Goal: Information Seeking & Learning: Check status

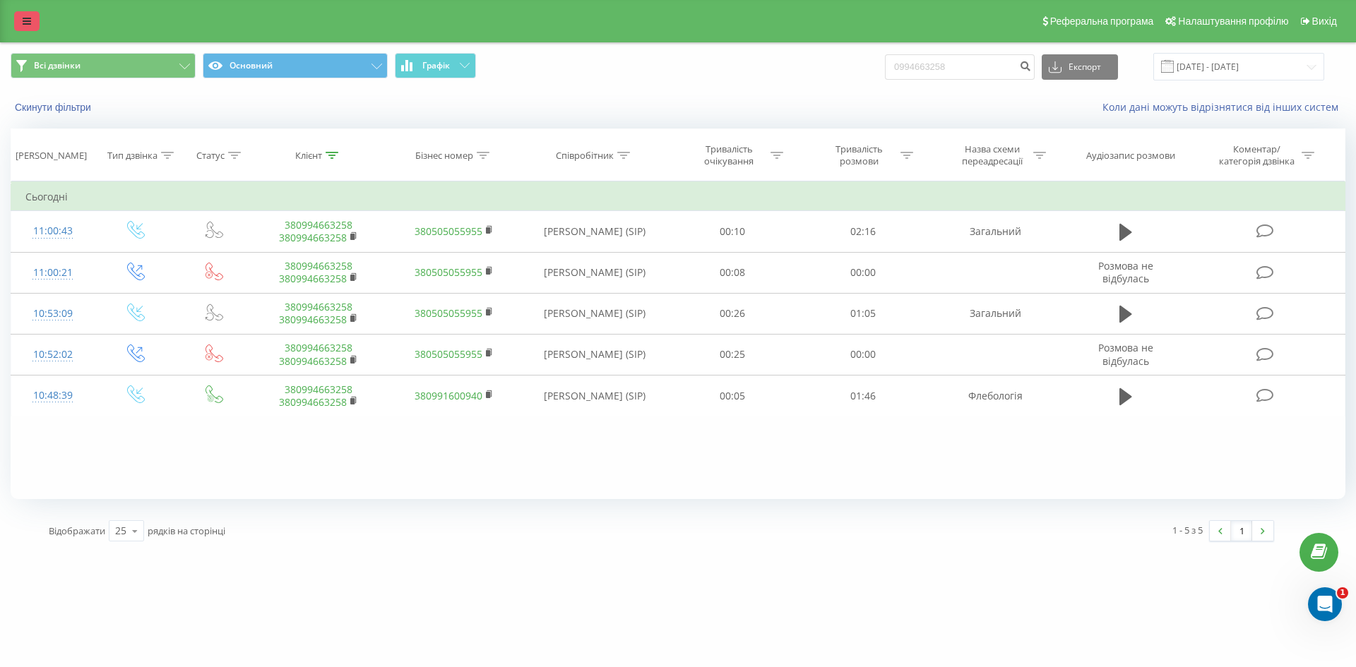
click at [27, 21] on icon at bounding box center [27, 21] width 8 height 10
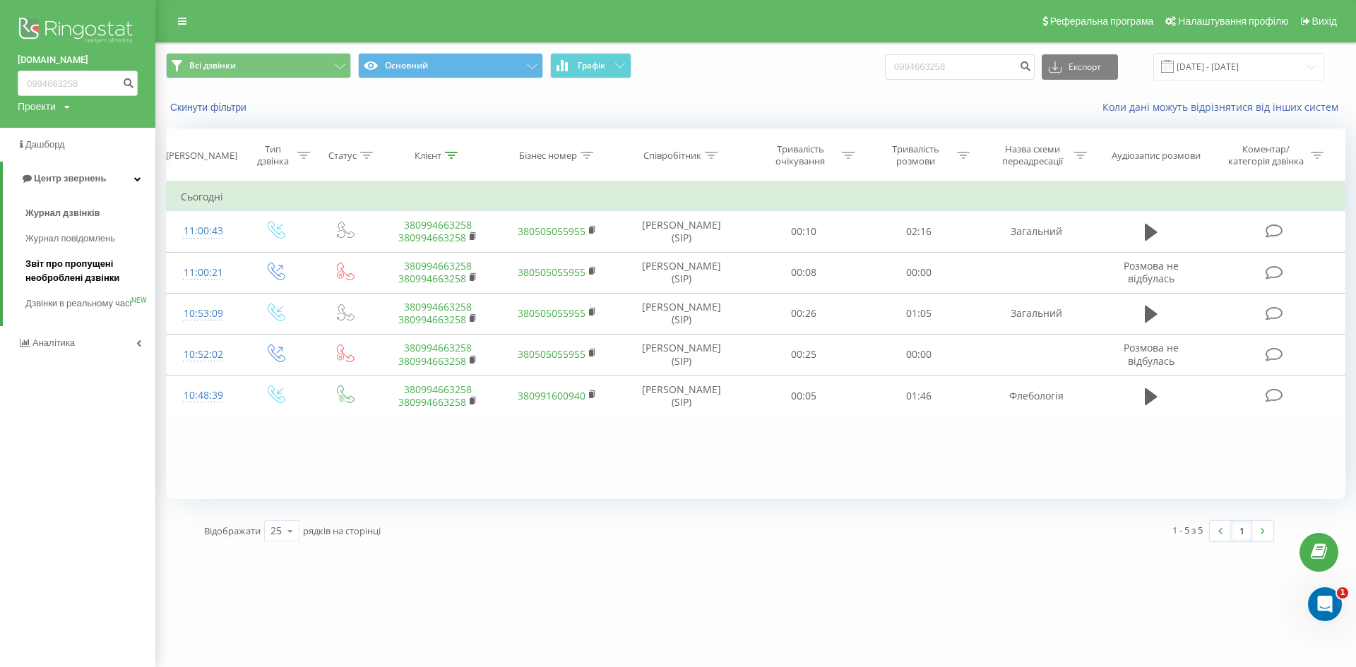
click at [71, 277] on span "Звіт про пропущені необроблені дзвінки" at bounding box center [86, 271] width 123 height 28
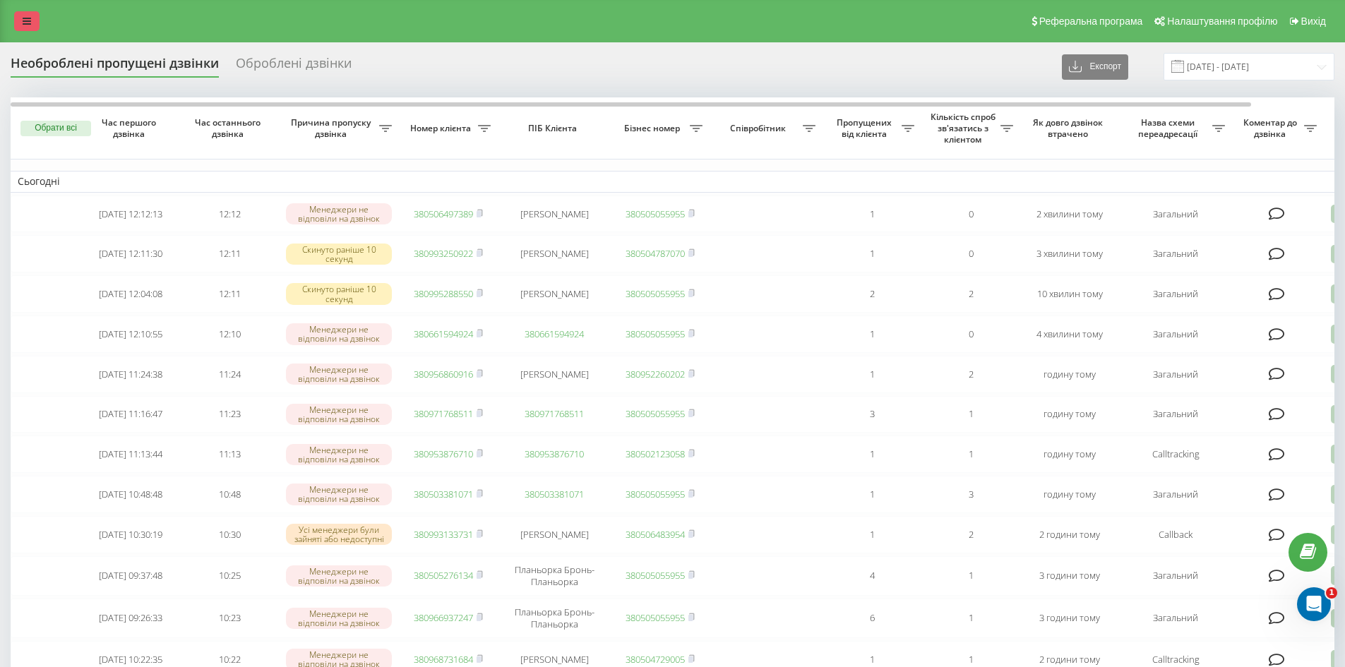
click at [31, 25] on link at bounding box center [26, 21] width 25 height 20
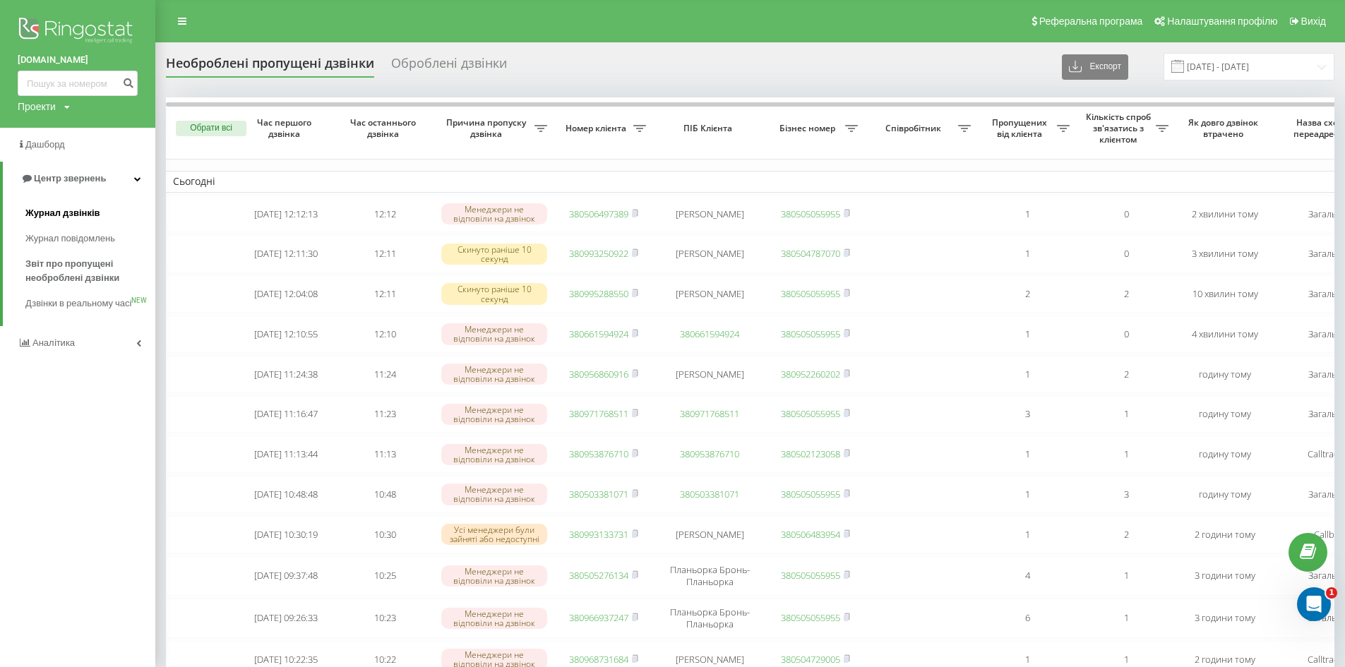
click at [57, 213] on span "Журнал дзвінків" at bounding box center [62, 213] width 75 height 14
click at [70, 211] on span "Журнал дзвінків" at bounding box center [62, 213] width 75 height 14
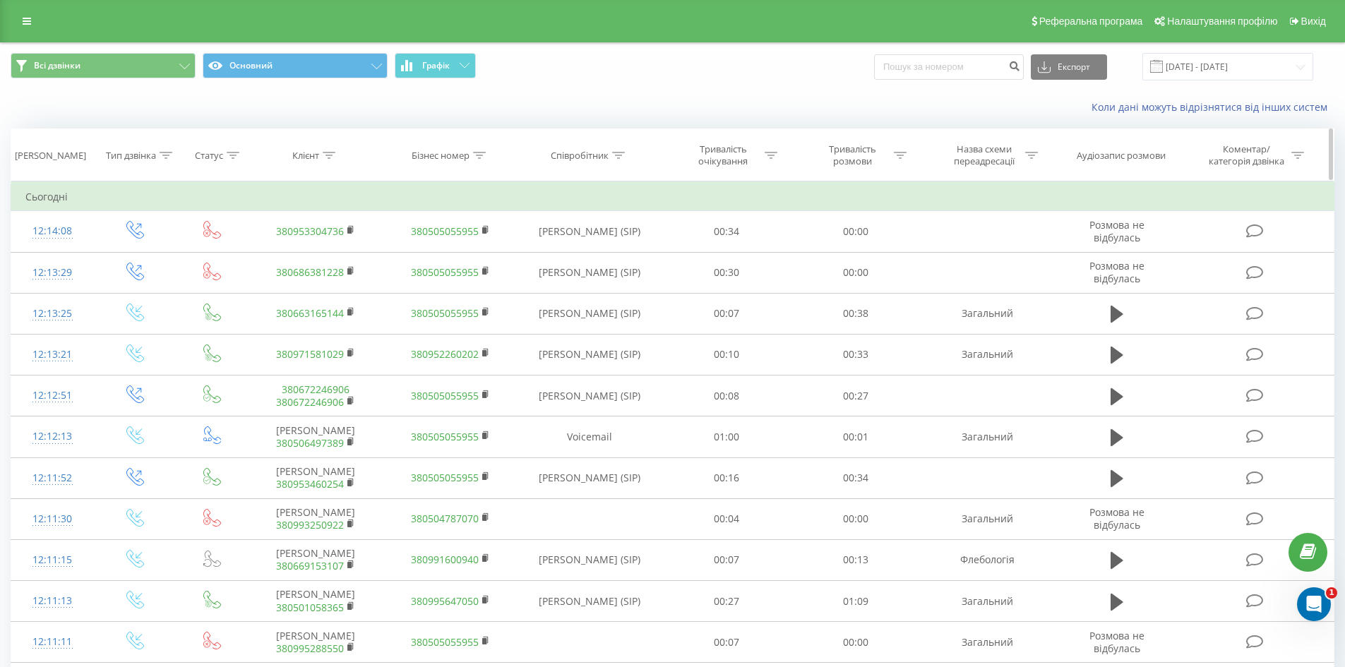
click at [624, 153] on icon at bounding box center [618, 155] width 13 height 7
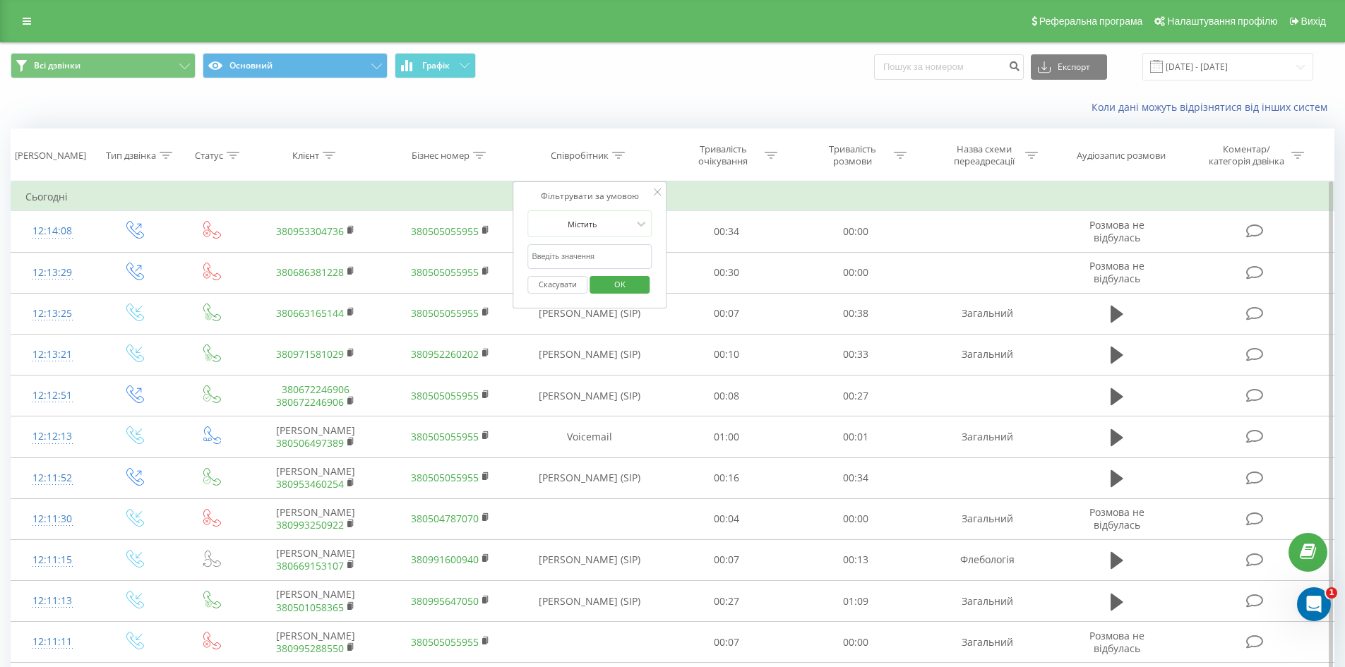
drag, startPoint x: 586, startPoint y: 257, endPoint x: 622, endPoint y: 258, distance: 36.0
click at [586, 257] on input "text" at bounding box center [590, 256] width 124 height 25
type input "сухович"
click at [620, 285] on span "OK" at bounding box center [620, 284] width 40 height 22
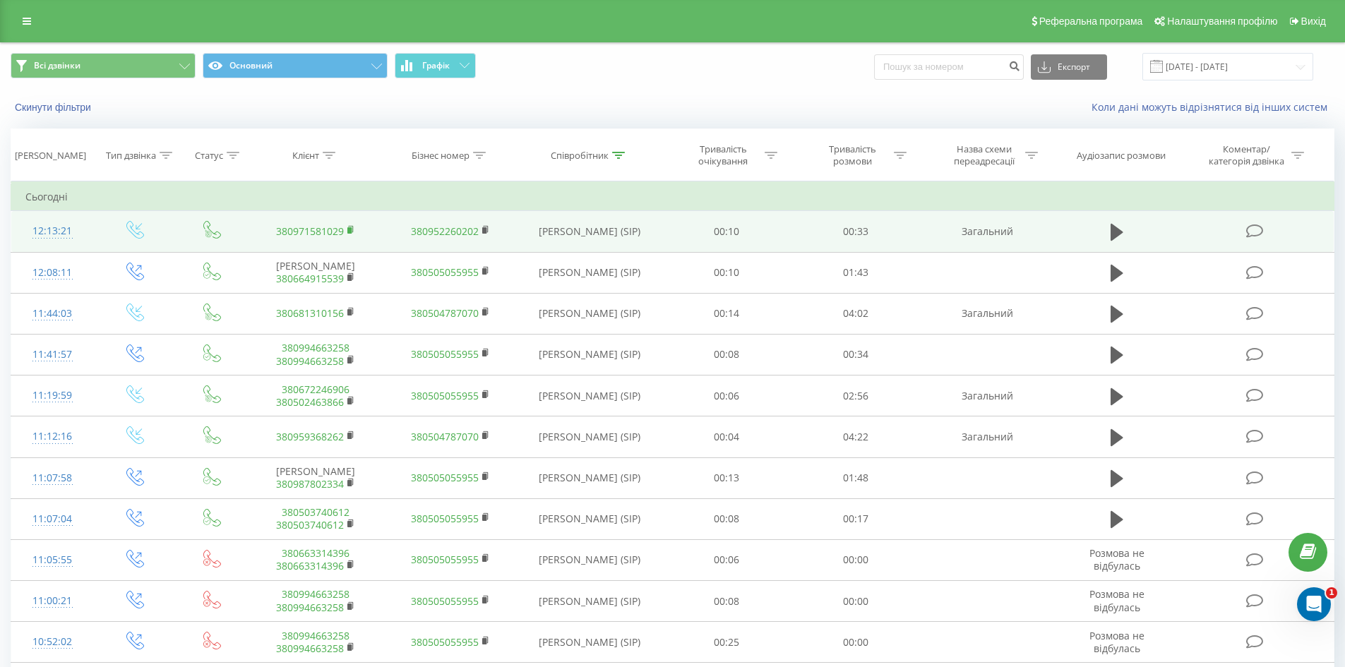
click at [349, 232] on rect at bounding box center [349, 230] width 4 height 6
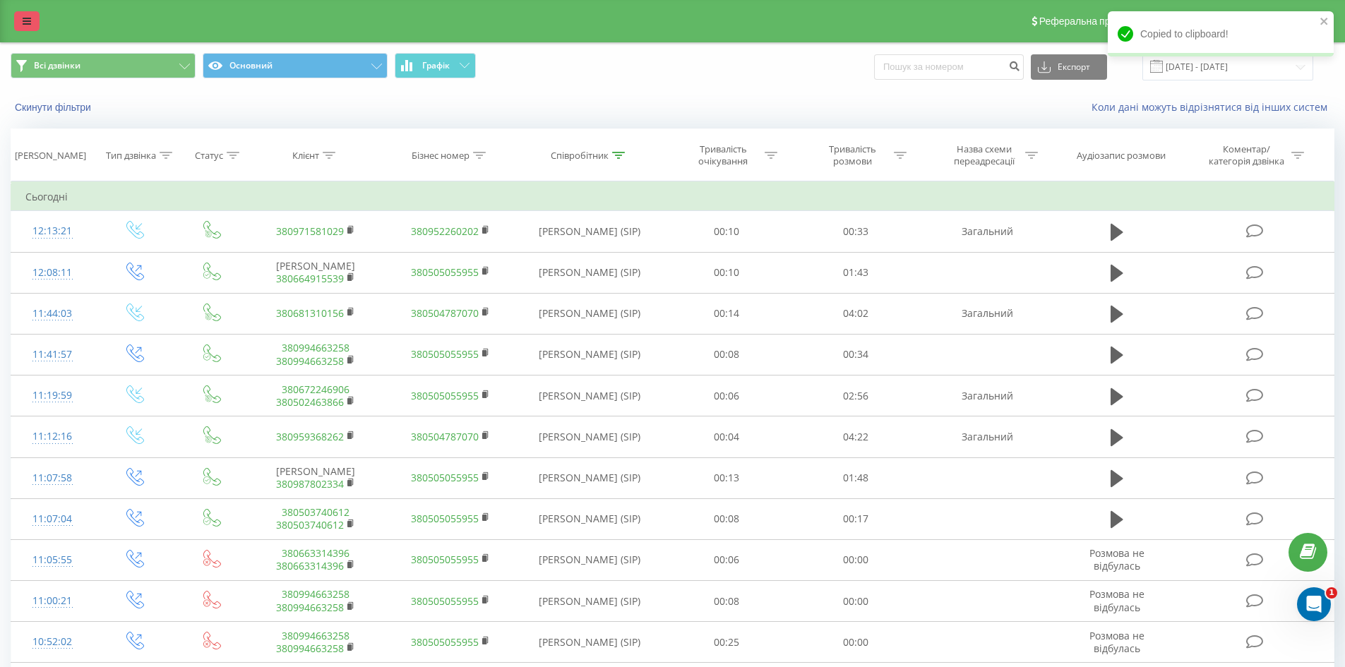
click at [29, 13] on link at bounding box center [26, 21] width 25 height 20
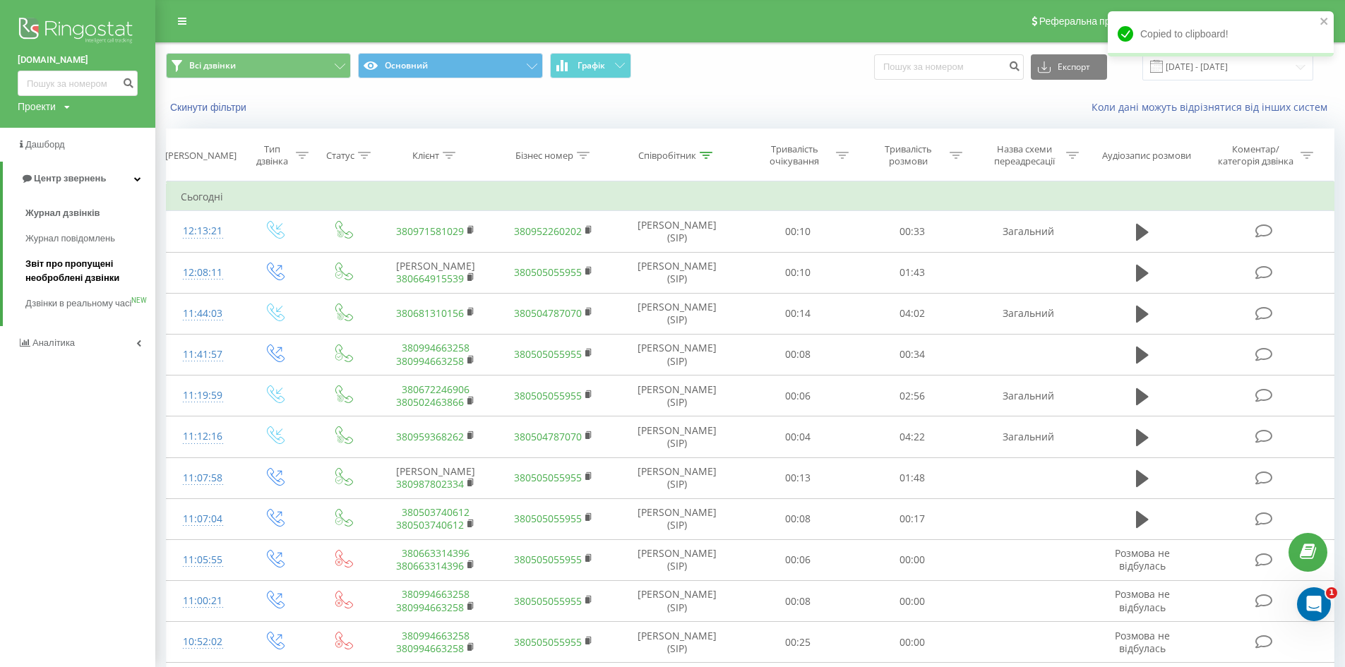
click at [90, 272] on span "Звіт про пропущені необроблені дзвінки" at bounding box center [86, 271] width 123 height 28
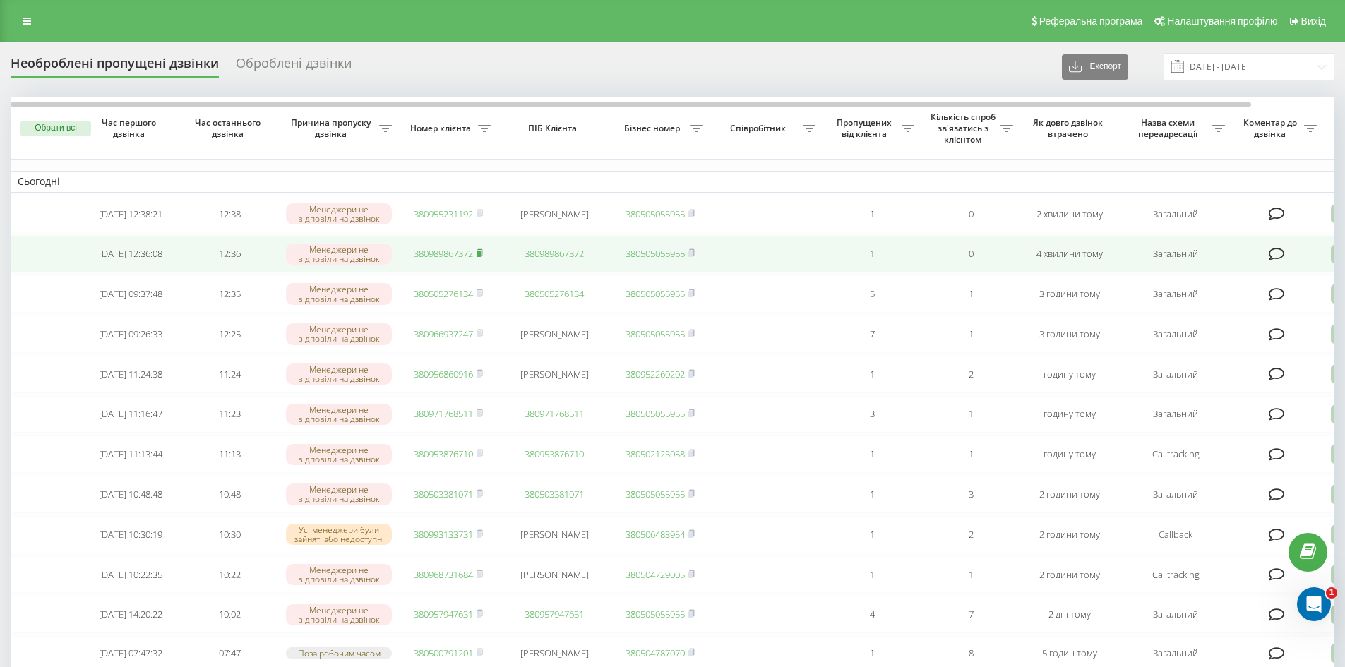
click at [481, 255] on rect at bounding box center [479, 254] width 4 height 6
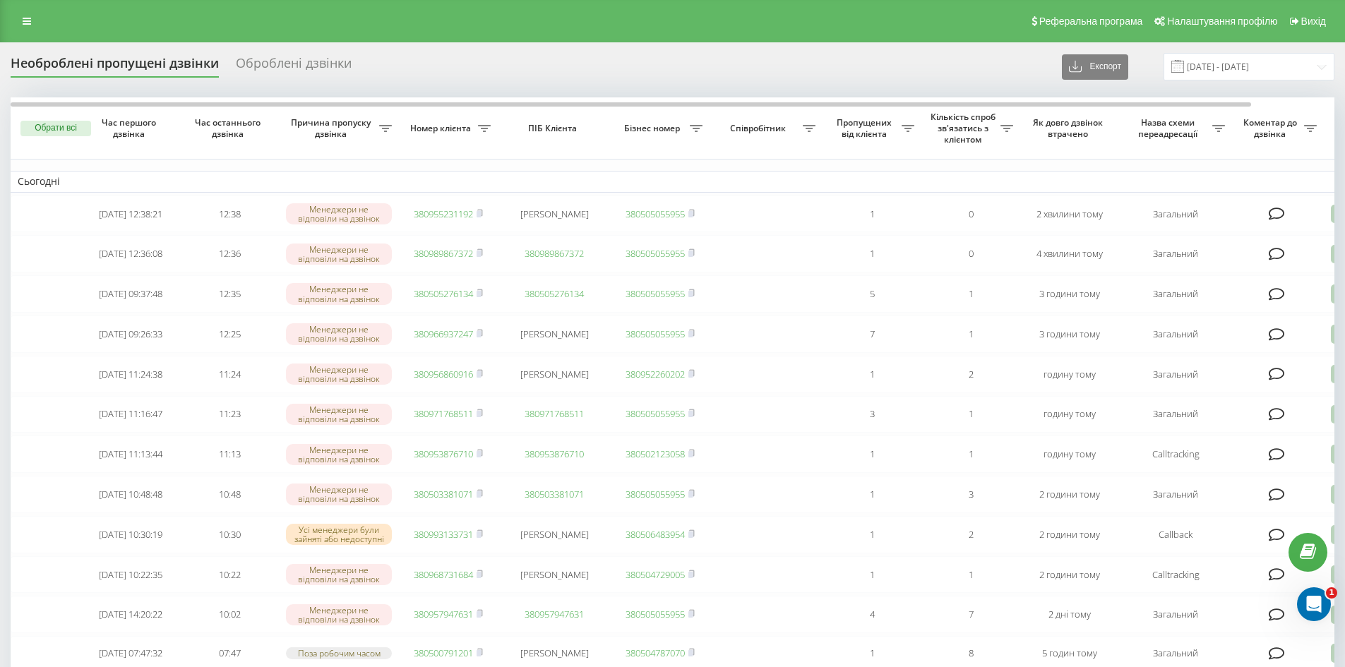
click at [18, 17] on link at bounding box center [26, 21] width 25 height 20
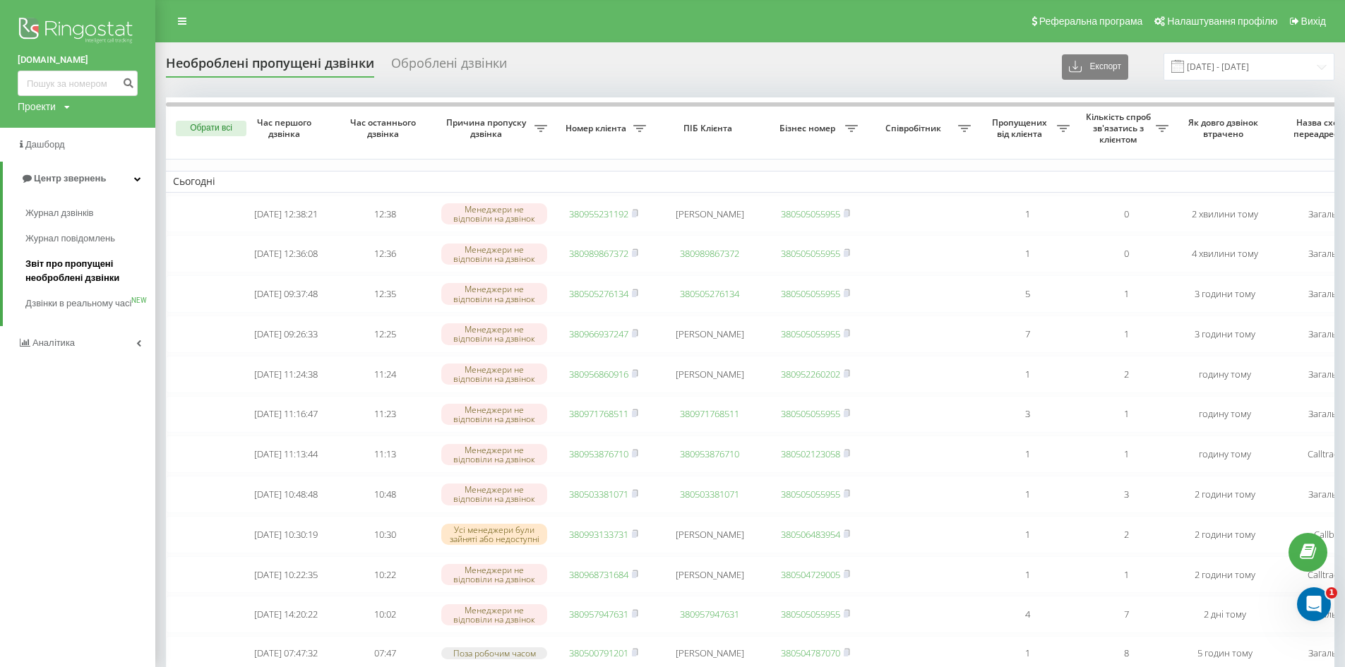
click at [60, 268] on span "Звіт про пропущені необроблені дзвінки" at bounding box center [86, 271] width 123 height 28
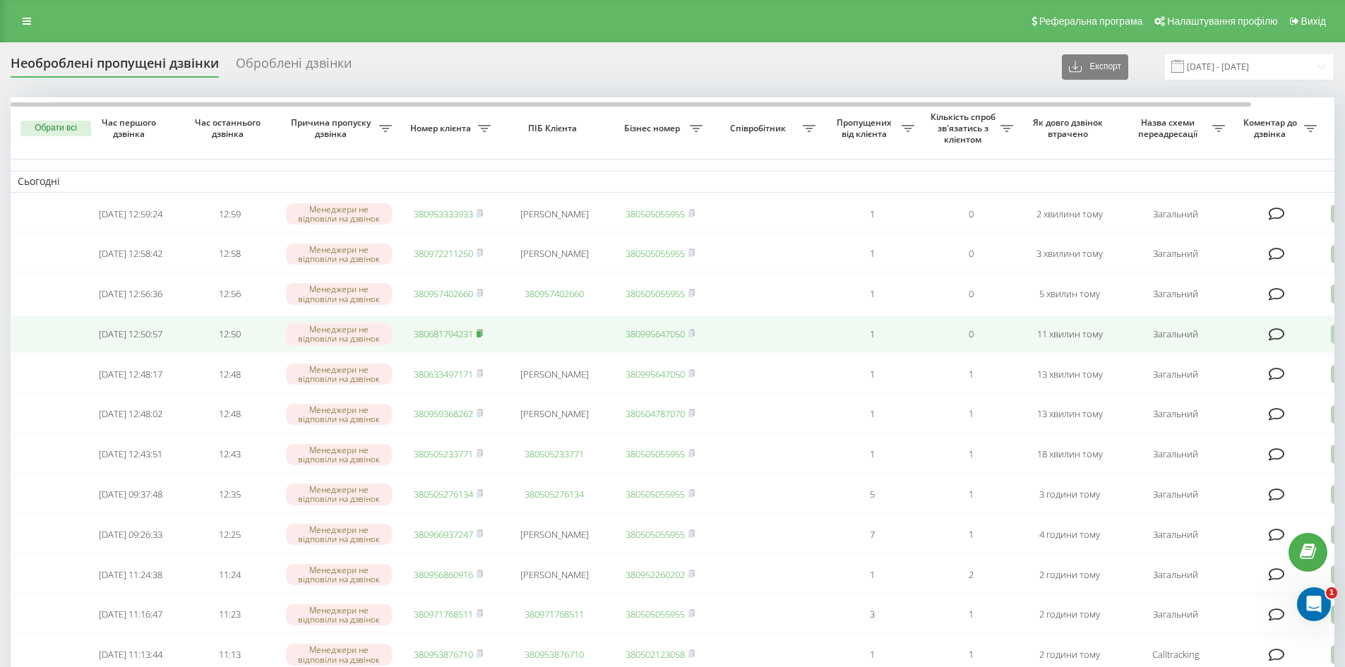
click at [480, 338] on rect at bounding box center [479, 334] width 4 height 6
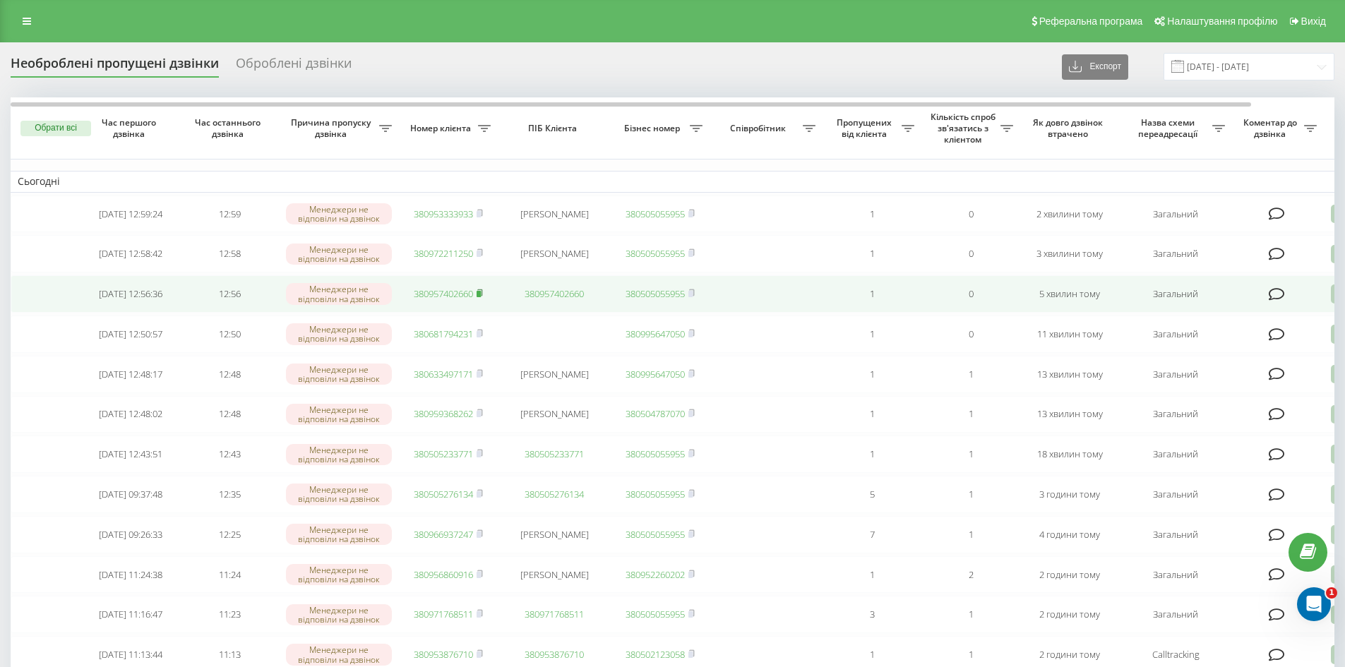
click at [481, 297] on rect at bounding box center [479, 294] width 4 height 6
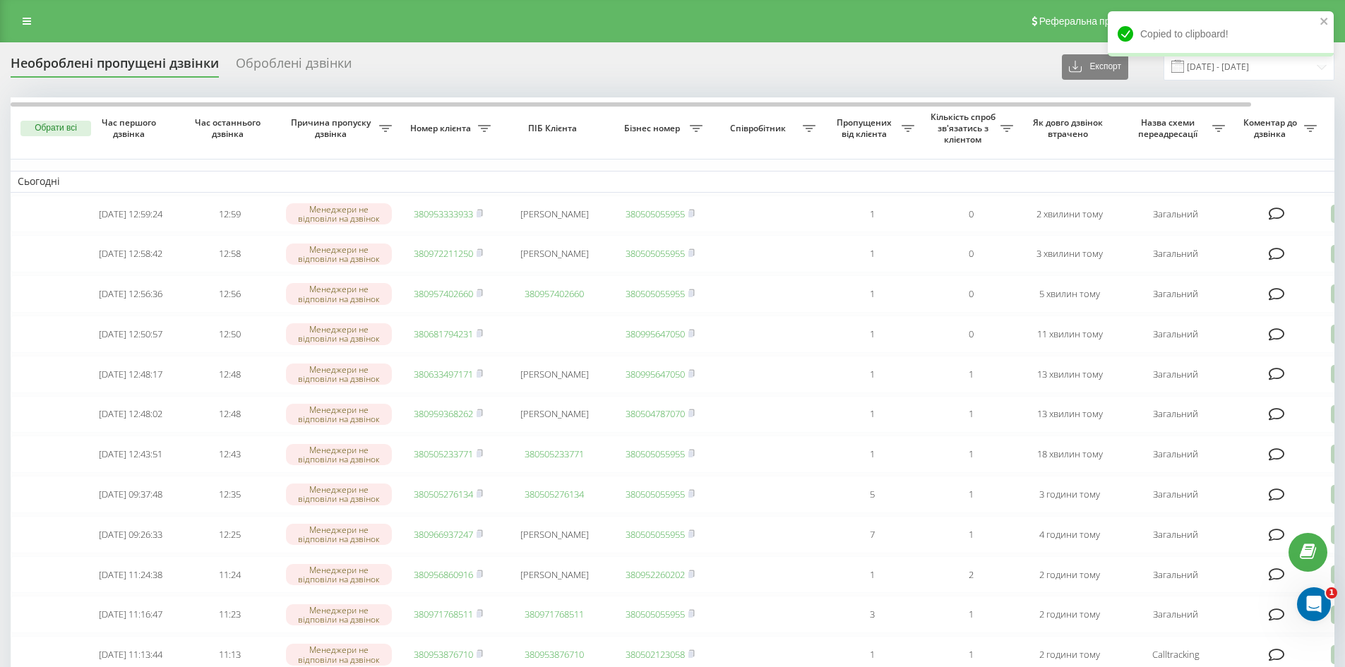
click at [0, 26] on div "Реферальна програма Налаштування профілю Вихід" at bounding box center [672, 21] width 1345 height 42
click at [25, 11] on link at bounding box center [26, 21] width 25 height 20
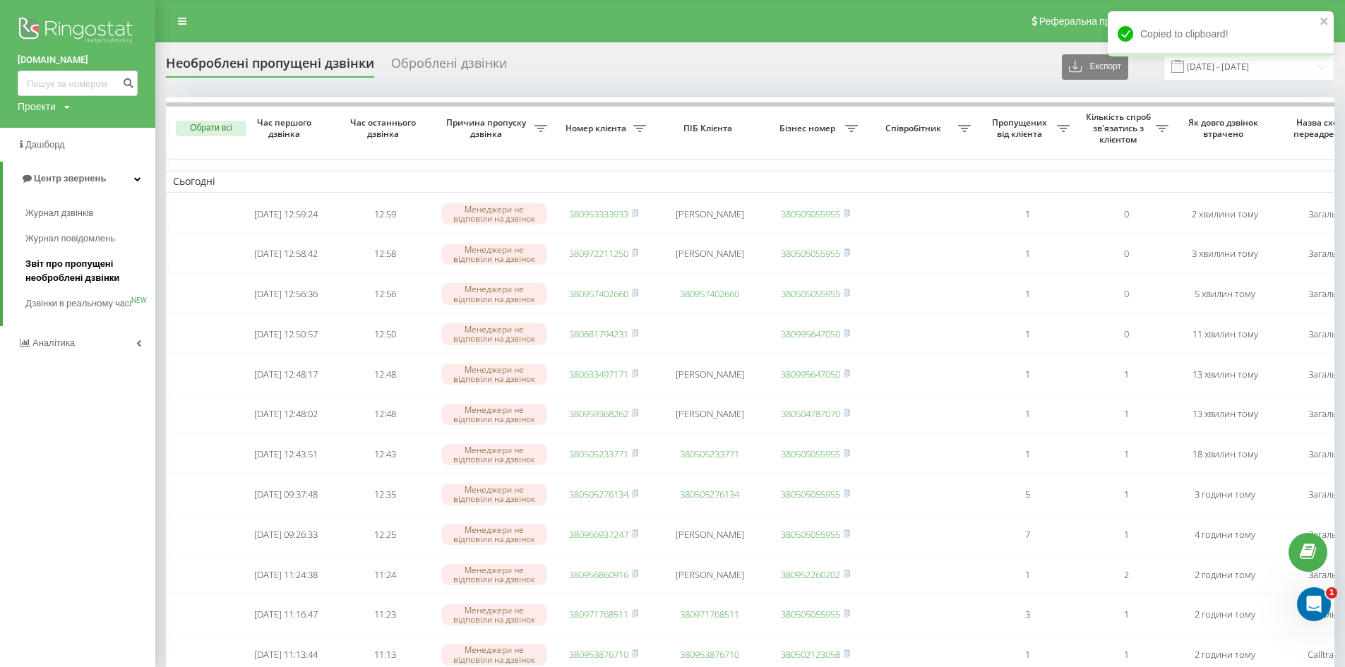
click at [54, 270] on span "Звіт про пропущені необроблені дзвінки" at bounding box center [86, 271] width 123 height 28
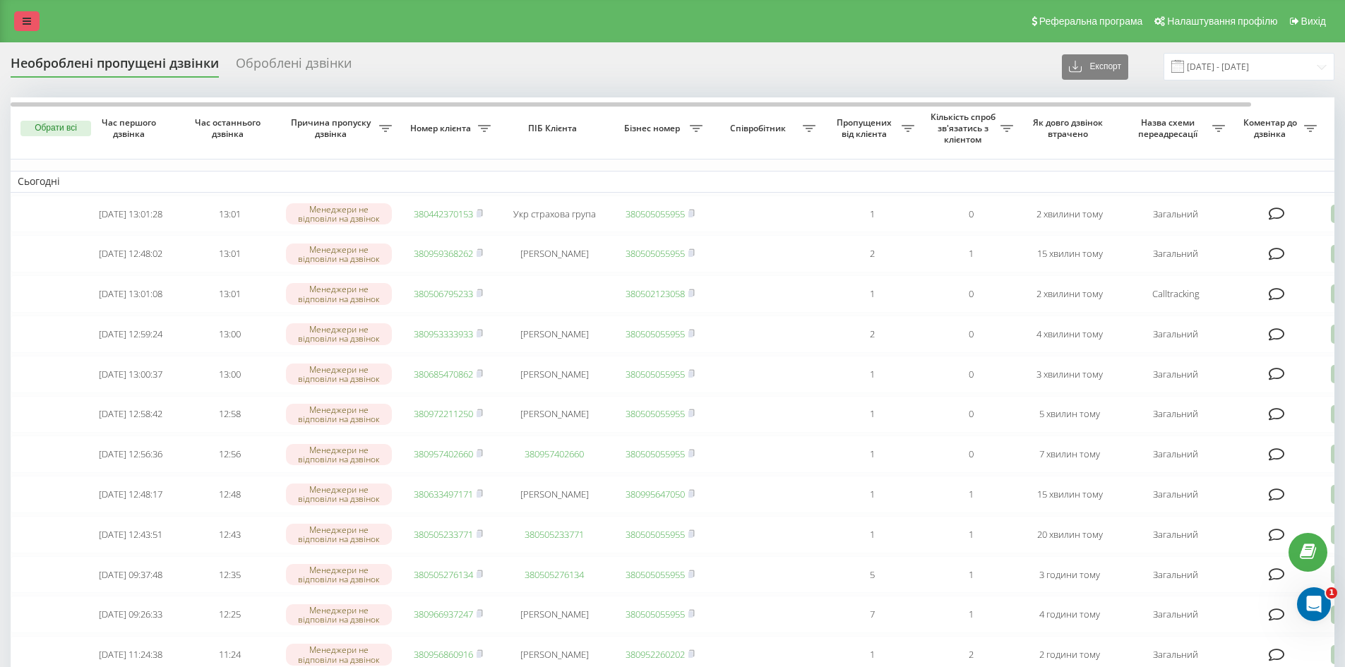
click at [18, 12] on link at bounding box center [26, 21] width 25 height 20
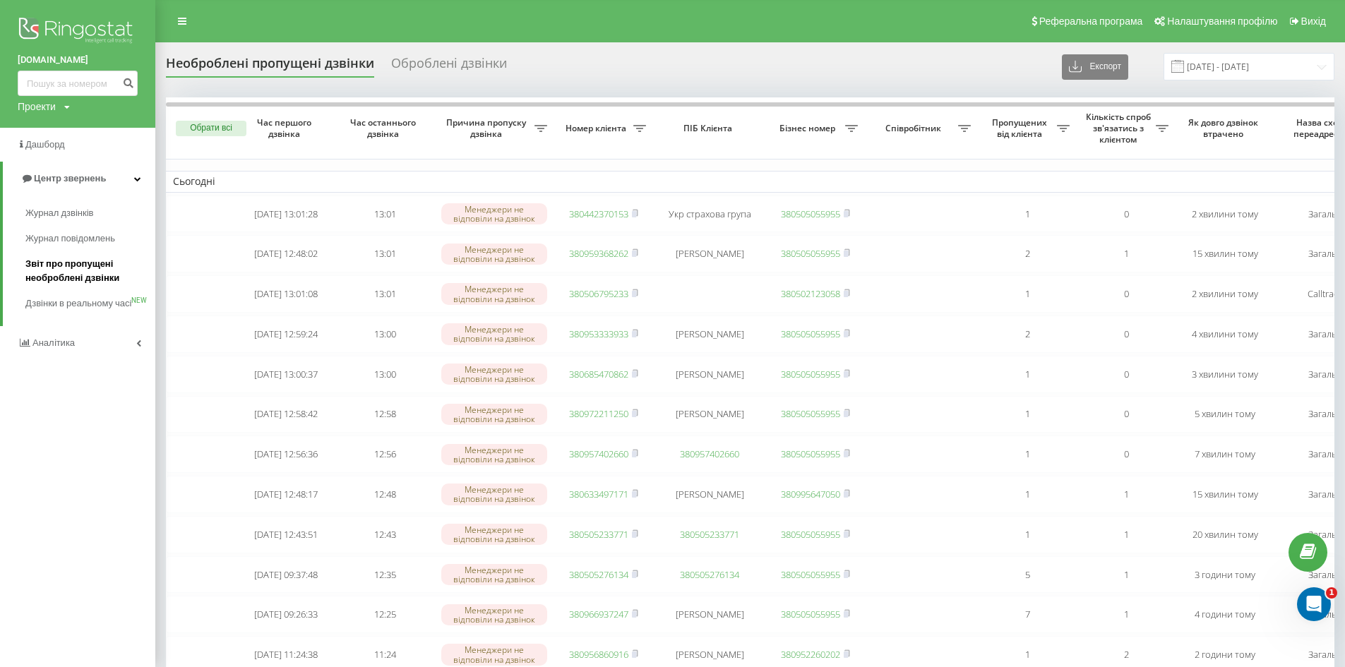
click at [66, 266] on span "Звіт про пропущені необроблені дзвінки" at bounding box center [86, 271] width 123 height 28
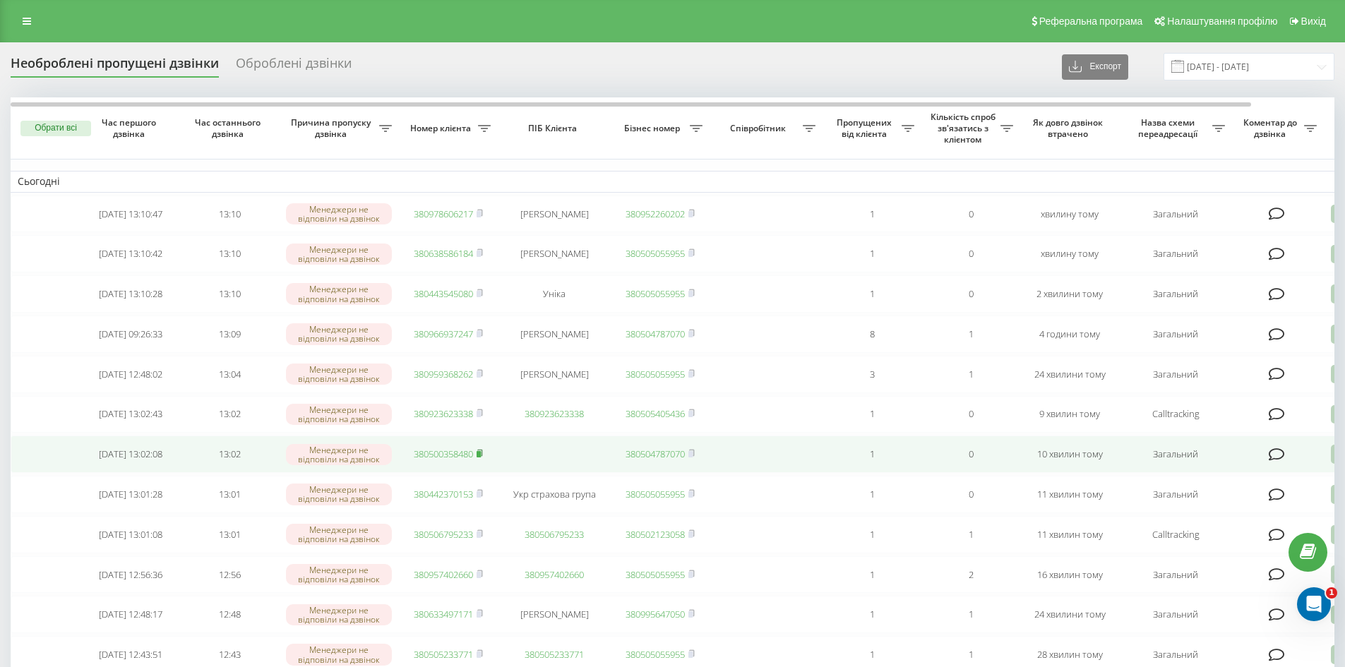
click at [483, 458] on icon at bounding box center [480, 453] width 6 height 8
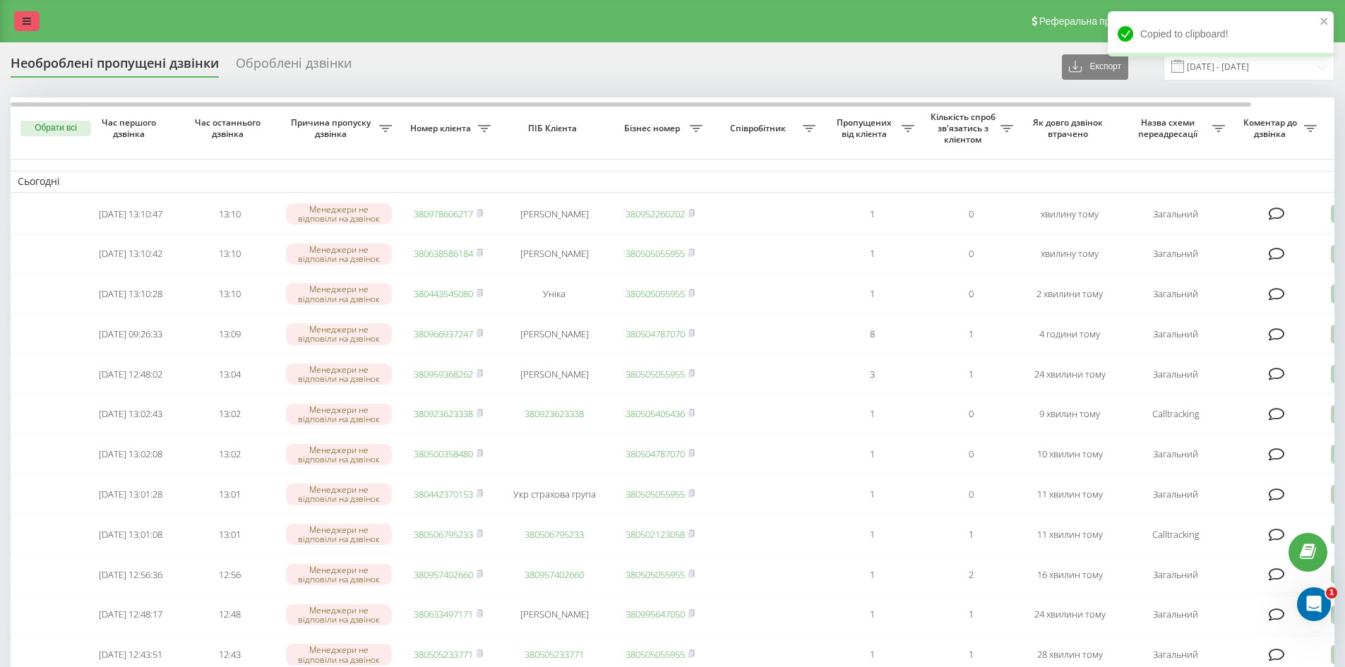
click at [28, 21] on icon at bounding box center [27, 21] width 8 height 10
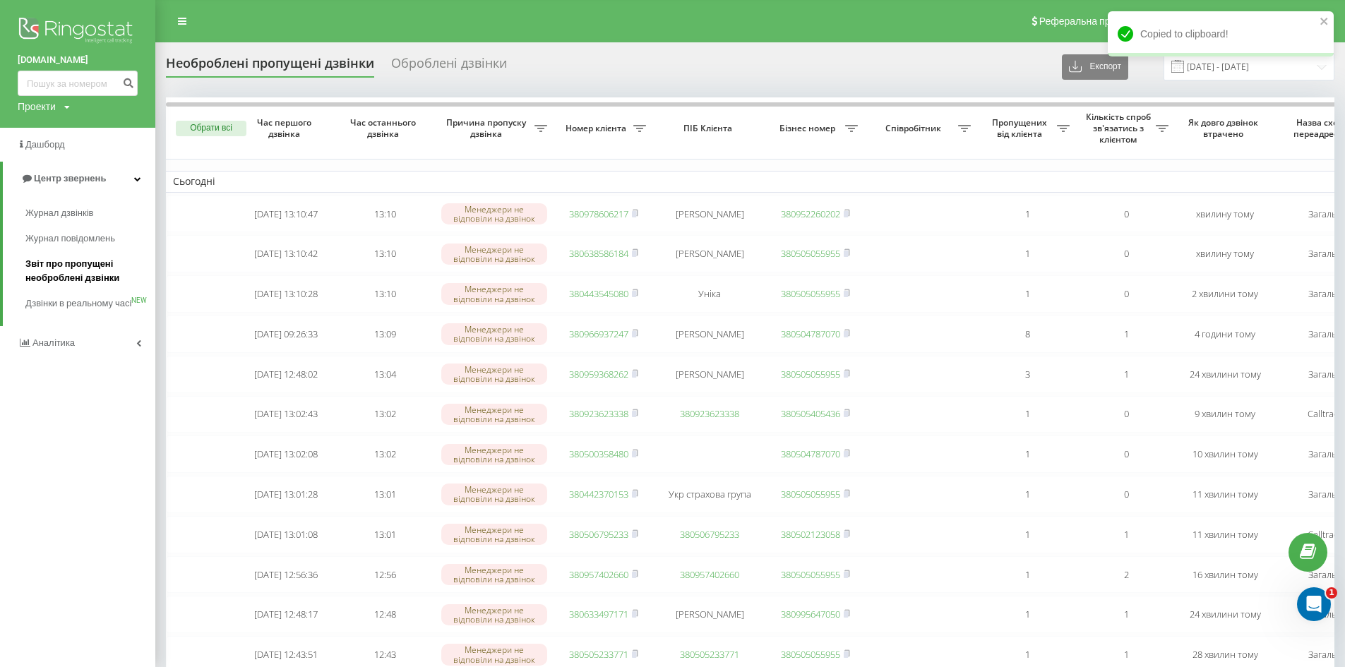
click at [69, 268] on span "Звіт про пропущені необроблені дзвінки" at bounding box center [86, 271] width 123 height 28
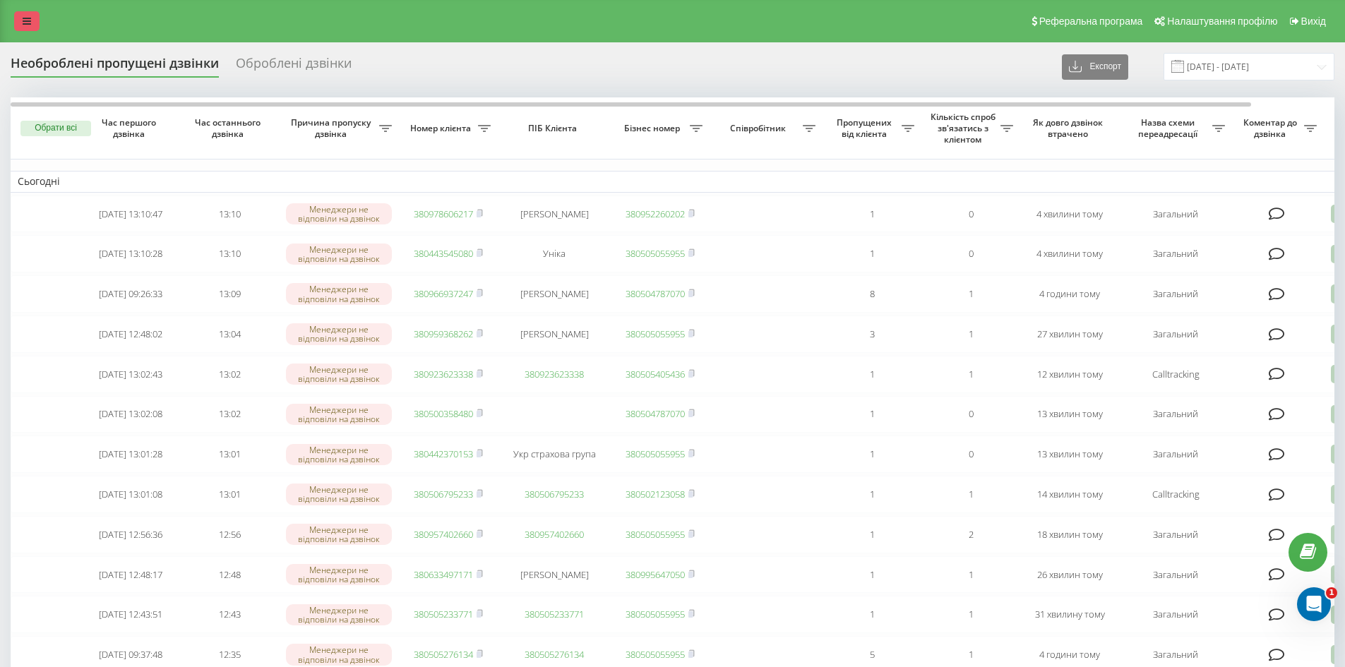
click at [35, 28] on link at bounding box center [26, 21] width 25 height 20
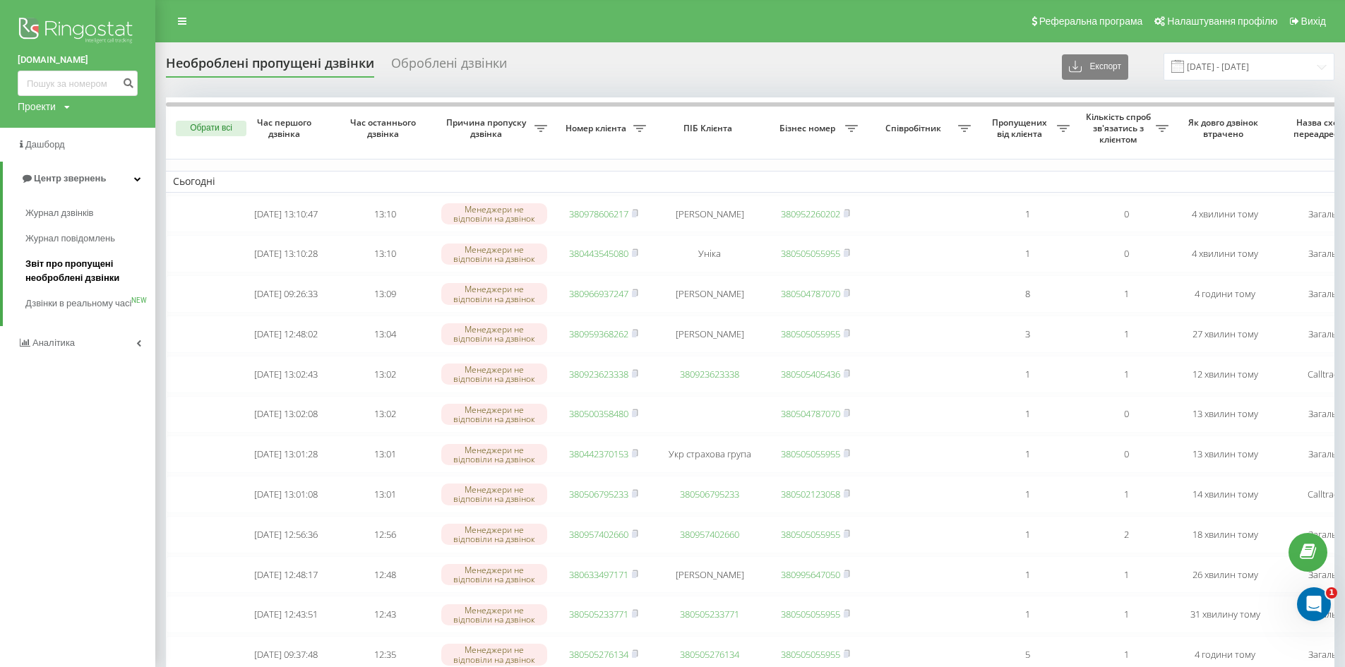
click at [78, 268] on span "Звіт про пропущені необроблені дзвінки" at bounding box center [86, 271] width 123 height 28
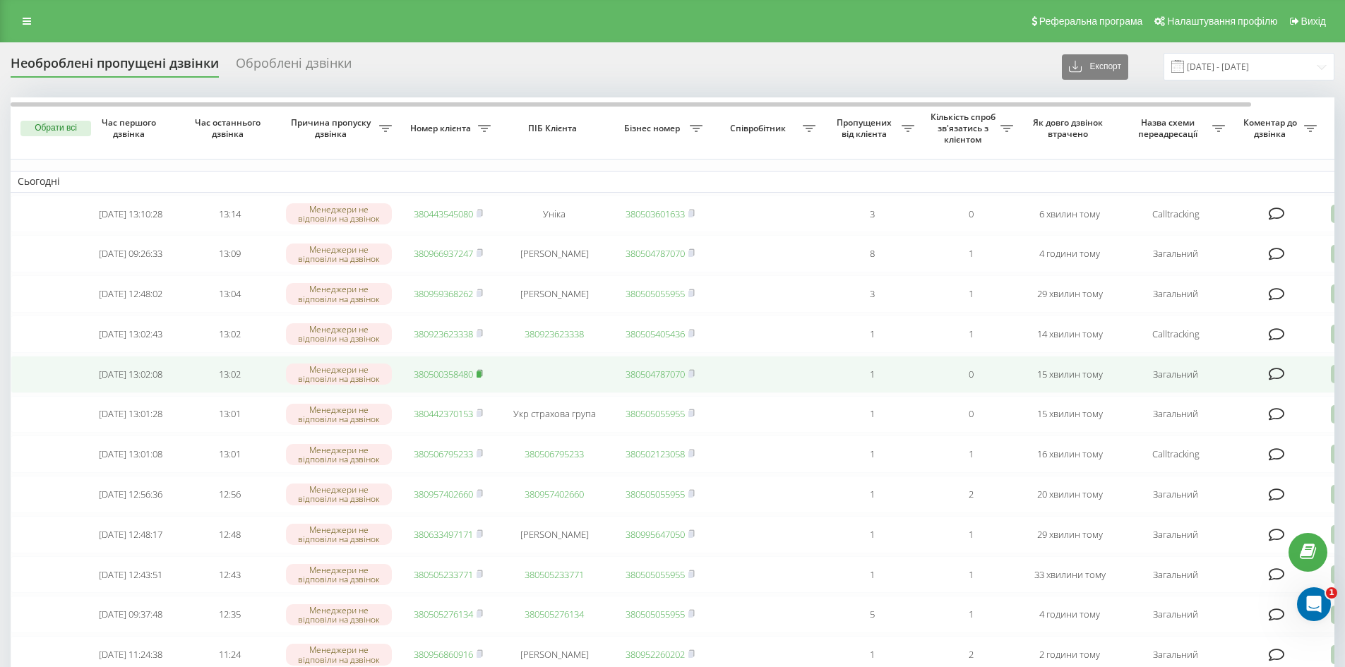
click at [483, 378] on icon at bounding box center [480, 373] width 6 height 8
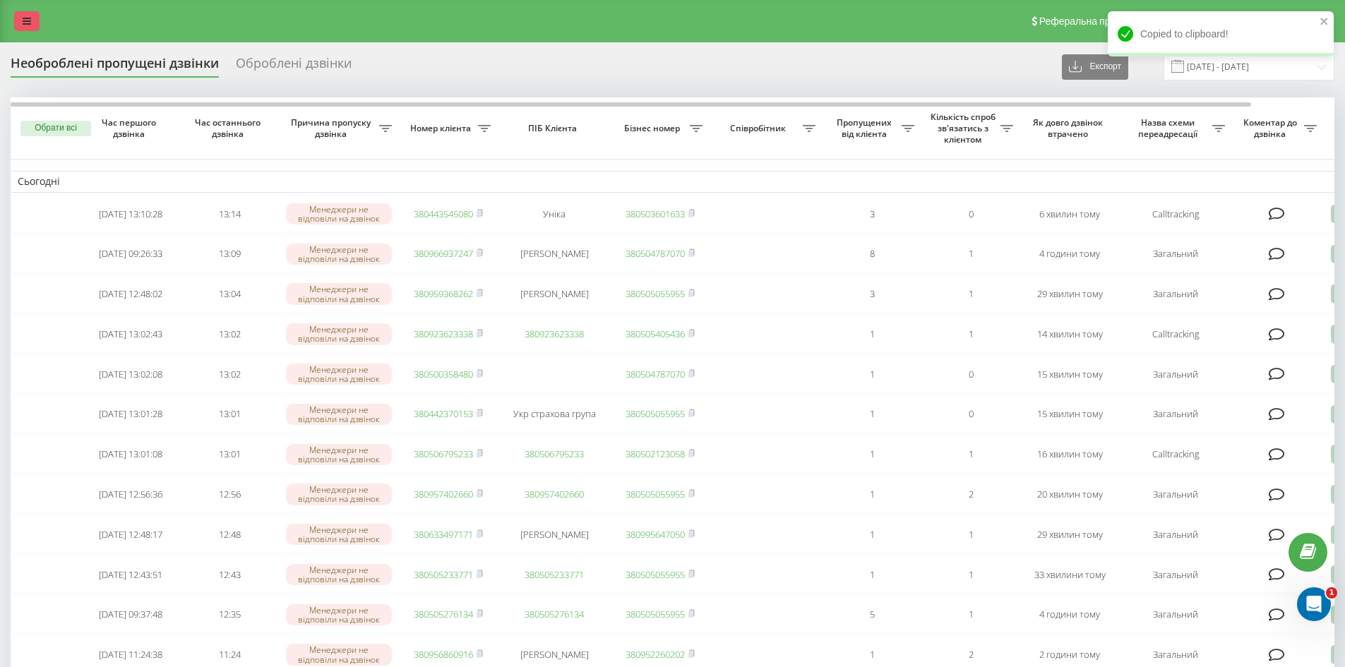
click at [20, 25] on link at bounding box center [26, 21] width 25 height 20
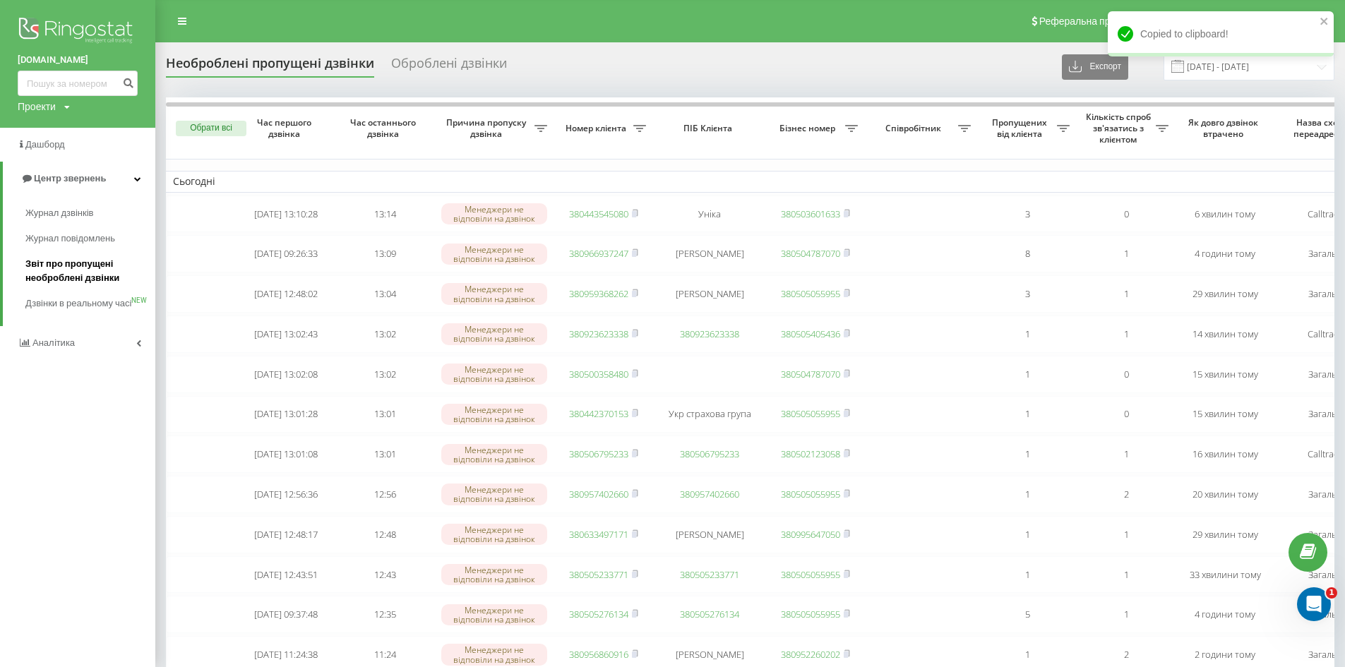
click at [57, 266] on span "Звіт про пропущені необроблені дзвінки" at bounding box center [86, 271] width 123 height 28
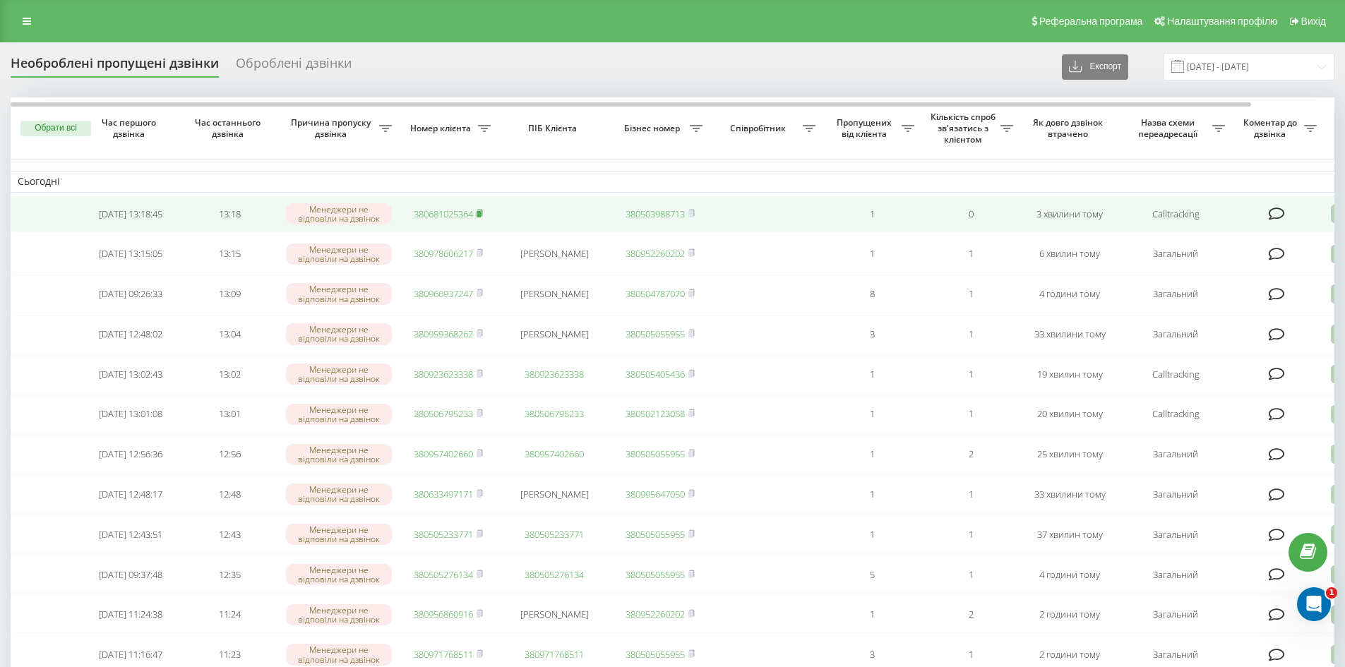
click at [483, 215] on icon at bounding box center [480, 213] width 6 height 8
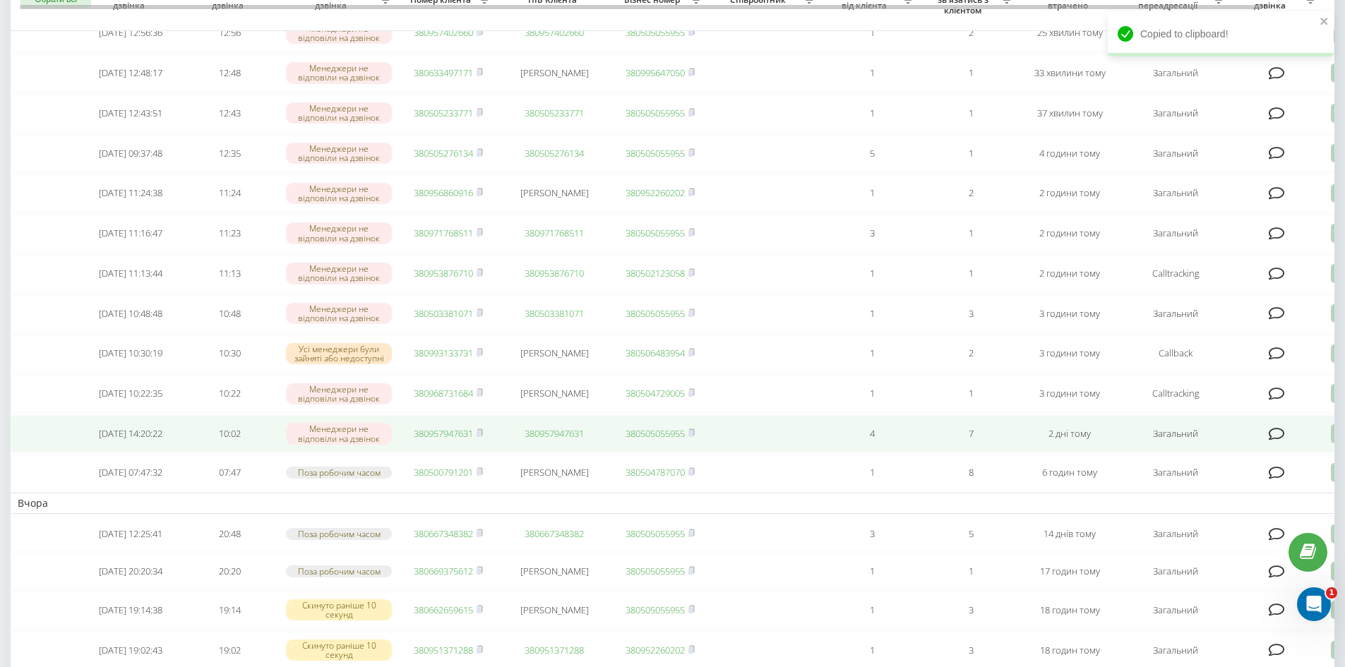
scroll to position [424, 0]
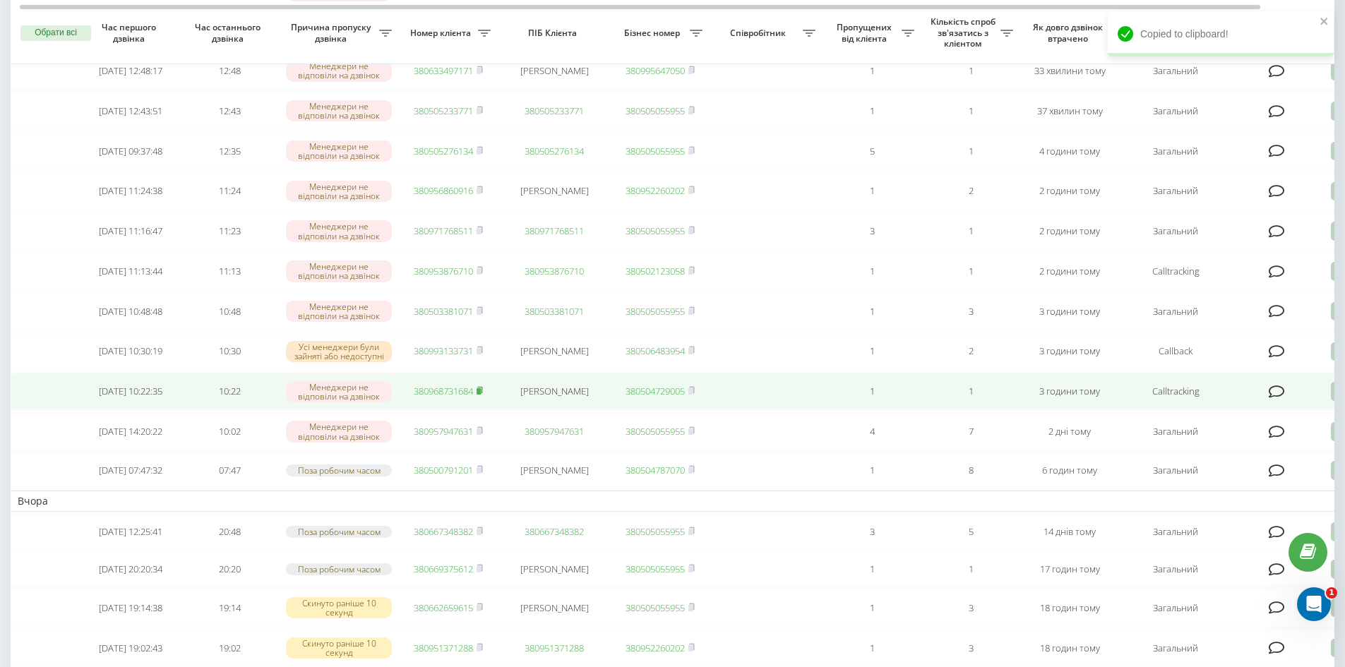
click at [480, 395] on icon at bounding box center [480, 390] width 6 height 8
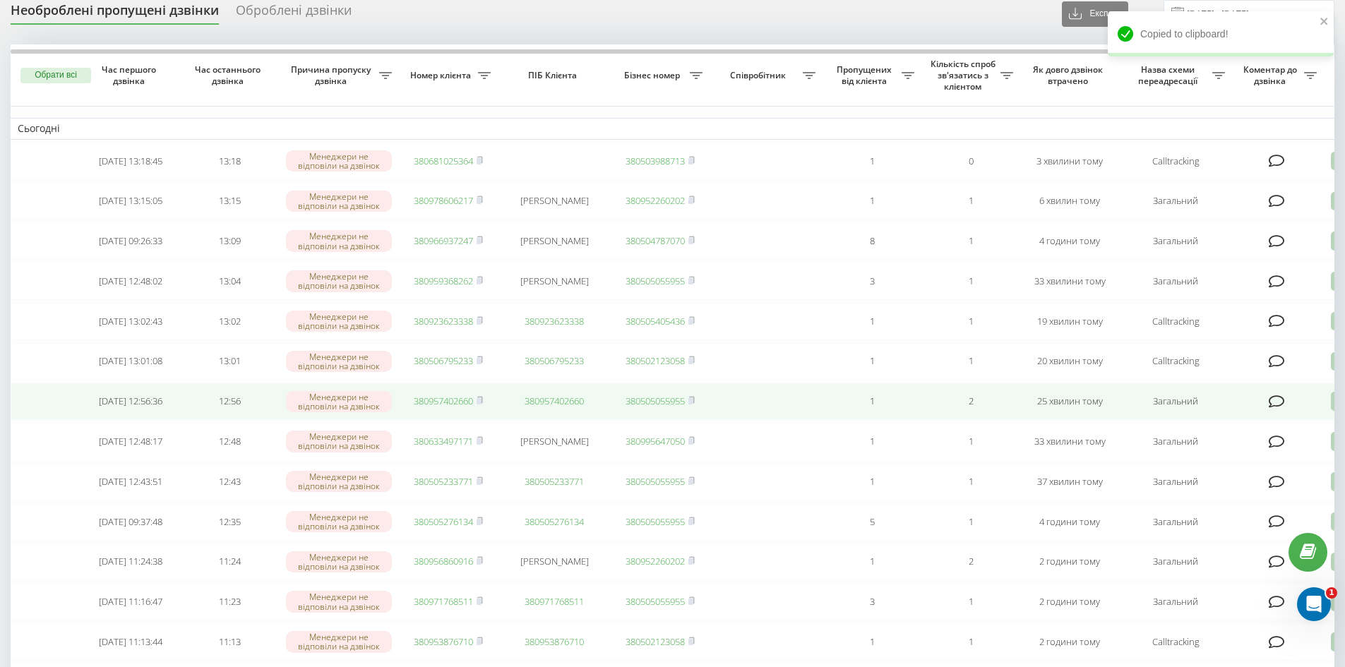
scroll to position [0, 0]
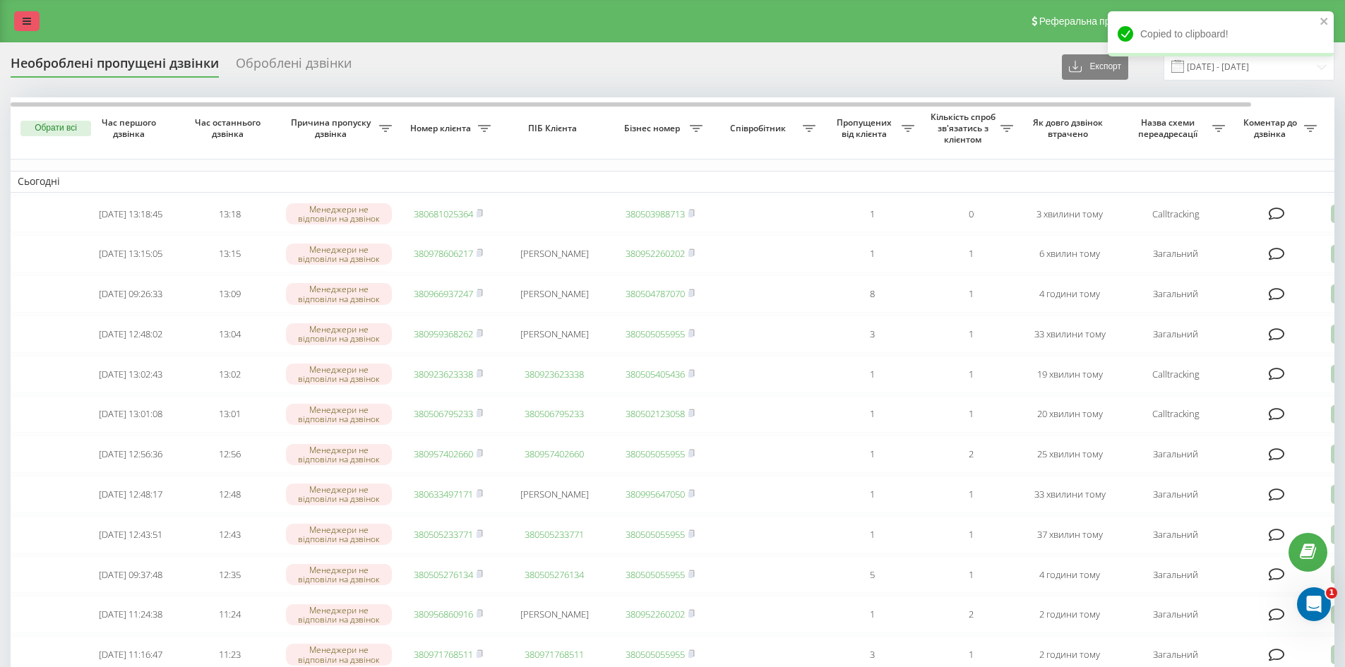
click at [23, 12] on link at bounding box center [26, 21] width 25 height 20
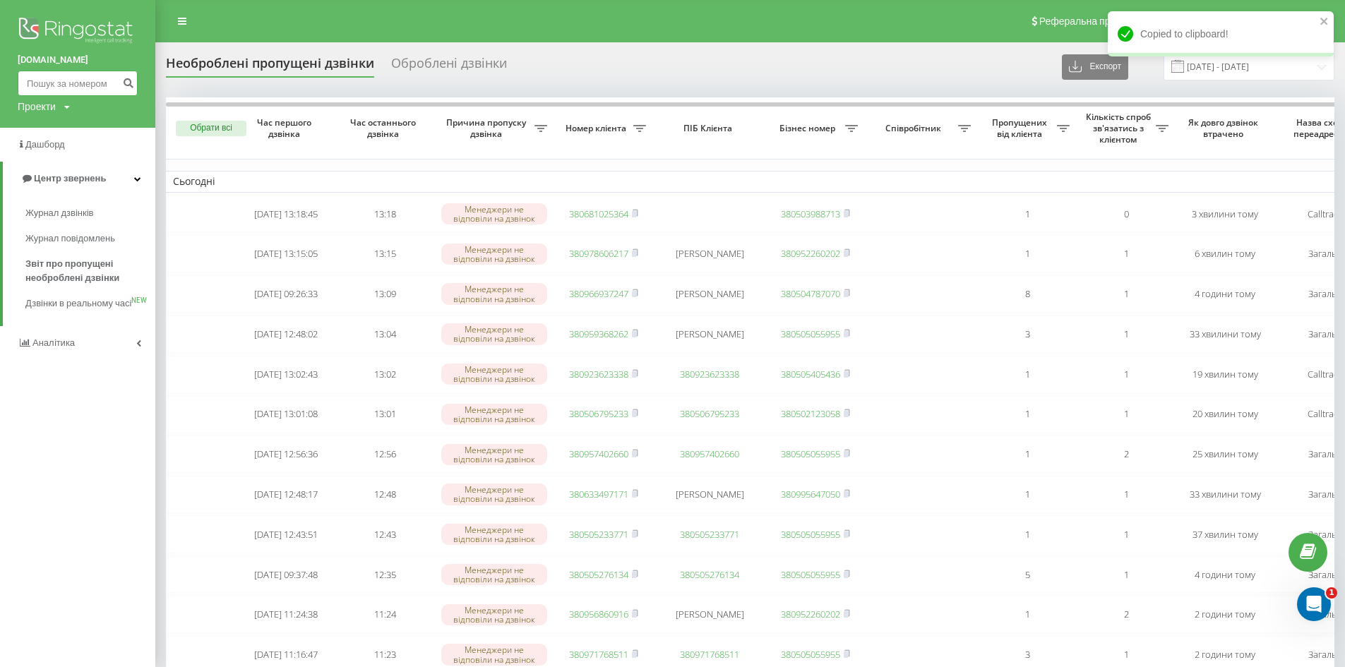
click at [61, 79] on input at bounding box center [78, 83] width 120 height 25
paste input "0666645373"
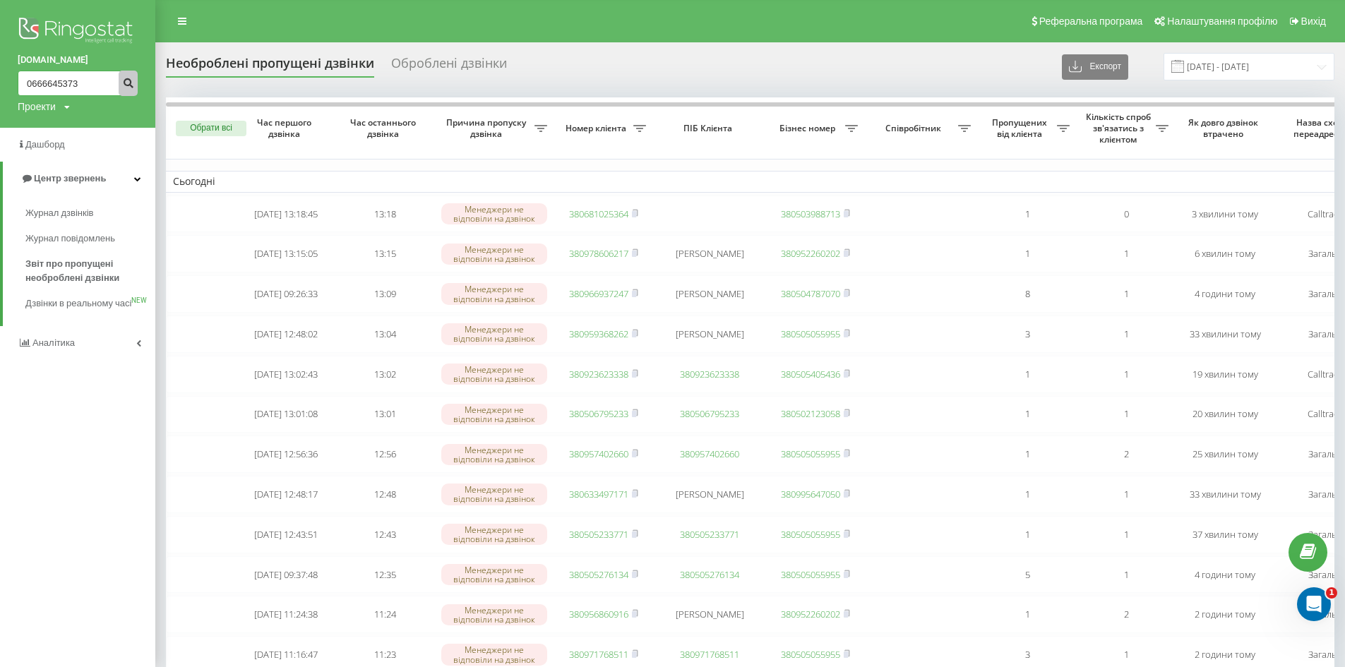
type input "0666645373"
click at [129, 85] on icon "submit" at bounding box center [128, 81] width 12 height 8
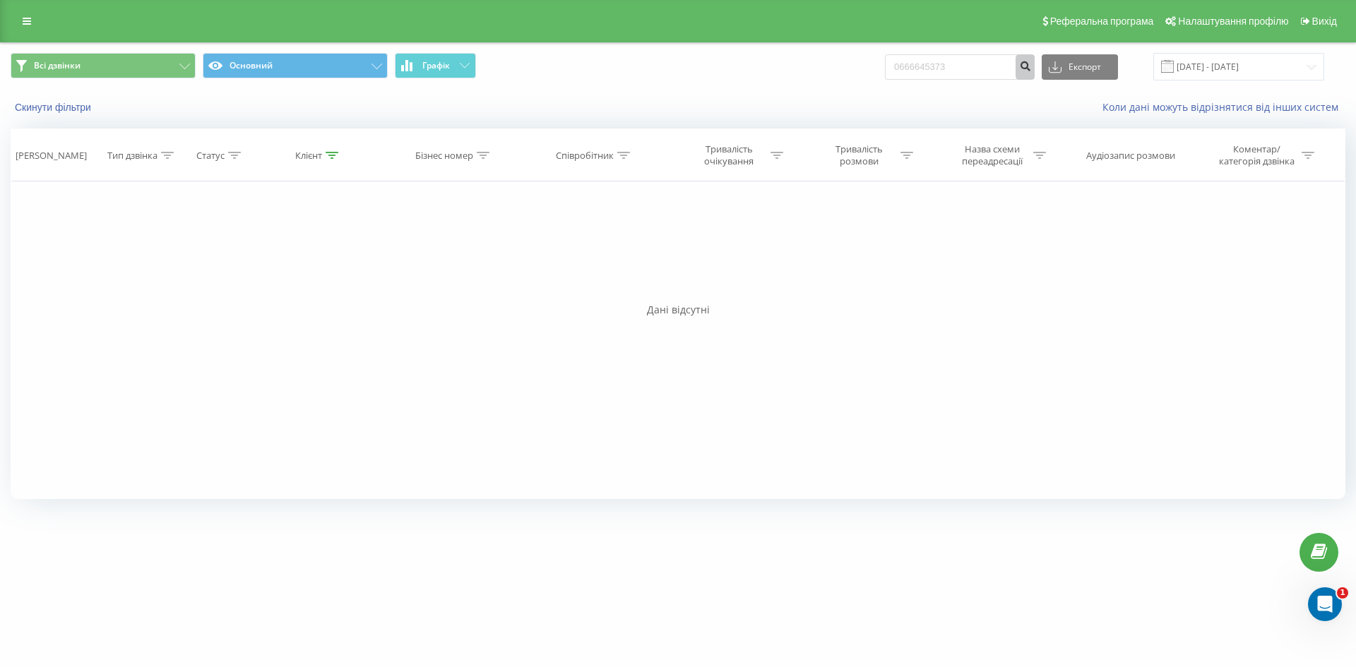
click at [1031, 64] on icon "submit" at bounding box center [1025, 64] width 12 height 8
click at [34, 5] on div "Реферальна програма Налаштування профілю Вихід" at bounding box center [678, 21] width 1356 height 42
click at [20, 23] on link at bounding box center [26, 21] width 25 height 20
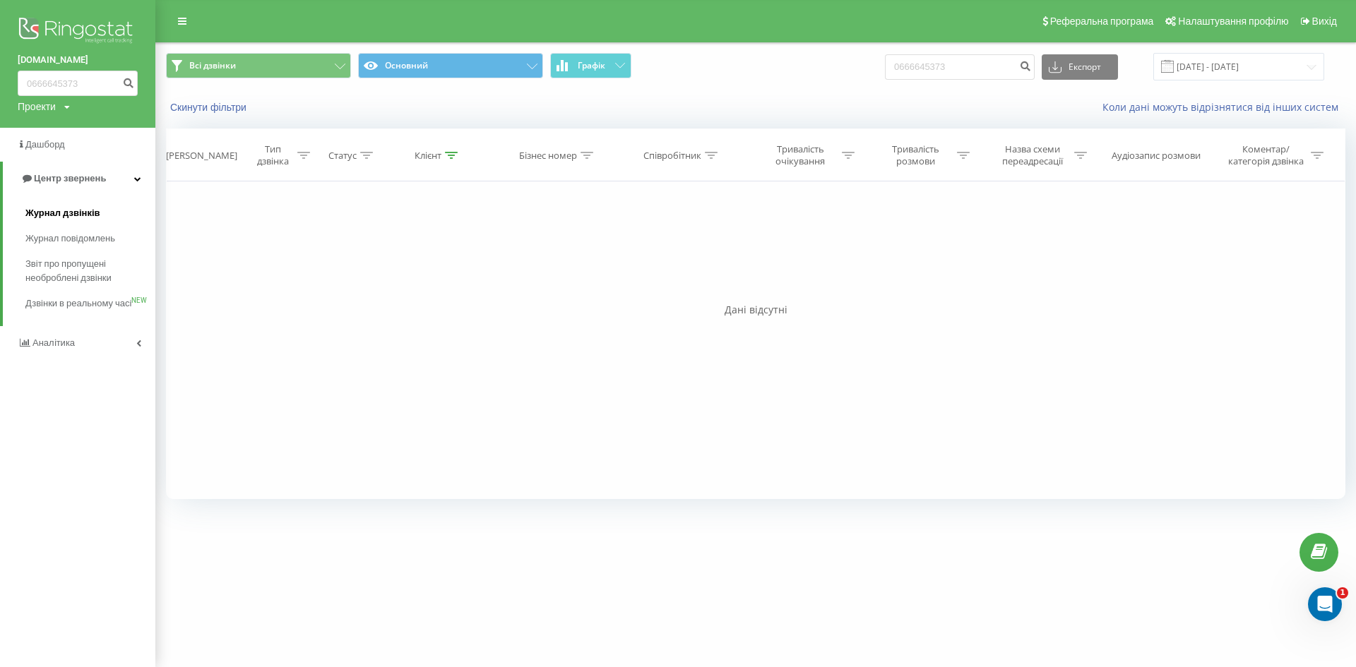
click at [59, 205] on link "Журнал дзвінків" at bounding box center [90, 213] width 130 height 25
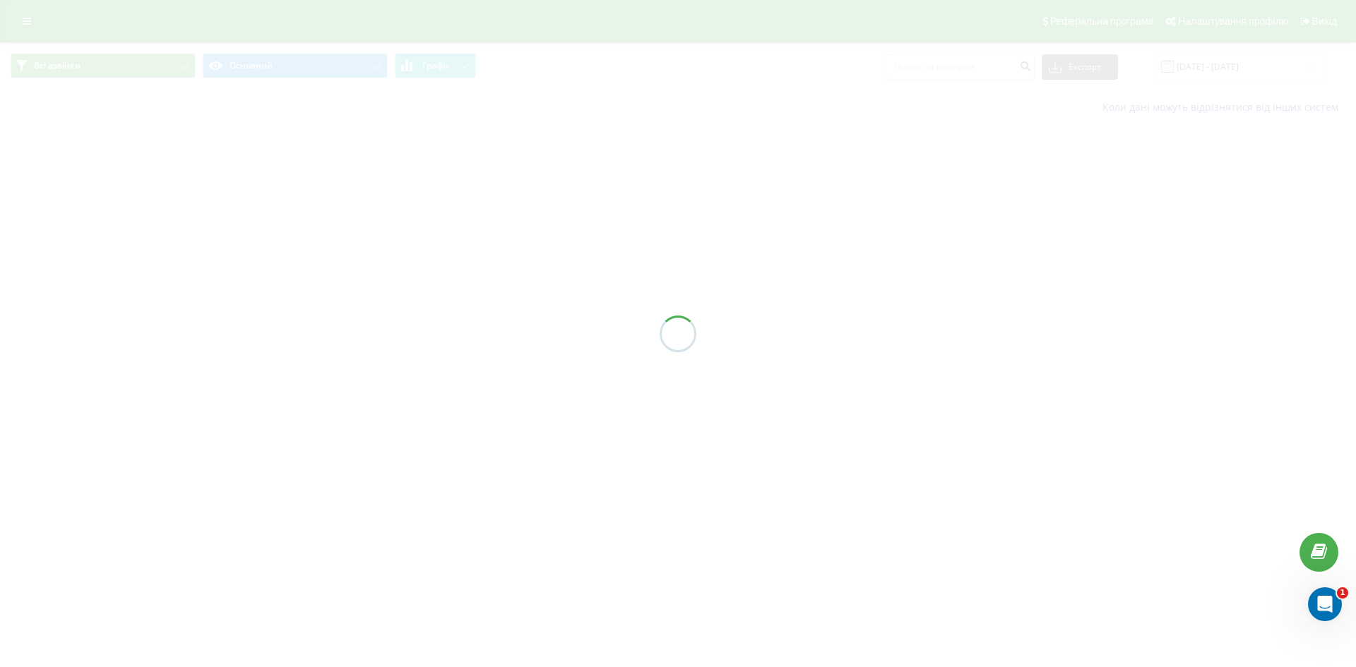
click at [1230, 70] on div at bounding box center [678, 333] width 1356 height 667
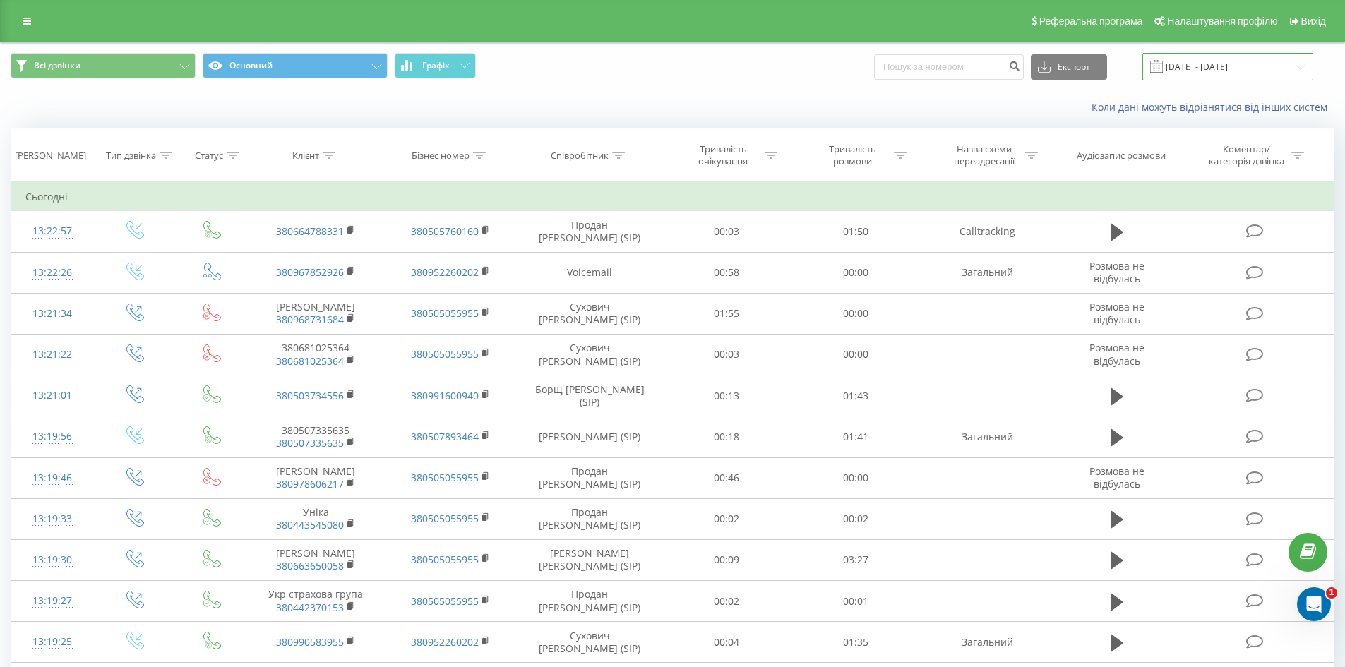
click at [1227, 71] on input "[DATE] - [DATE]" at bounding box center [1228, 67] width 171 height 28
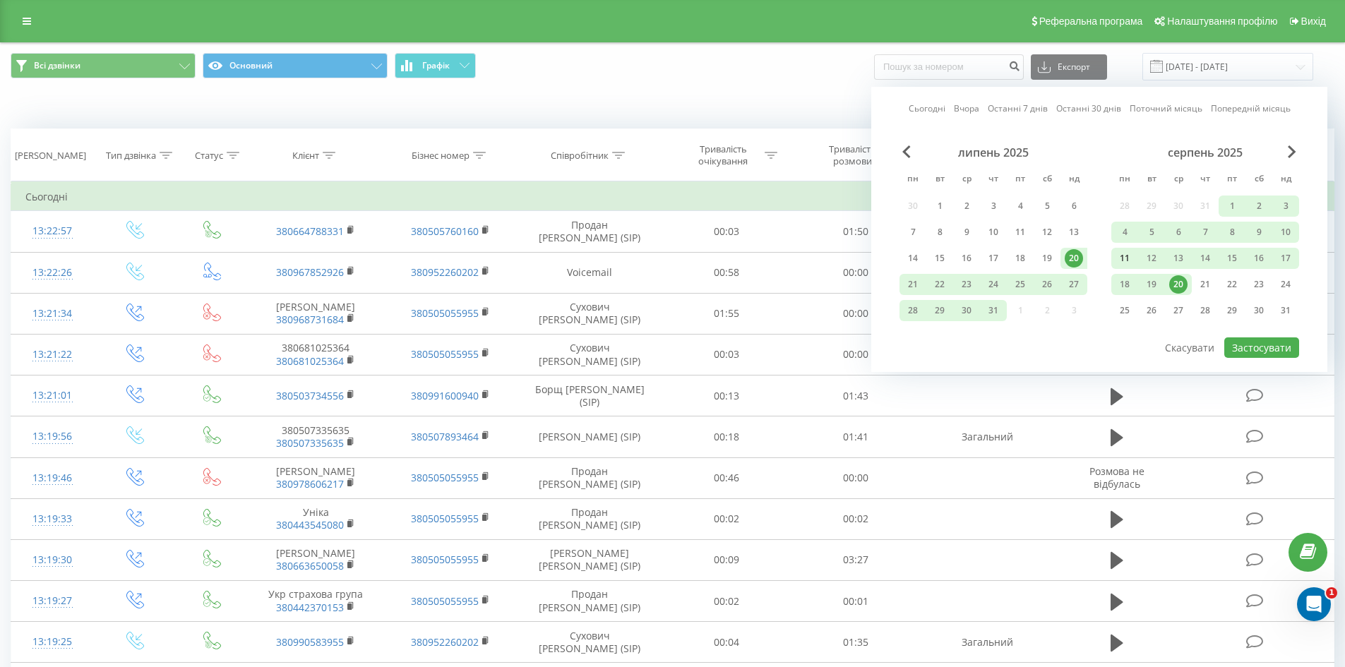
click at [1126, 261] on div "11" at bounding box center [1125, 258] width 18 height 18
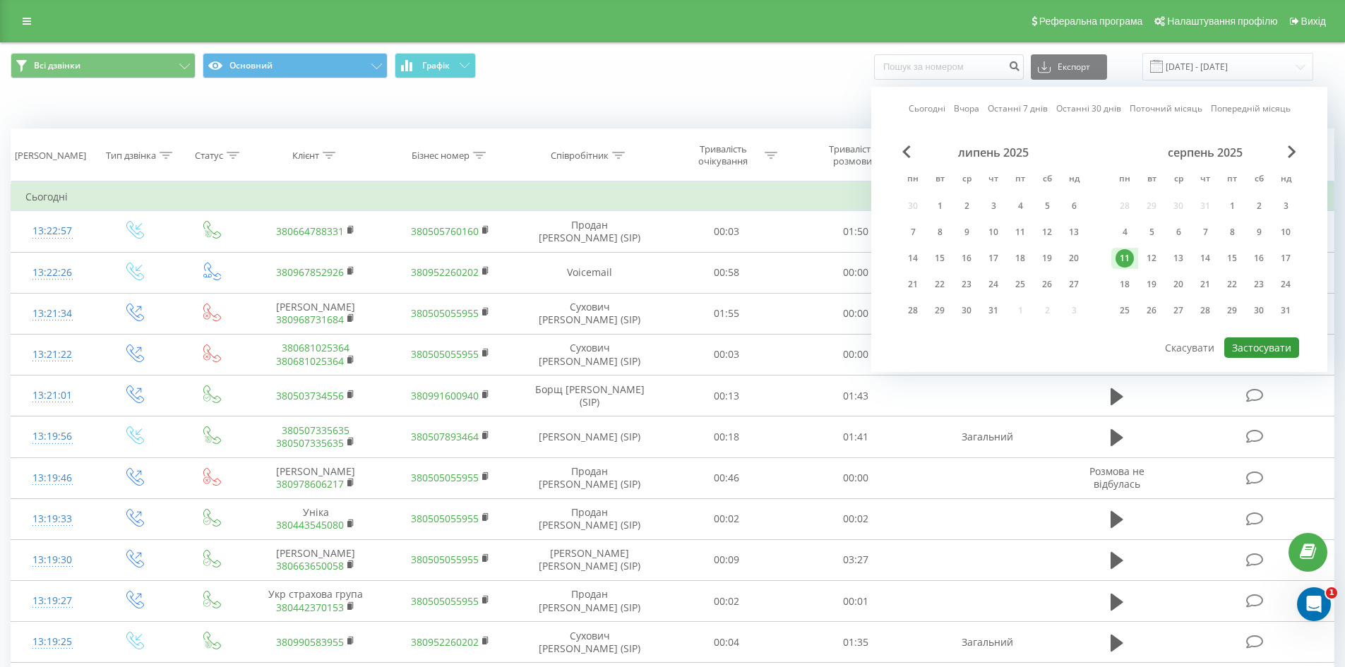
click at [1256, 355] on button "Застосувати" at bounding box center [1262, 348] width 75 height 20
type input "11.08.2025 - 11.08.2025"
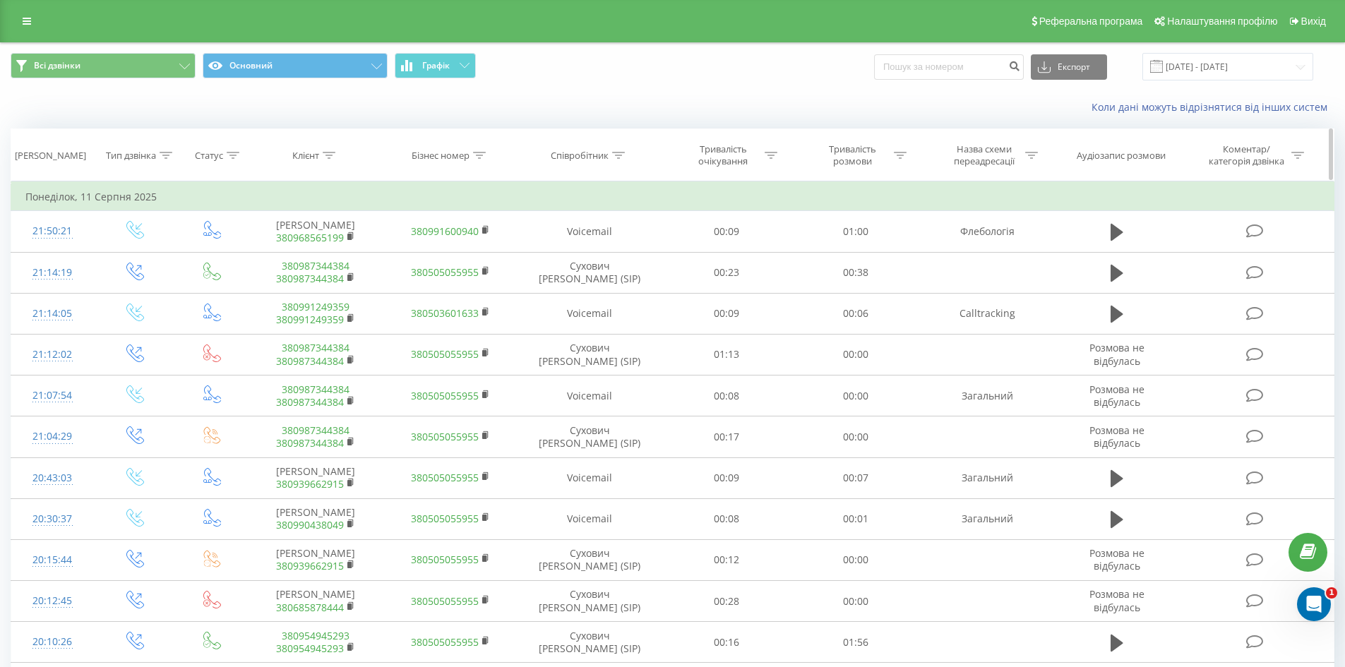
click at [617, 150] on div at bounding box center [618, 156] width 13 height 12
drag, startPoint x: 602, startPoint y: 251, endPoint x: 628, endPoint y: 268, distance: 30.8
click at [602, 252] on input "text" at bounding box center [590, 256] width 124 height 25
type input "сухович"
click at [608, 285] on span "OK" at bounding box center [620, 284] width 40 height 22
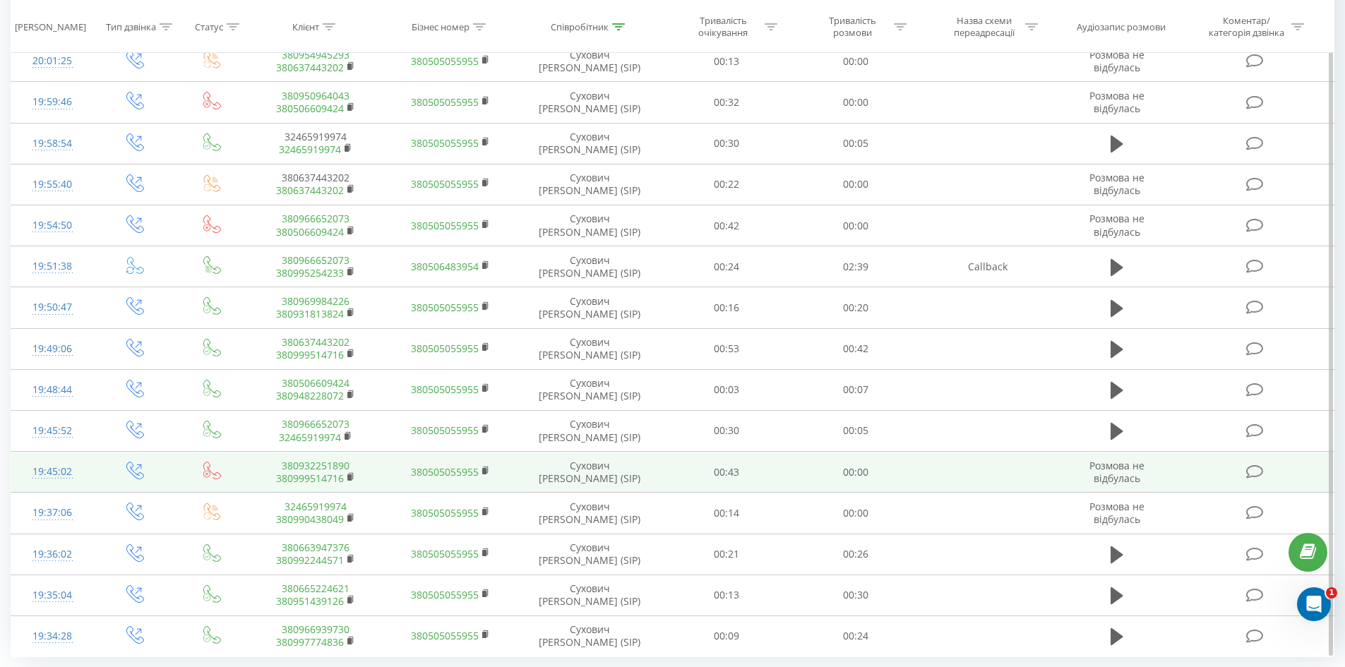
scroll to position [624, 0]
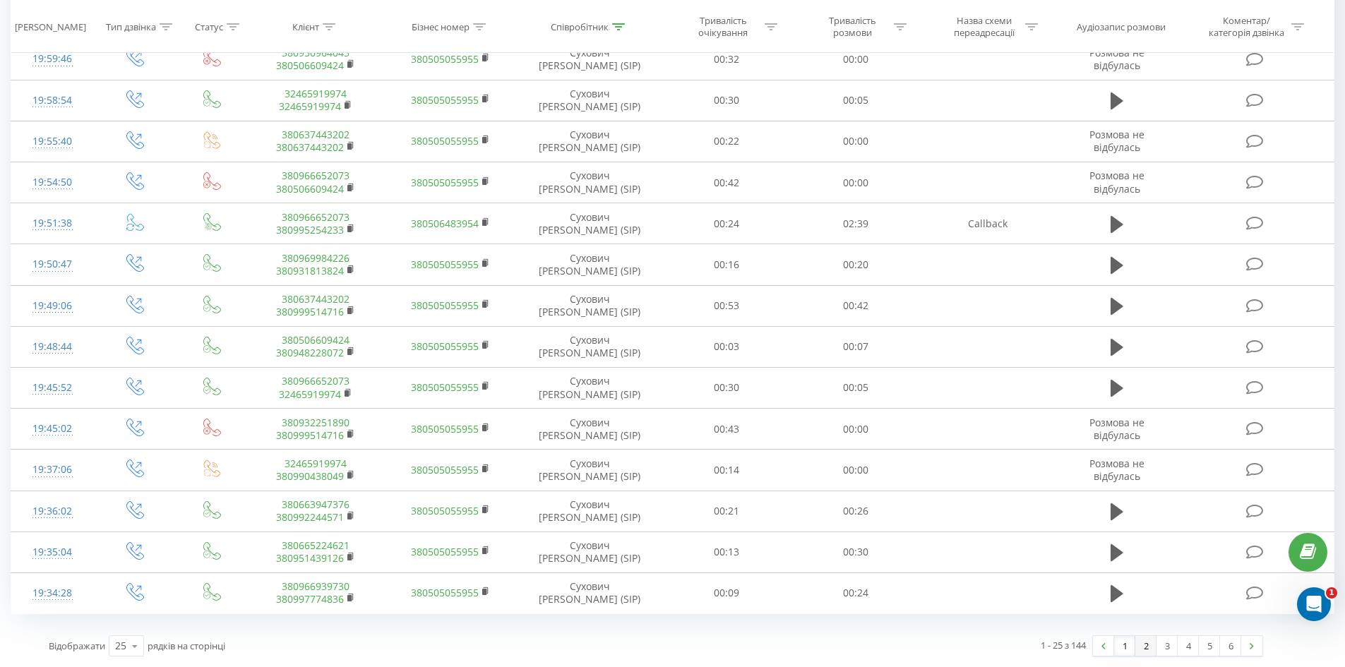
click at [1148, 644] on link "2" at bounding box center [1146, 646] width 21 height 20
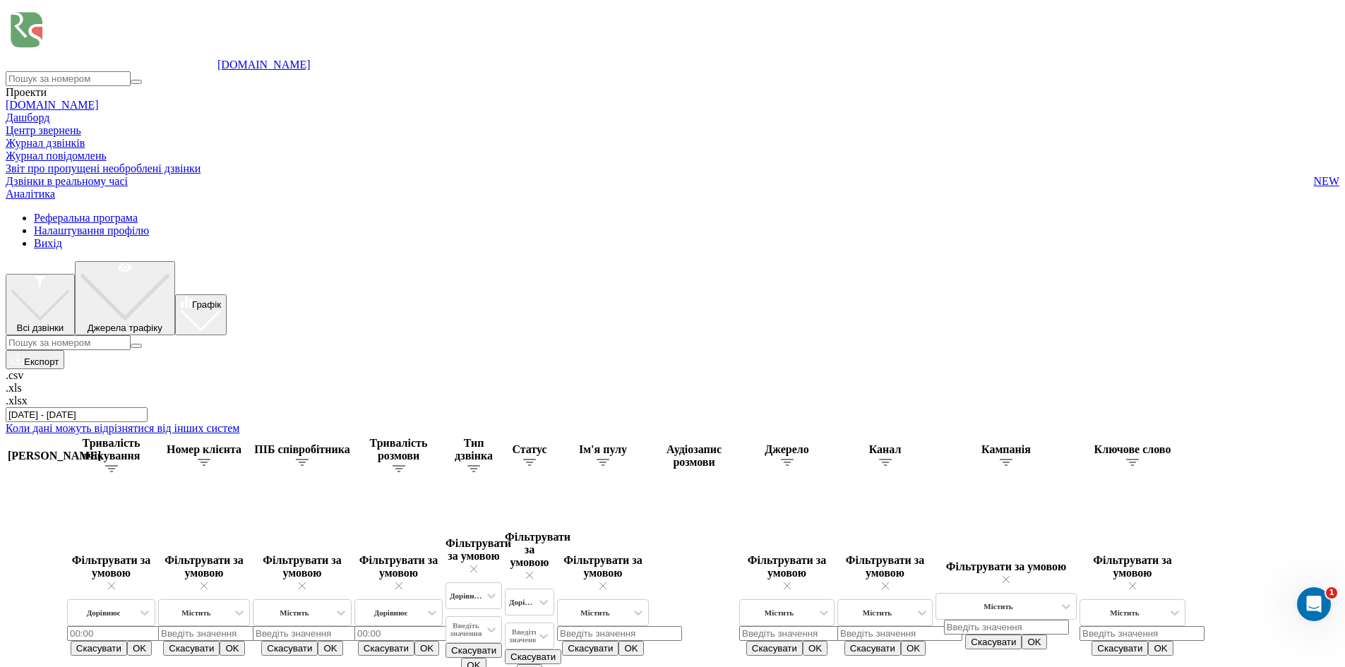
click at [148, 408] on input "[DATE] - [DATE]" at bounding box center [77, 415] width 142 height 15
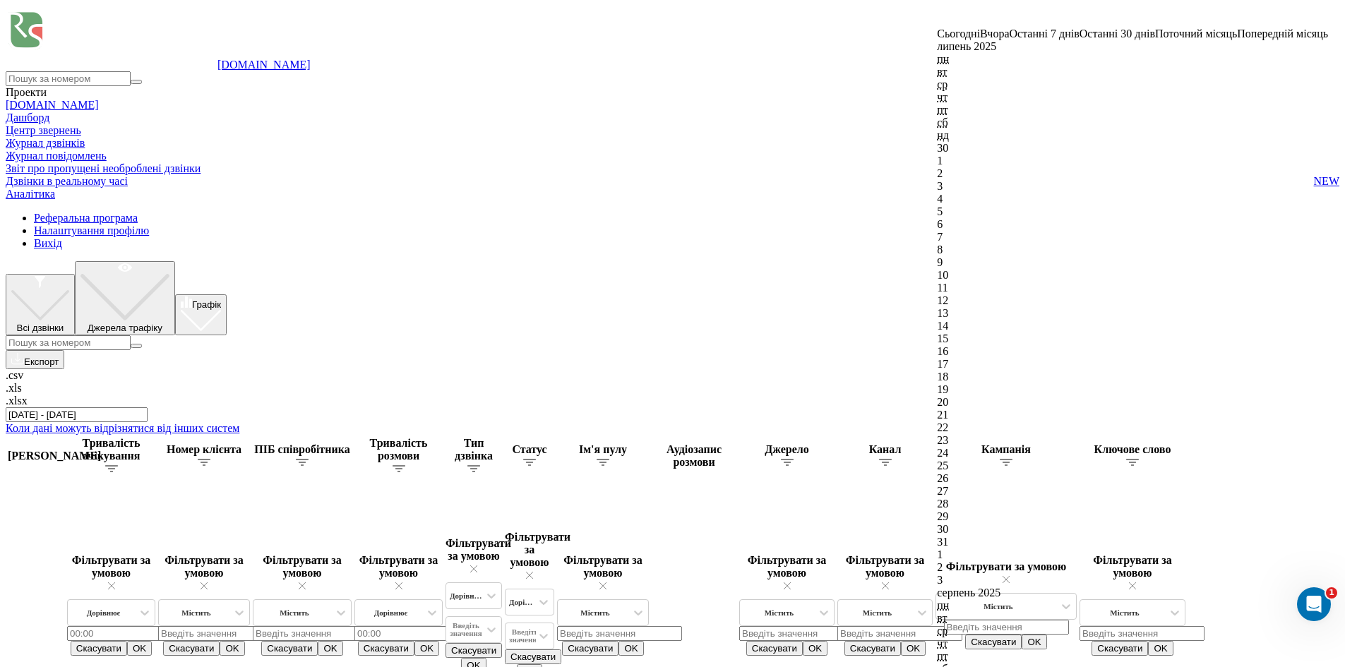
type input "11.08.2025 - 11.08.2025"
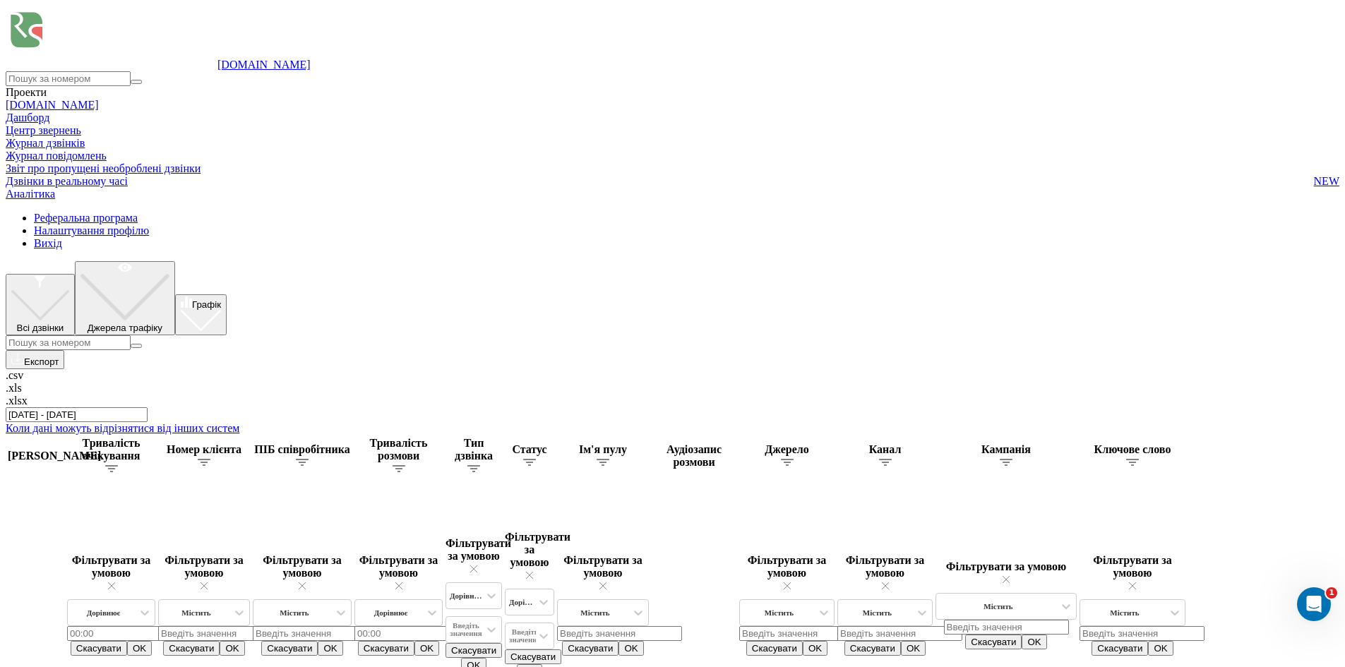
click at [6, 212] on icon at bounding box center [6, 212] width 0 height 0
click at [85, 150] on span "Журнал дзвінків" at bounding box center [45, 143] width 79 height 13
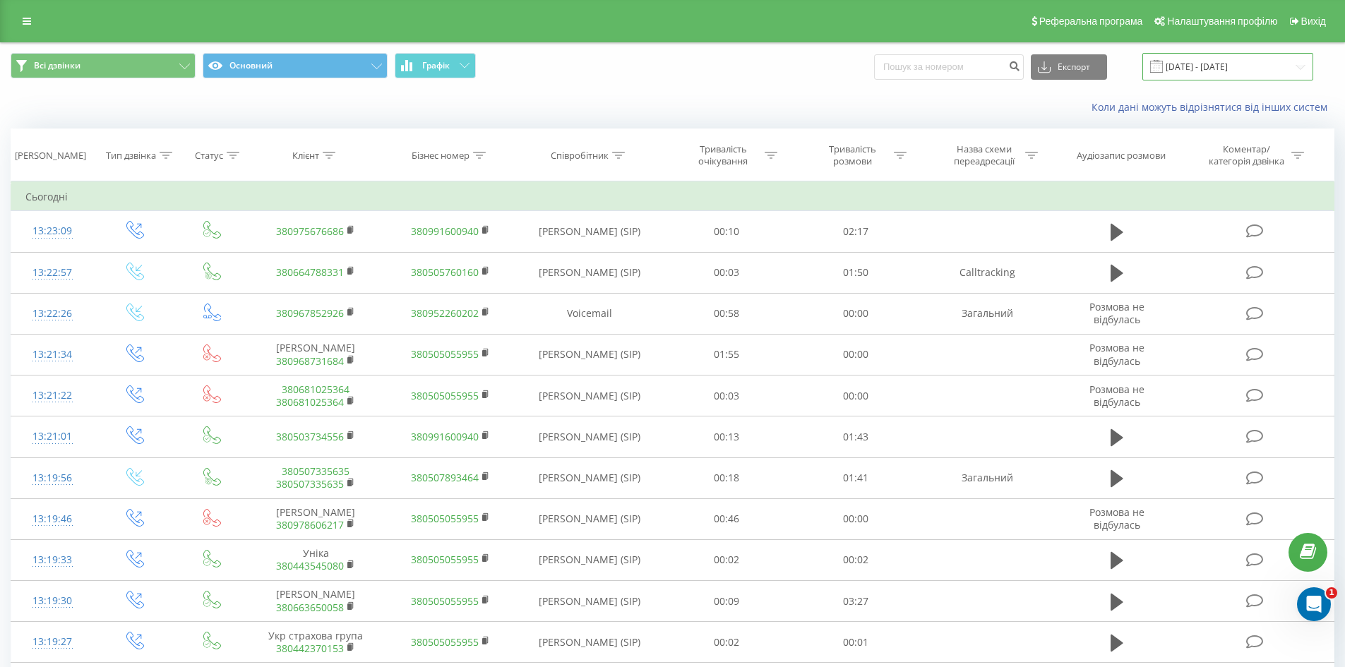
click at [1232, 69] on input "[DATE] - [DATE]" at bounding box center [1228, 67] width 171 height 28
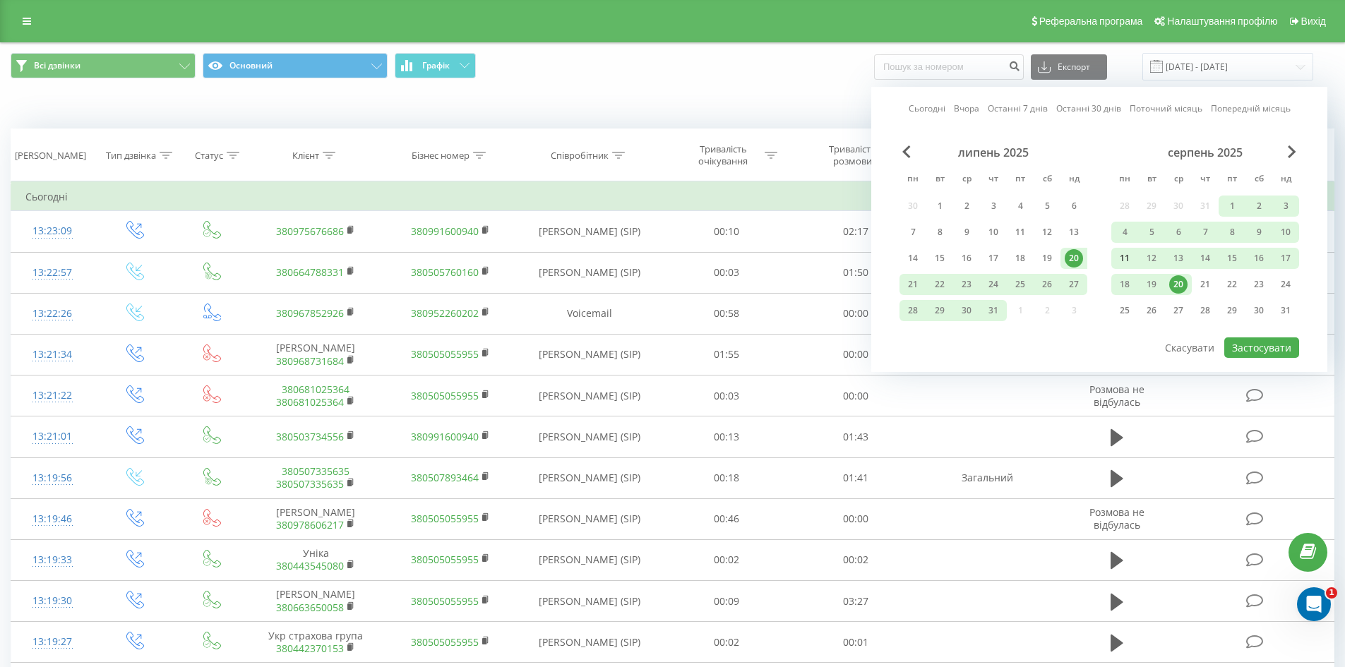
click at [1117, 260] on div "11" at bounding box center [1125, 258] width 18 height 18
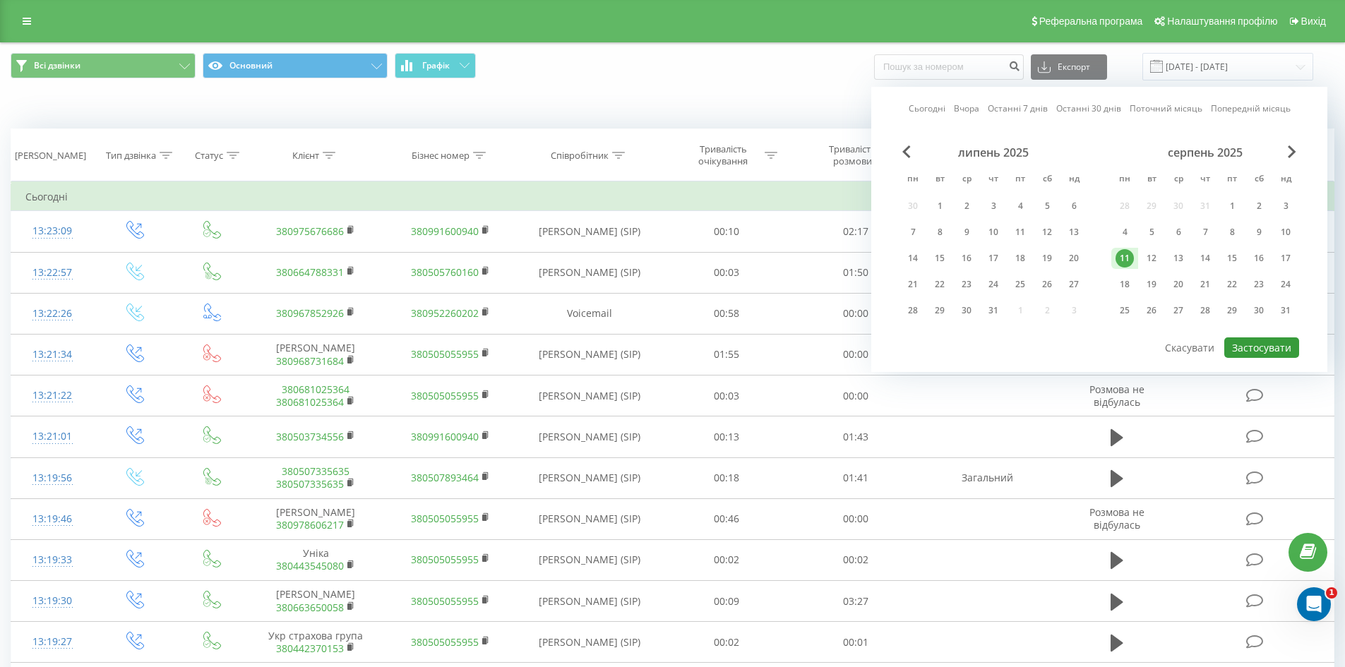
click at [1271, 346] on button "Застосувати" at bounding box center [1262, 348] width 75 height 20
type input "11.08.2025 - 11.08.2025"
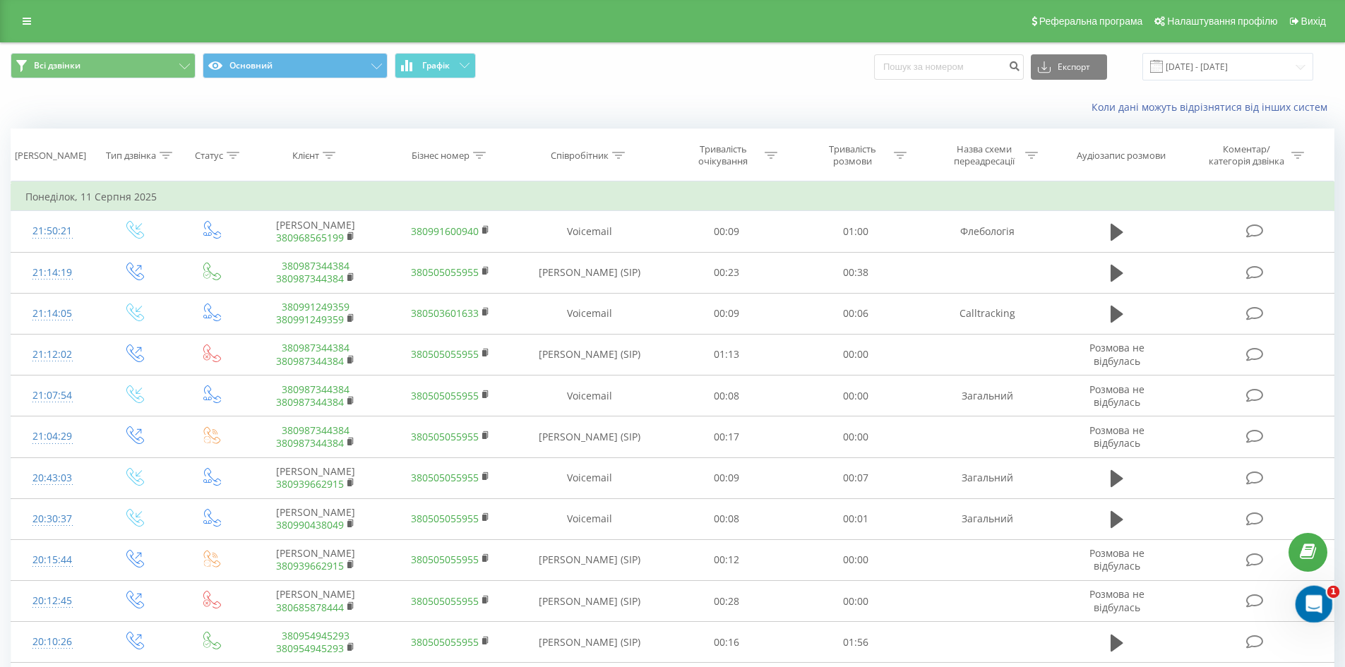
click at [1309, 608] on icon "Открыть службу сообщений Intercom" at bounding box center [1312, 602] width 23 height 23
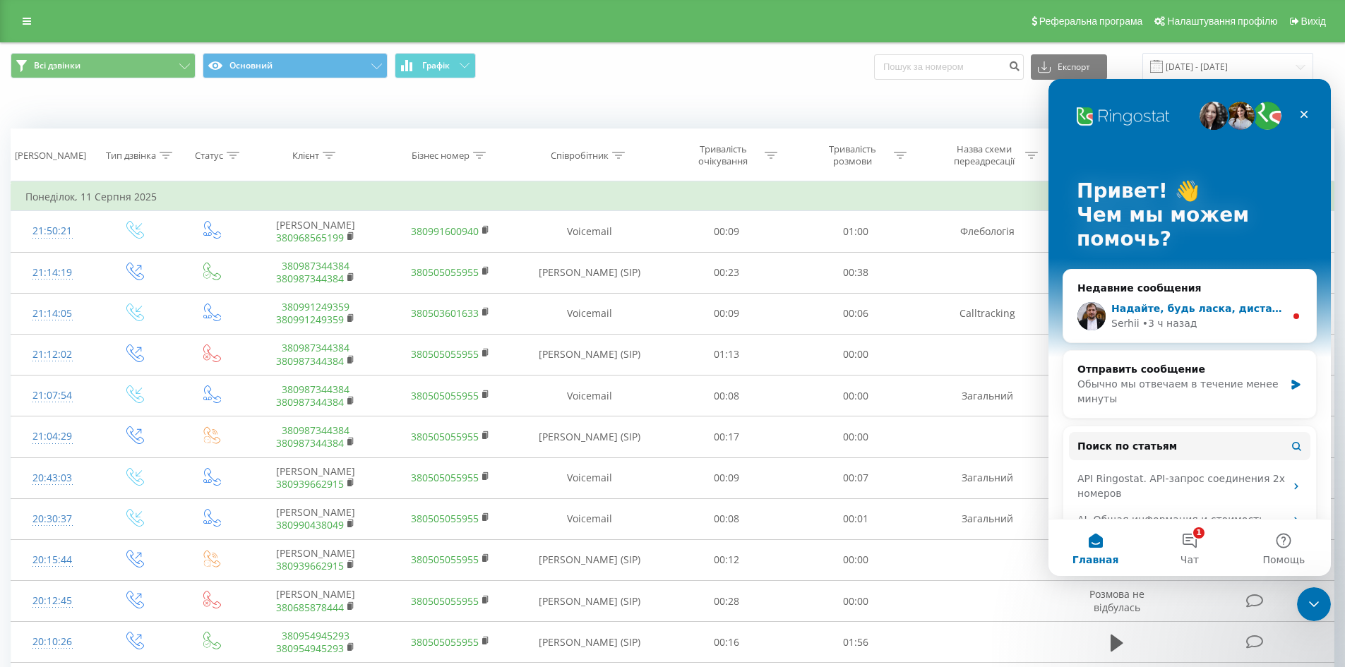
click at [1149, 317] on div "• 3 ч назад" at bounding box center [1170, 323] width 55 height 15
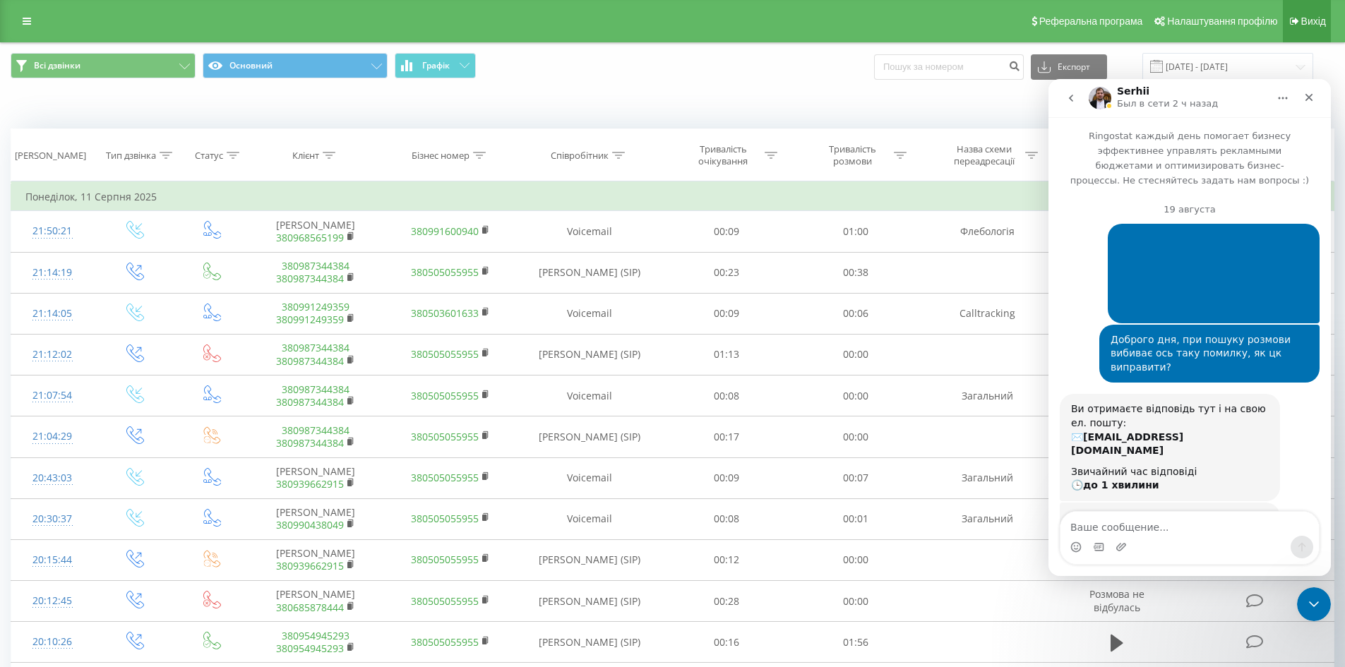
scroll to position [91, 0]
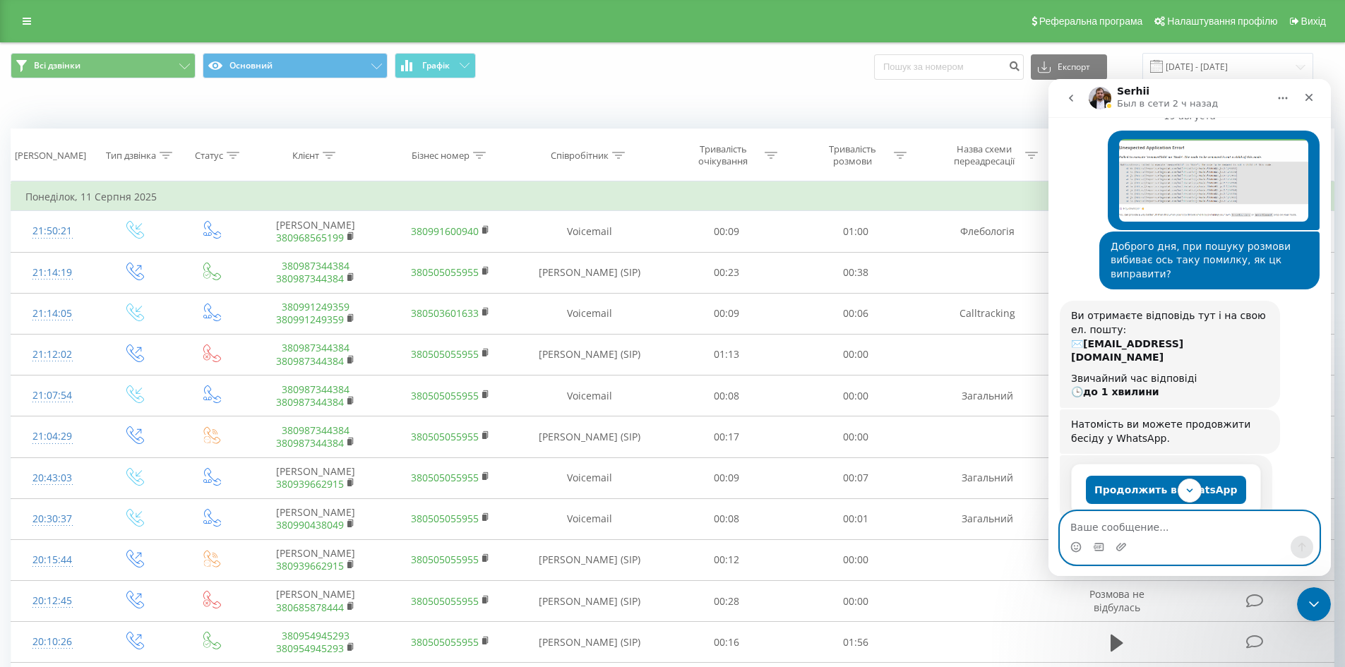
click at [1100, 525] on textarea "Ваше сообщение..." at bounding box center [1190, 524] width 258 height 24
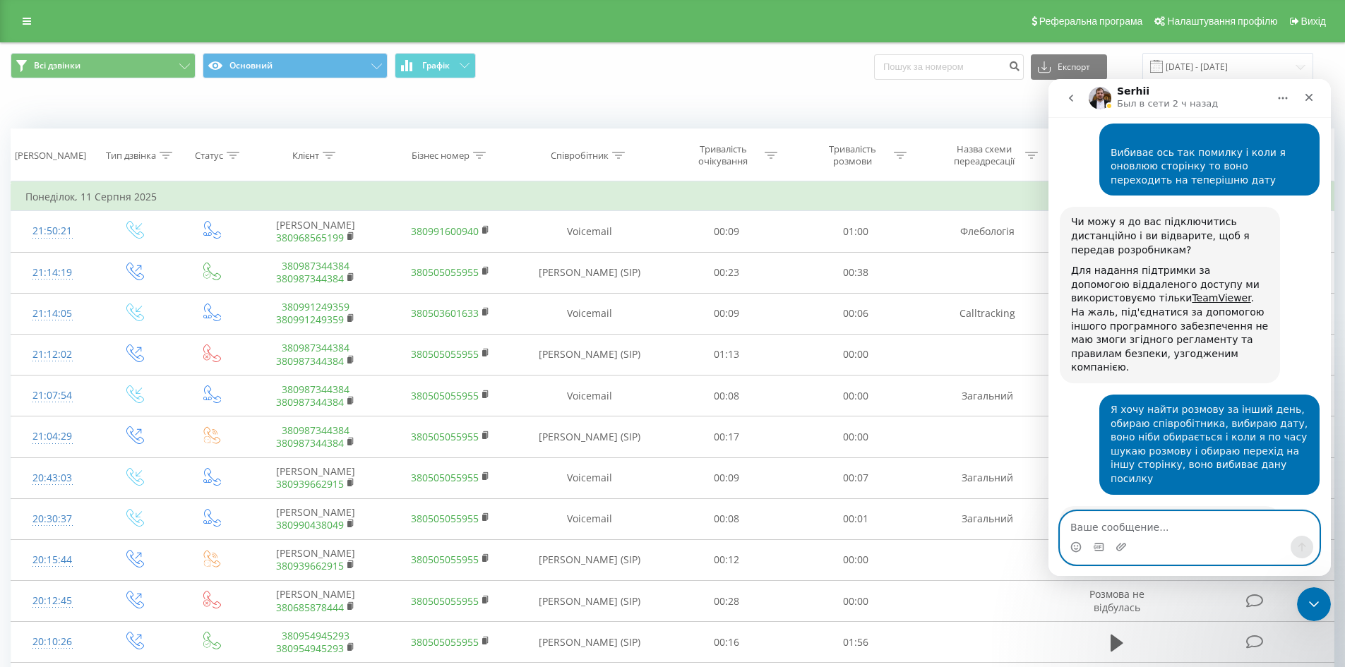
scroll to position [1145, 0]
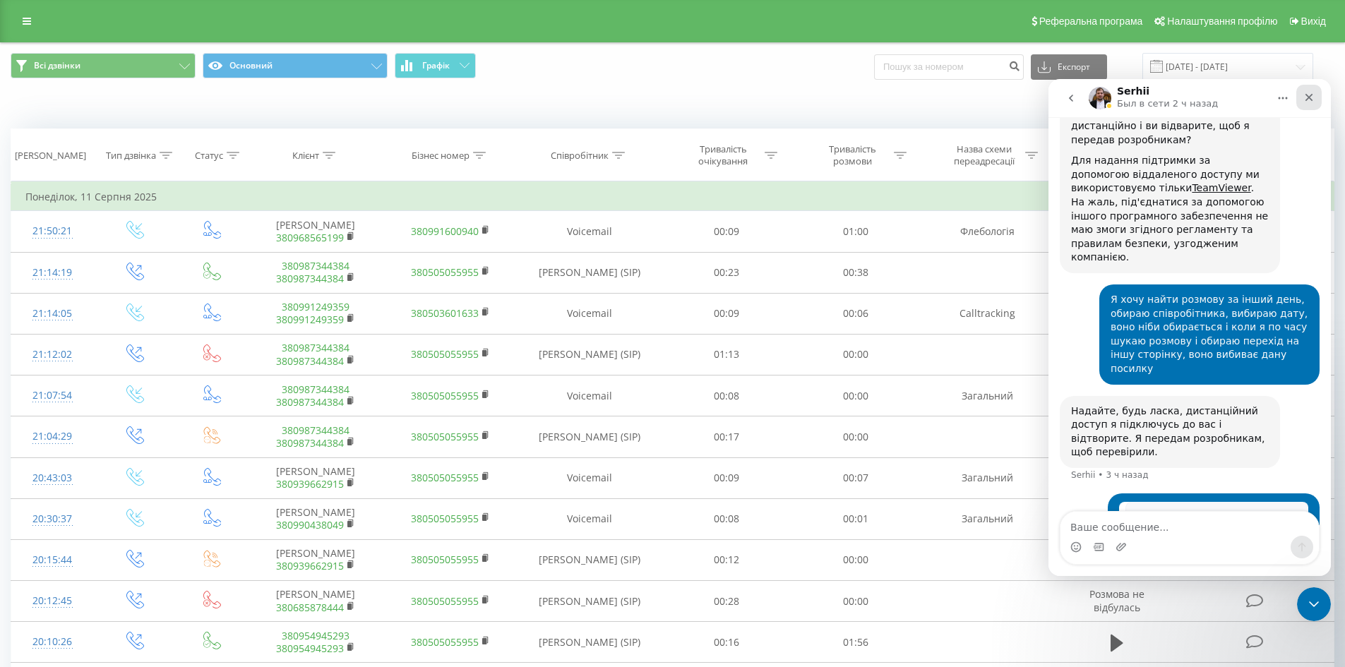
click at [1304, 98] on icon "Закрыть" at bounding box center [1309, 97] width 11 height 11
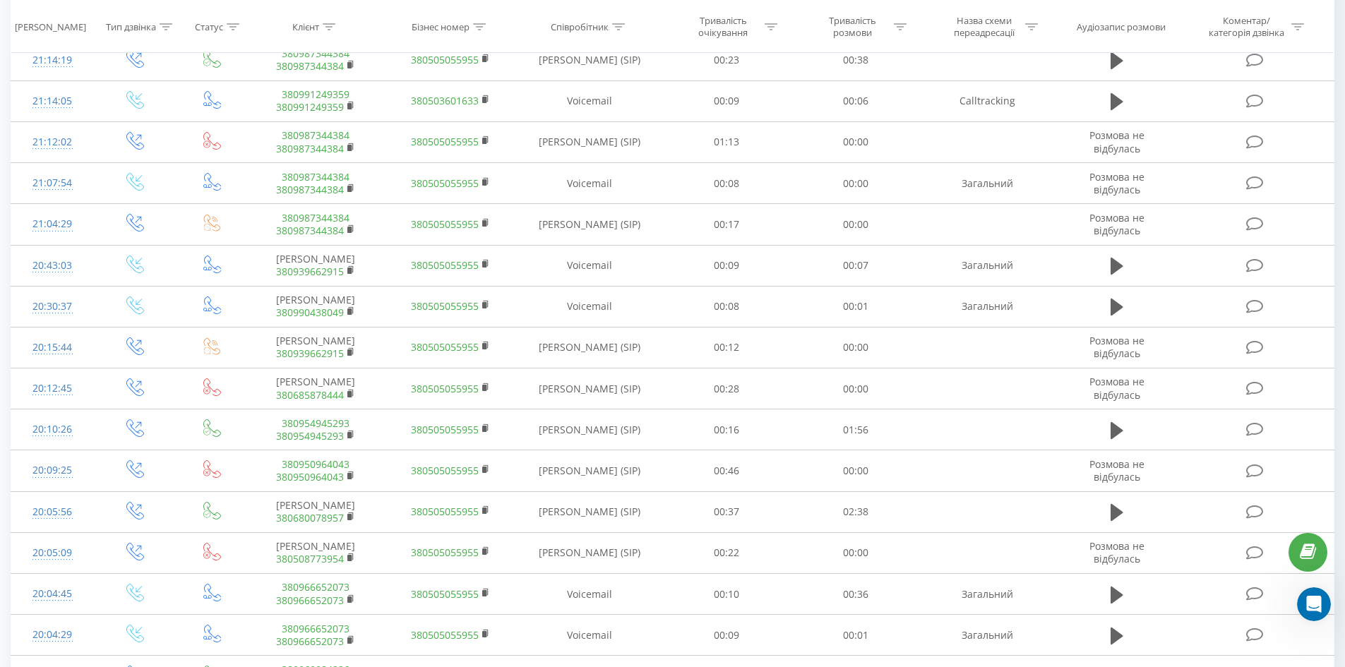
scroll to position [0, 0]
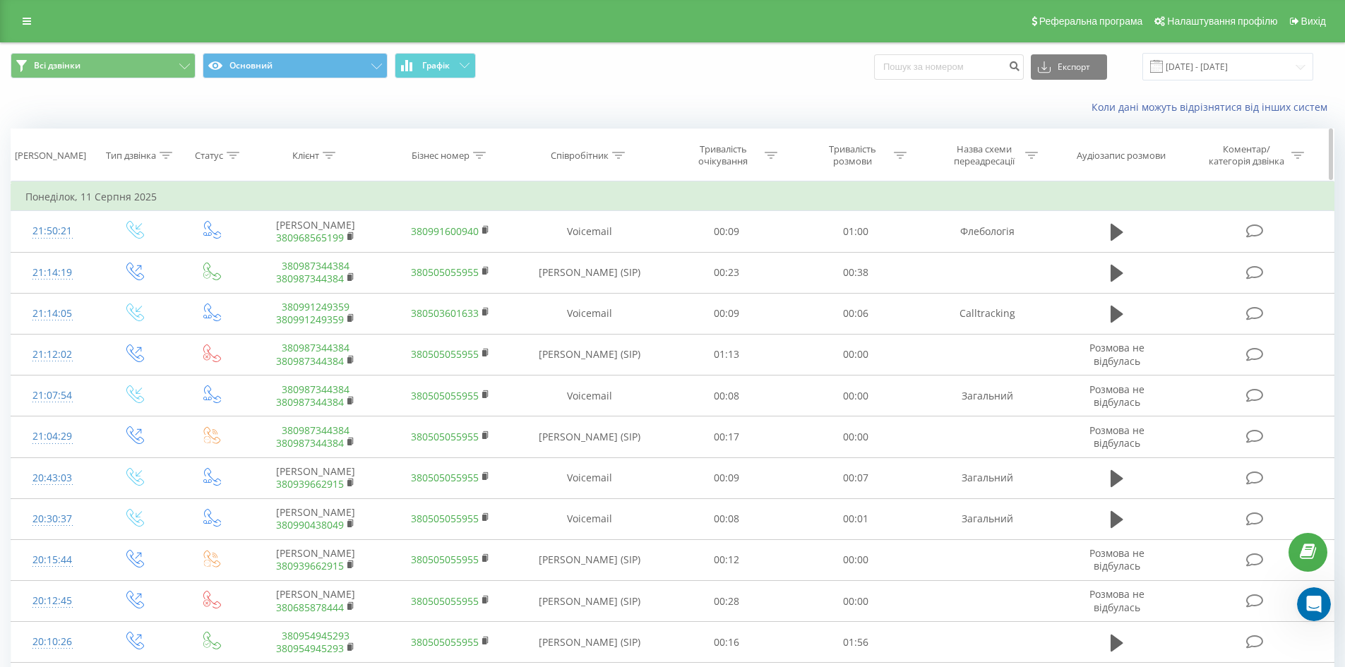
click at [625, 155] on icon at bounding box center [618, 155] width 13 height 7
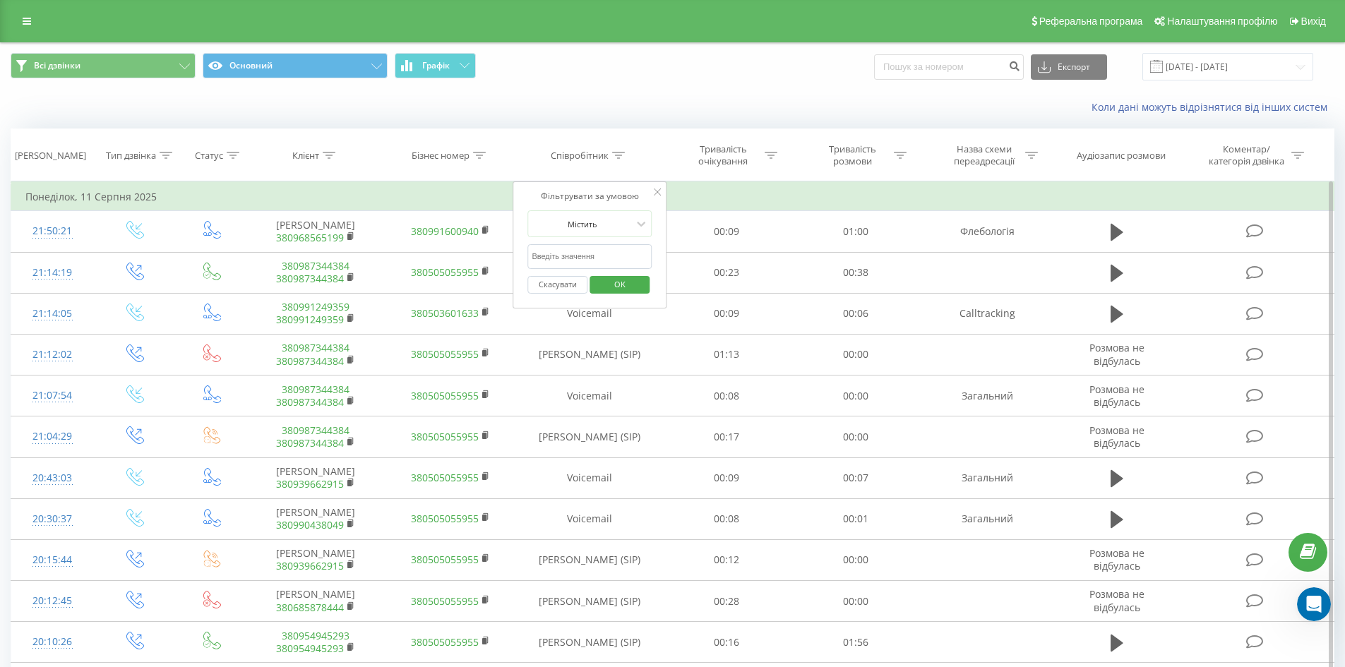
click at [606, 263] on input "text" at bounding box center [590, 256] width 124 height 25
type input "сухович"
click at [626, 285] on span "OK" at bounding box center [620, 284] width 40 height 22
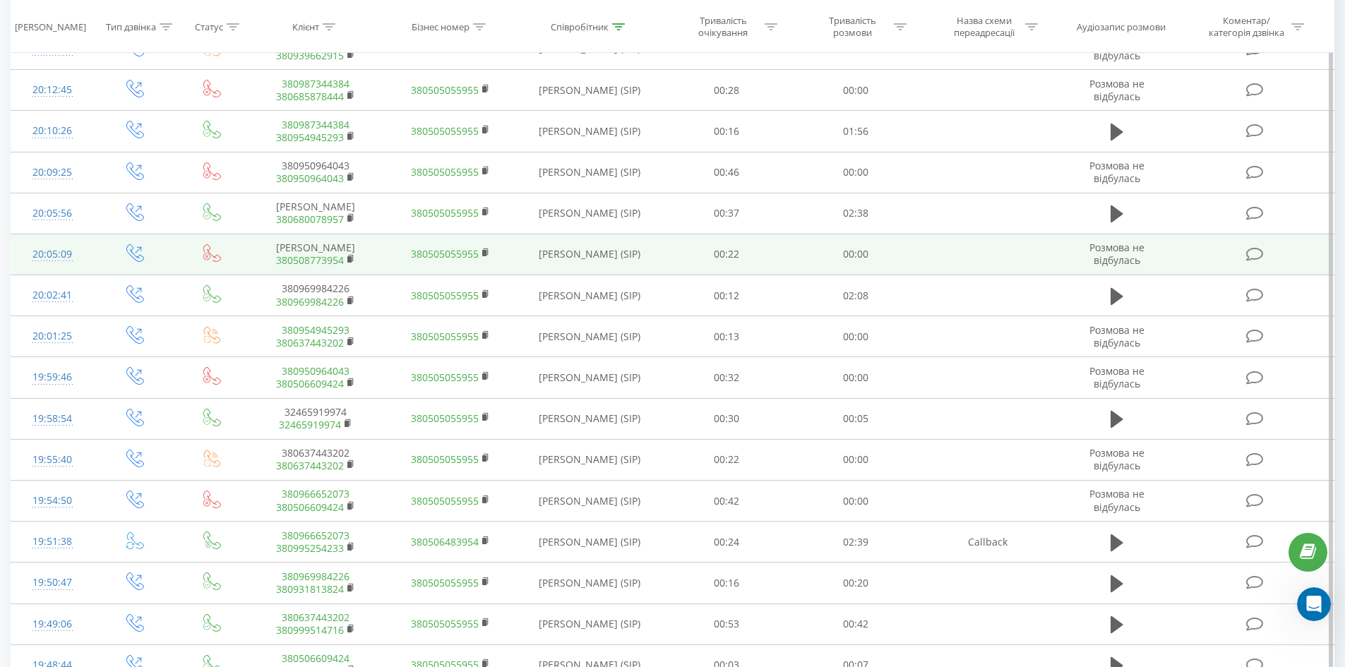
scroll to position [624, 0]
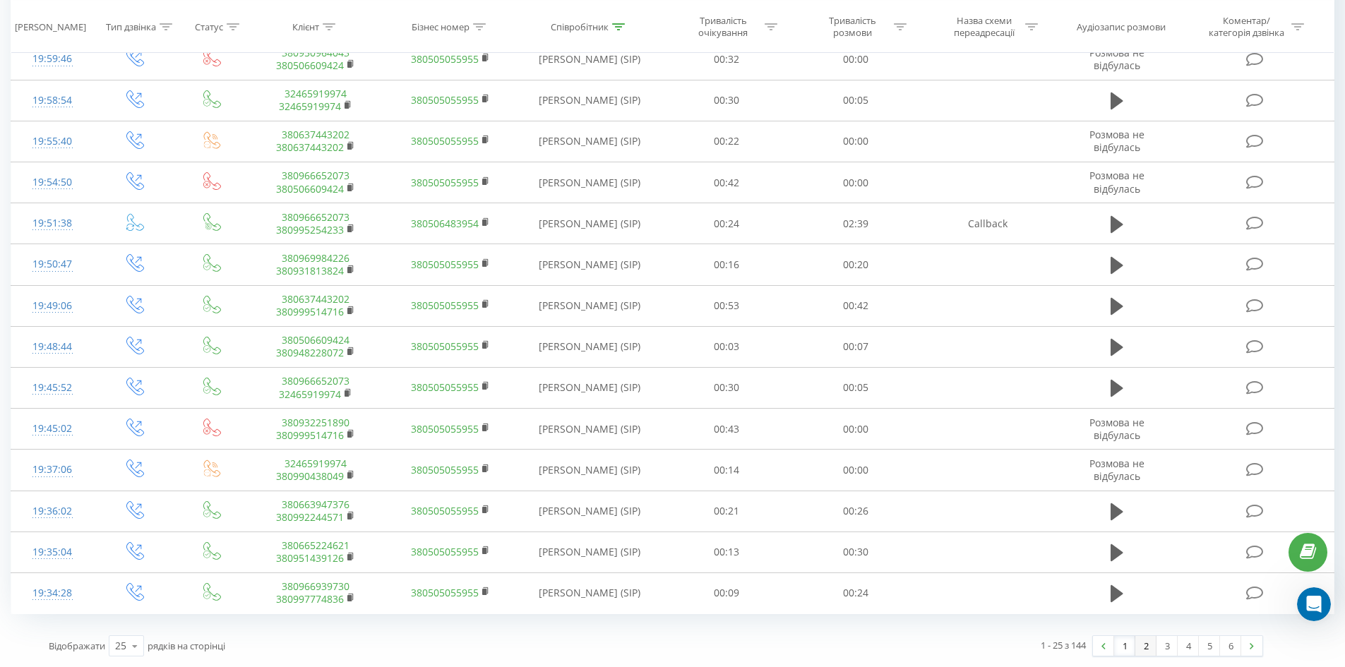
click at [1143, 647] on link "2" at bounding box center [1146, 646] width 21 height 20
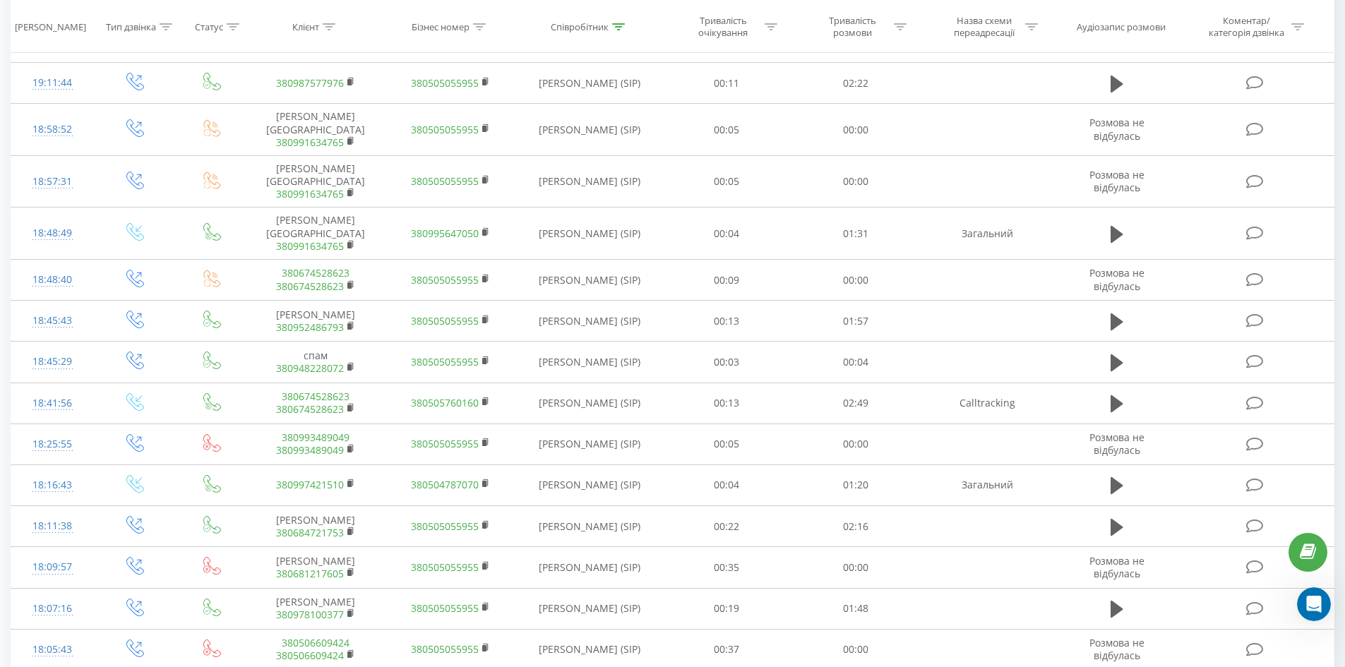
scroll to position [635, 0]
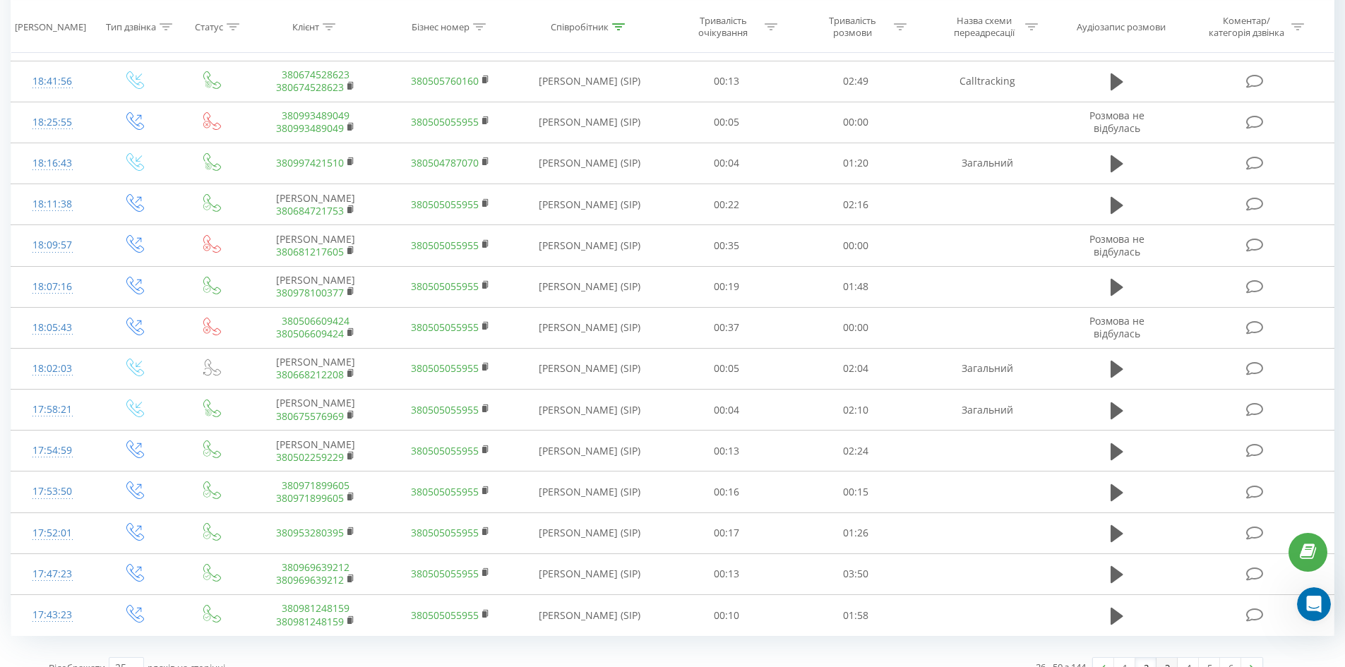
click at [1170, 658] on link "3" at bounding box center [1167, 668] width 21 height 20
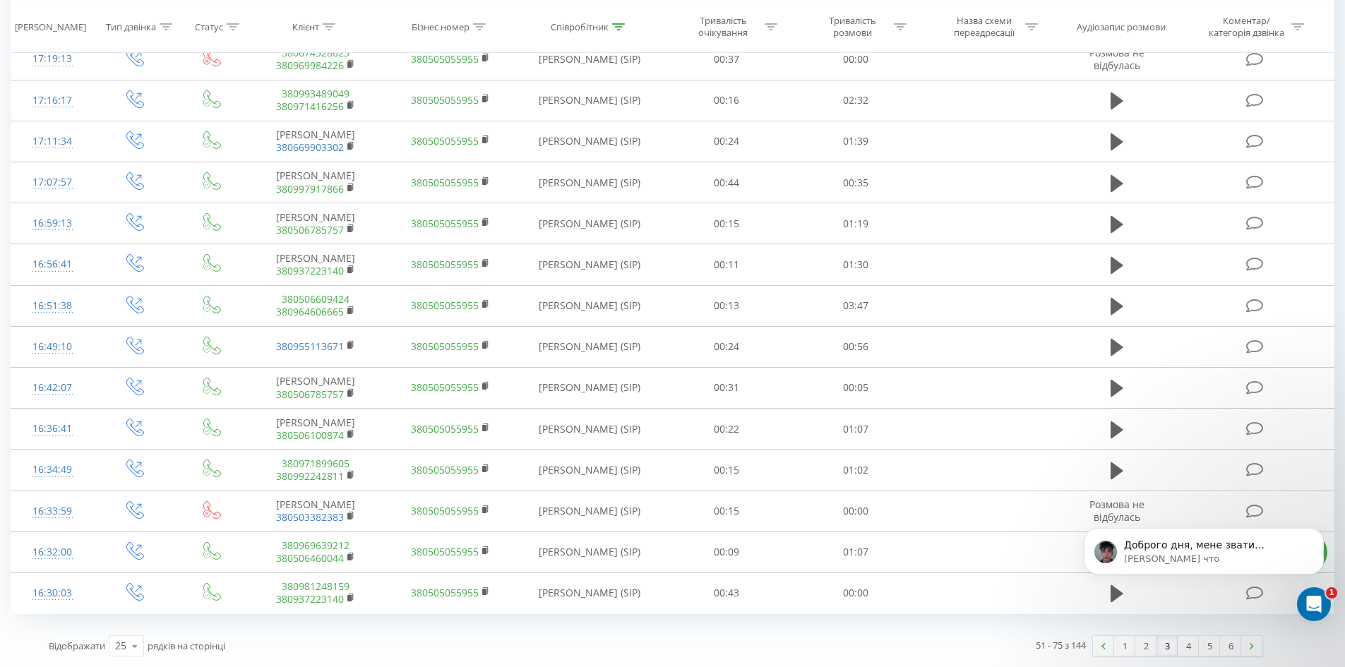
scroll to position [1247, 0]
click at [1199, 640] on link "4" at bounding box center [1188, 646] width 21 height 20
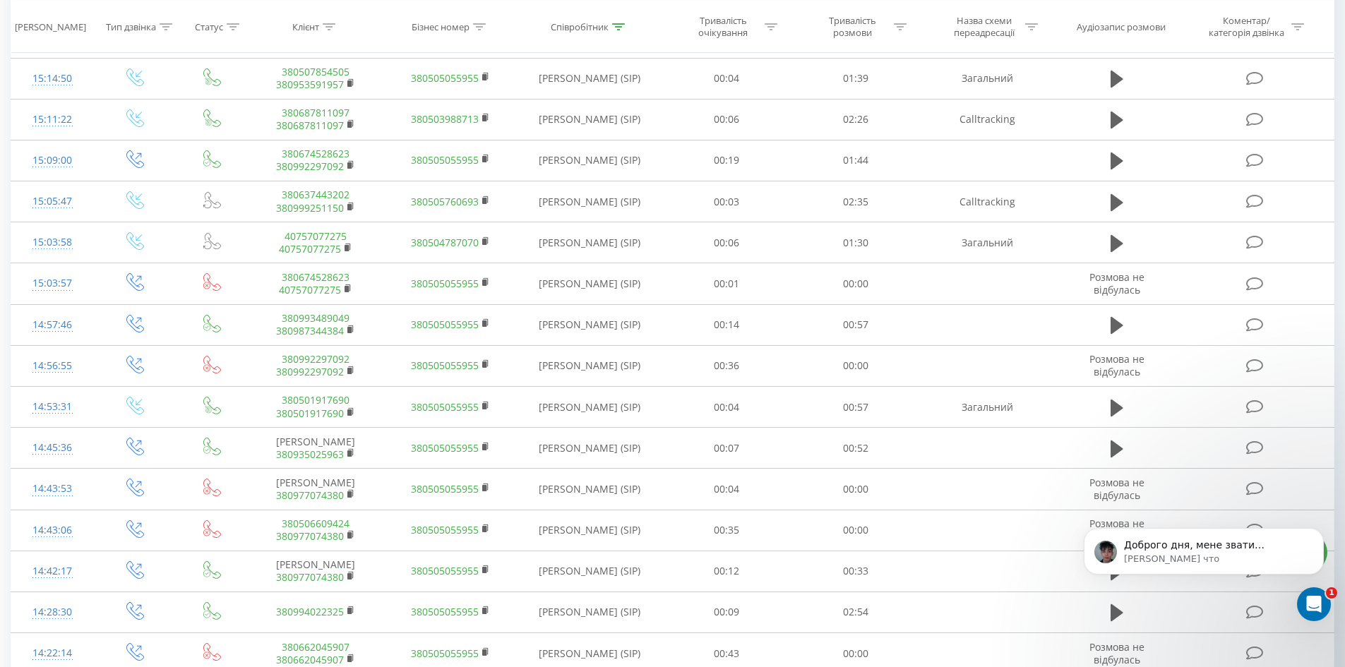
scroll to position [624, 0]
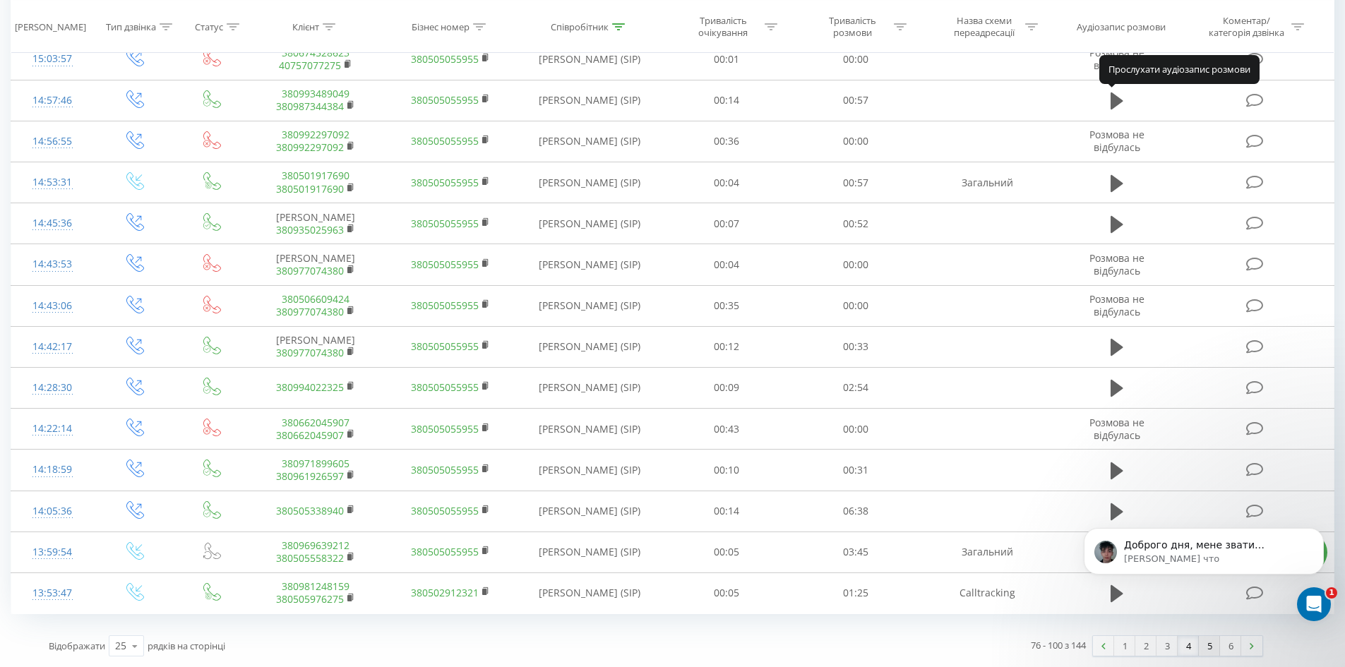
click at [1211, 649] on link "5" at bounding box center [1209, 646] width 21 height 20
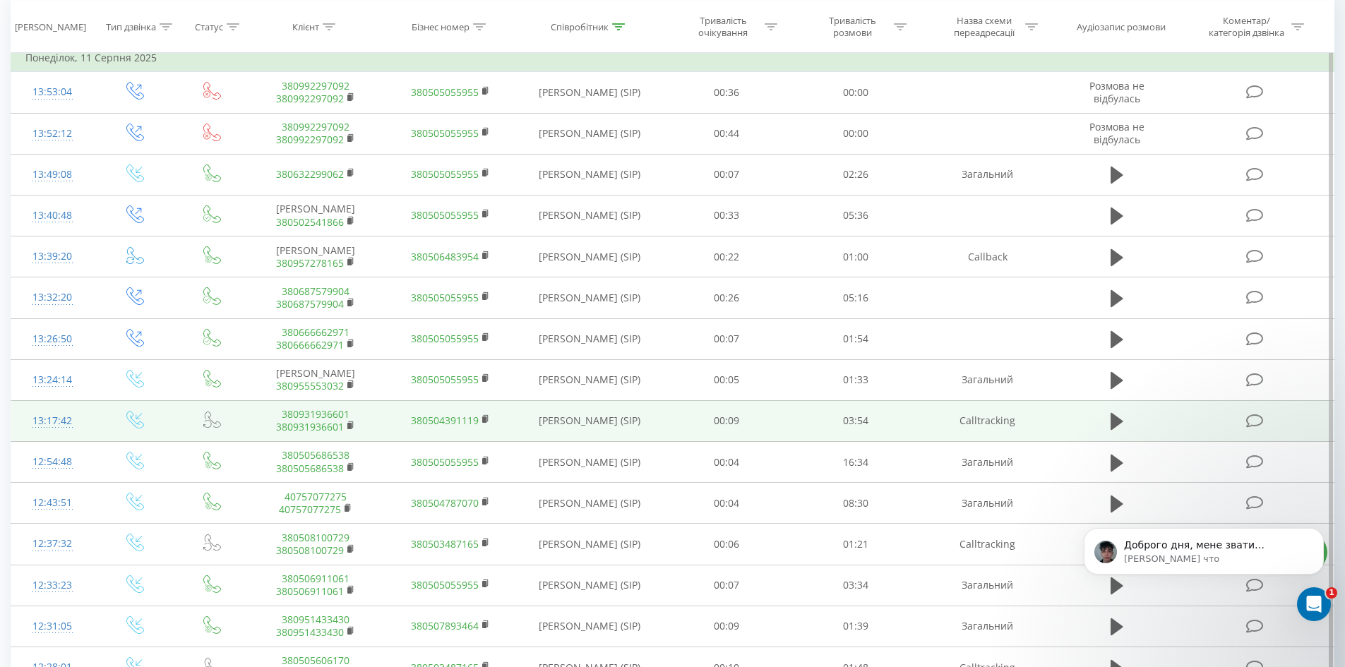
scroll to position [201, 0]
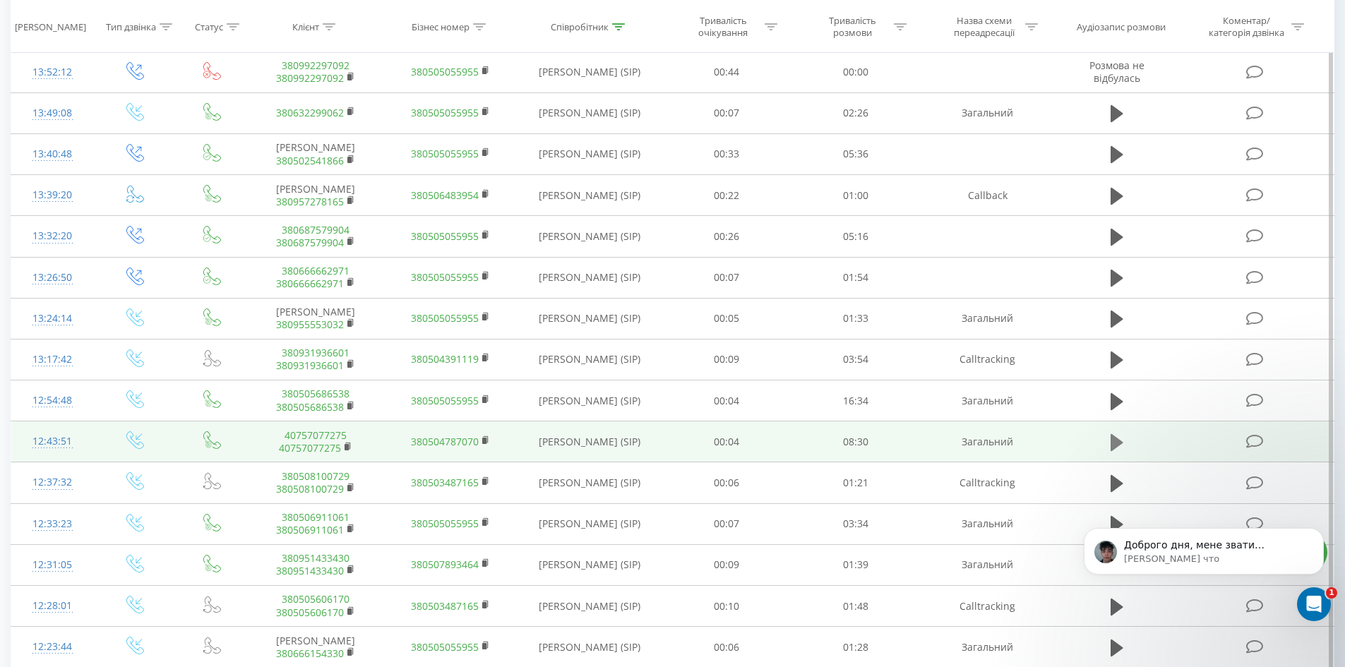
click at [1115, 441] on icon at bounding box center [1117, 442] width 13 height 17
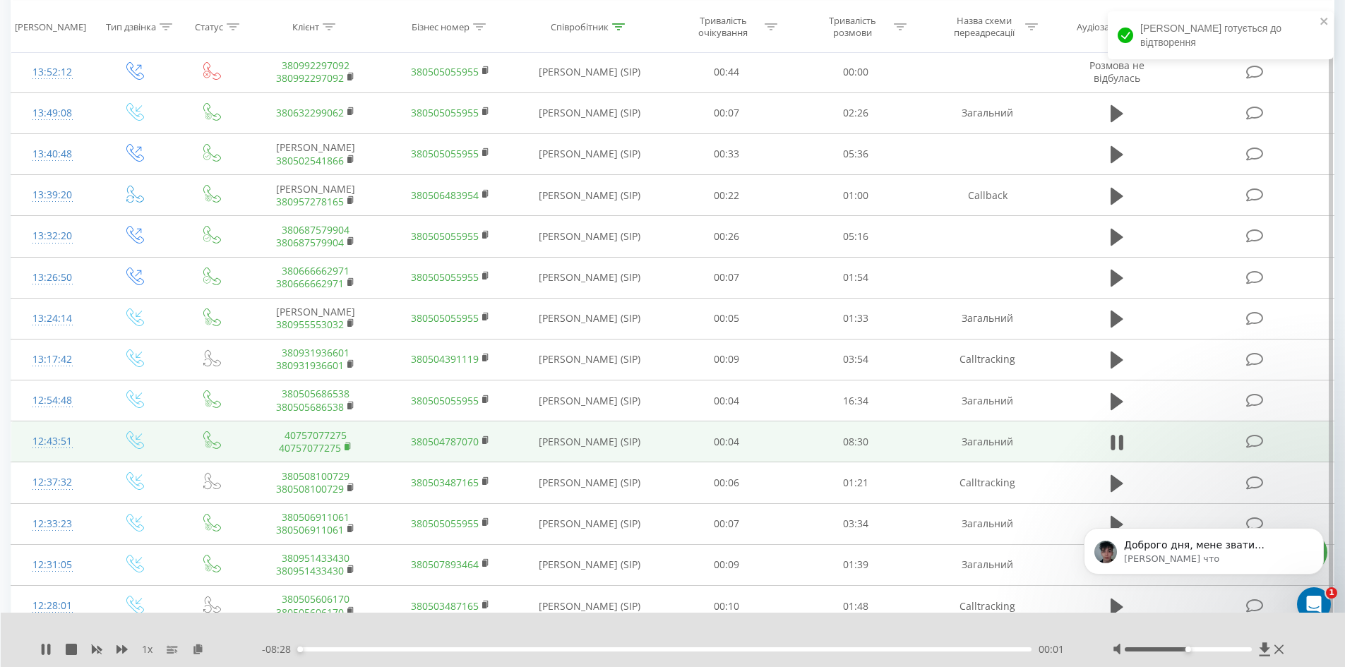
click at [347, 446] on rect at bounding box center [347, 447] width 4 height 6
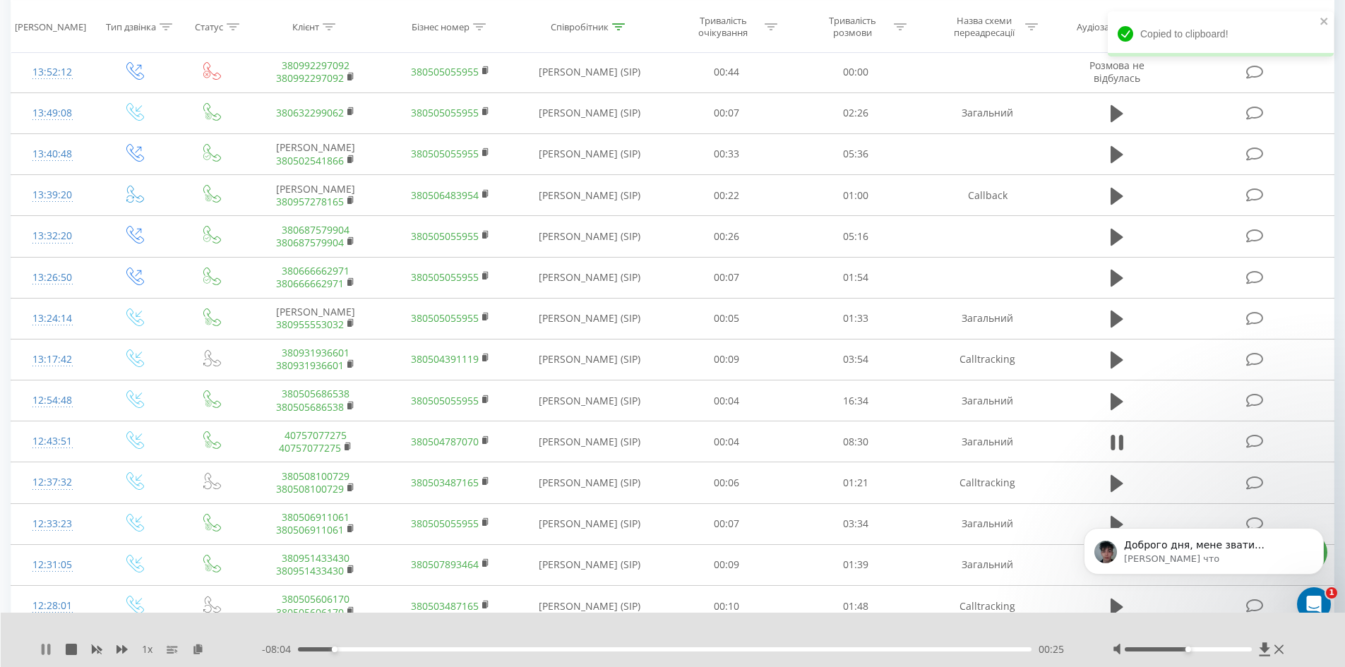
click at [39, 644] on div "1 x - 08:04 00:25 00:25" at bounding box center [673, 640] width 1345 height 54
click at [45, 648] on icon at bounding box center [45, 649] width 11 height 11
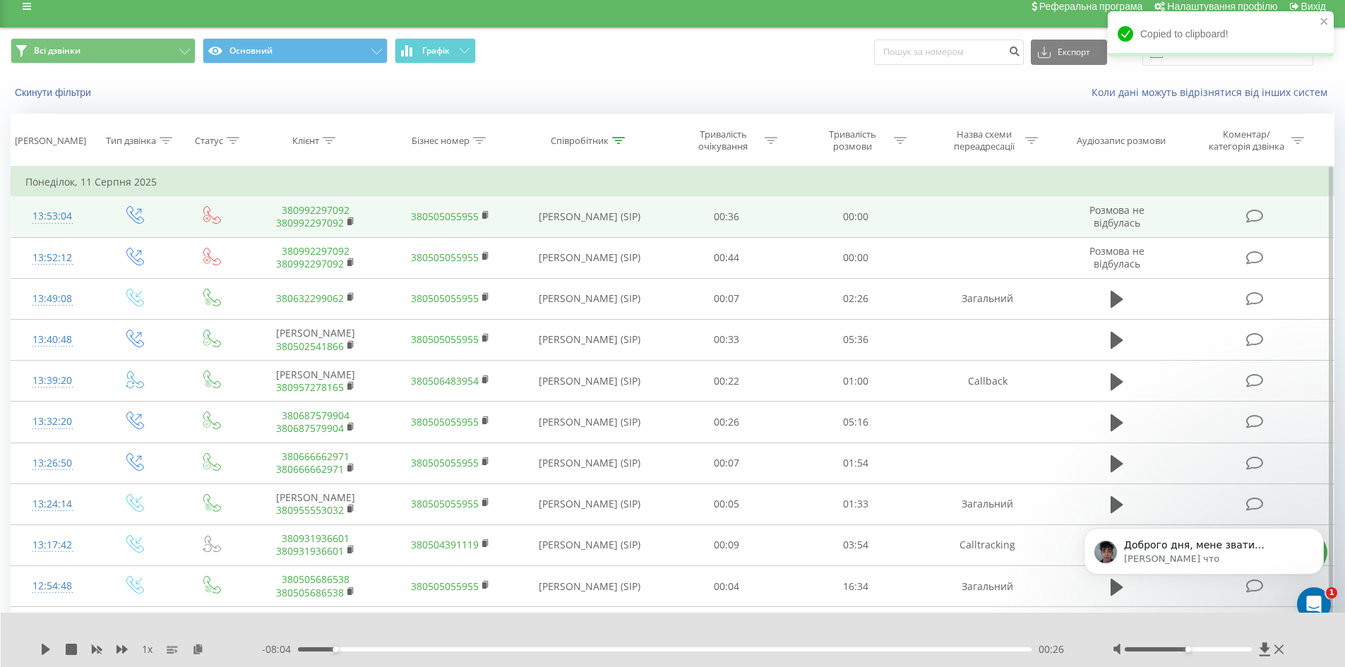
scroll to position [0, 0]
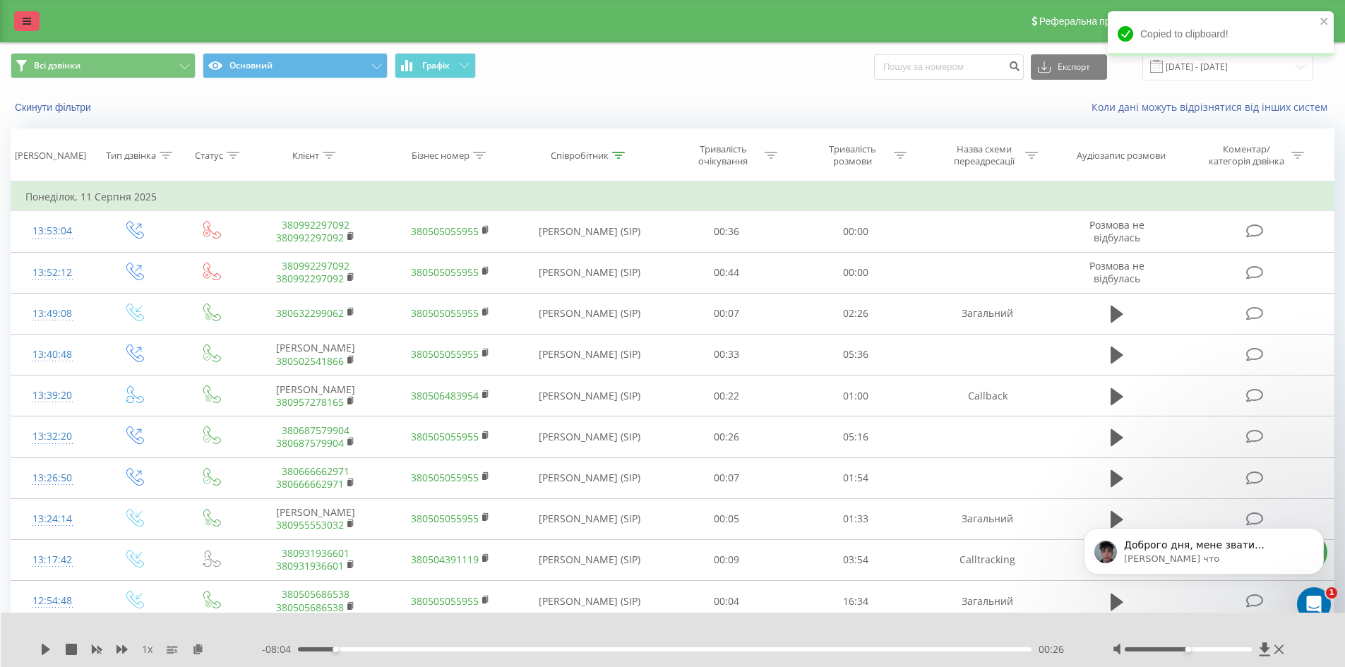
click at [24, 15] on link at bounding box center [26, 21] width 25 height 20
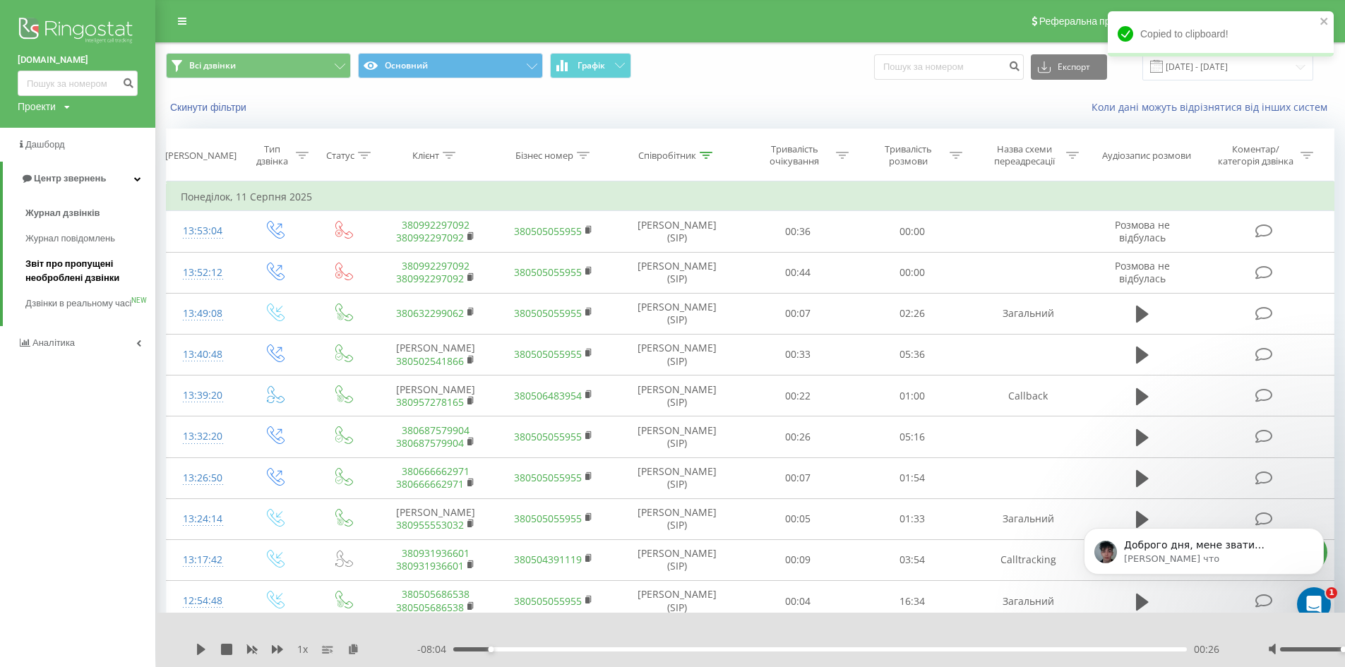
click at [72, 275] on span "Звіт про пропущені необроблені дзвінки" at bounding box center [86, 271] width 123 height 28
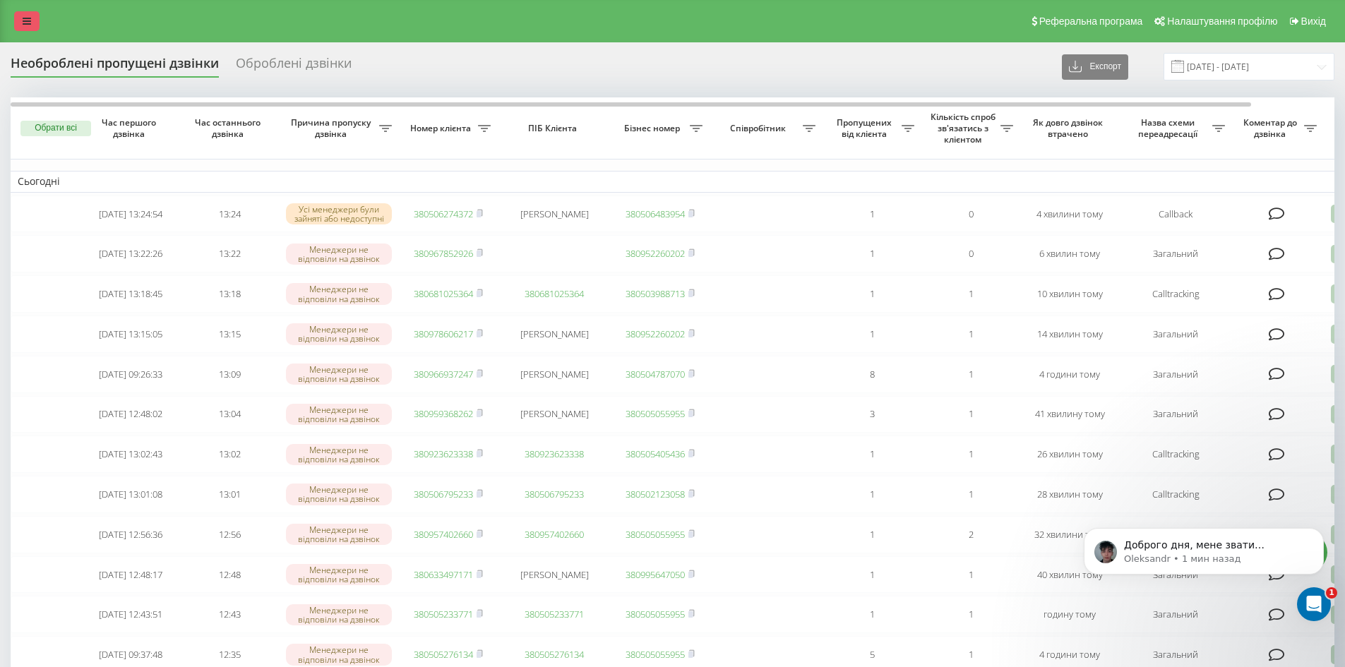
click at [23, 27] on link at bounding box center [26, 21] width 25 height 20
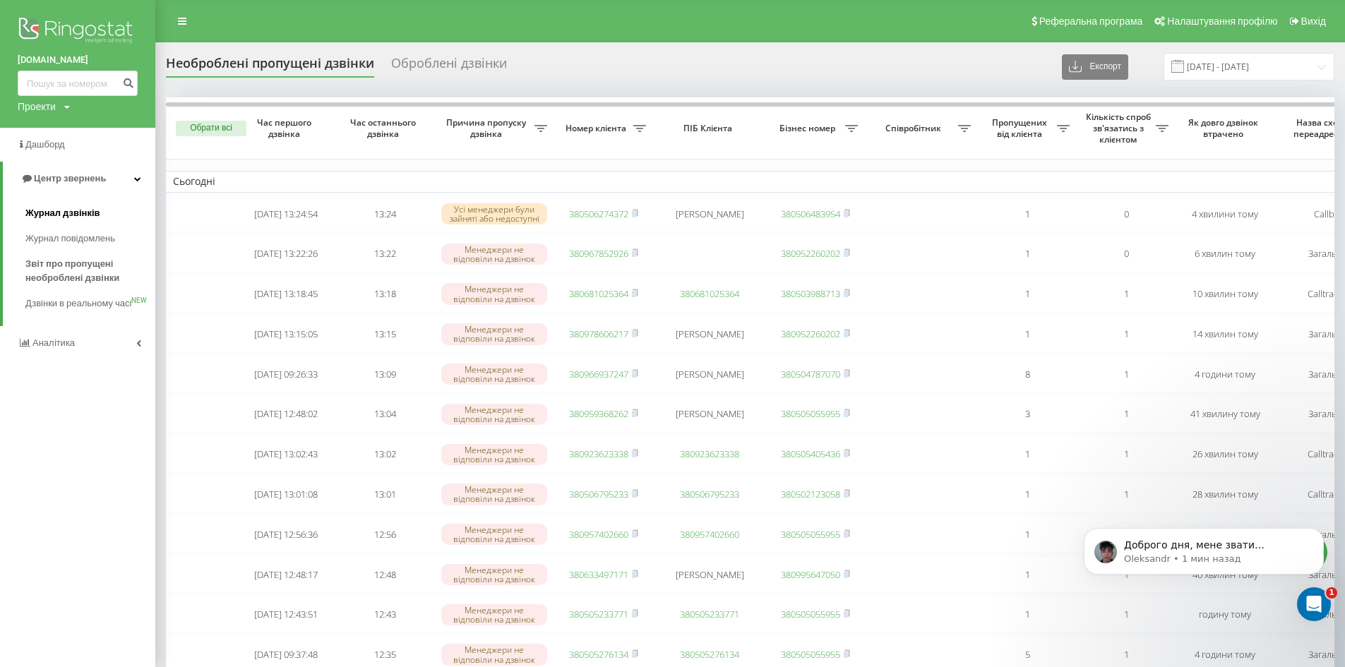
click at [69, 203] on link "Журнал дзвінків" at bounding box center [90, 213] width 130 height 25
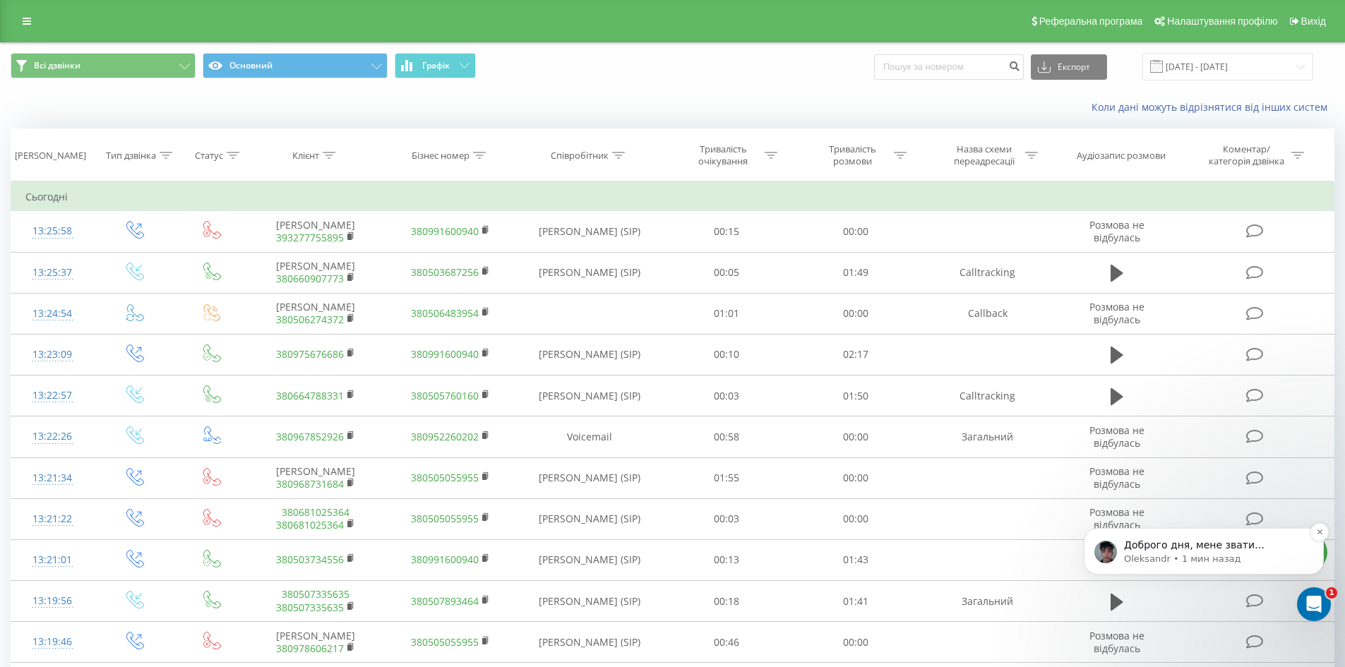
click at [1191, 548] on p "Доброго дня, мене звати [PERSON_NAME]! Мій колега, вже пішов у відпустку, та за…" at bounding box center [1215, 546] width 182 height 14
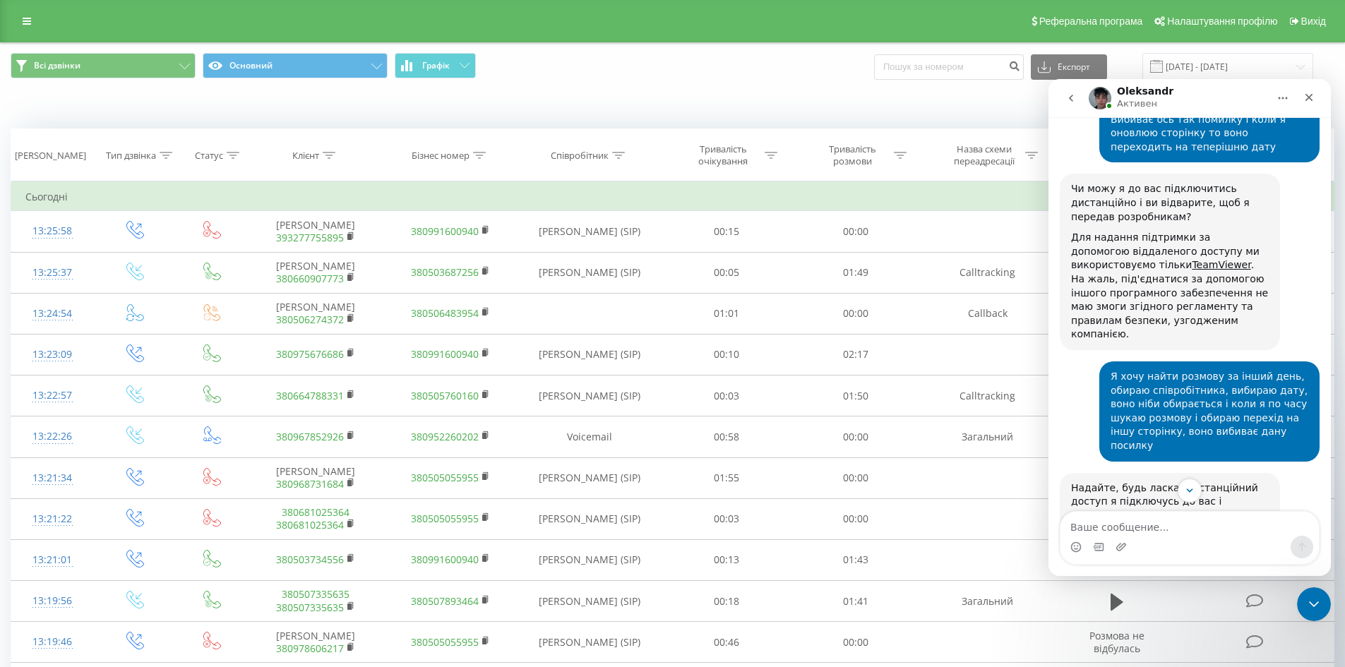
scroll to position [1247, 0]
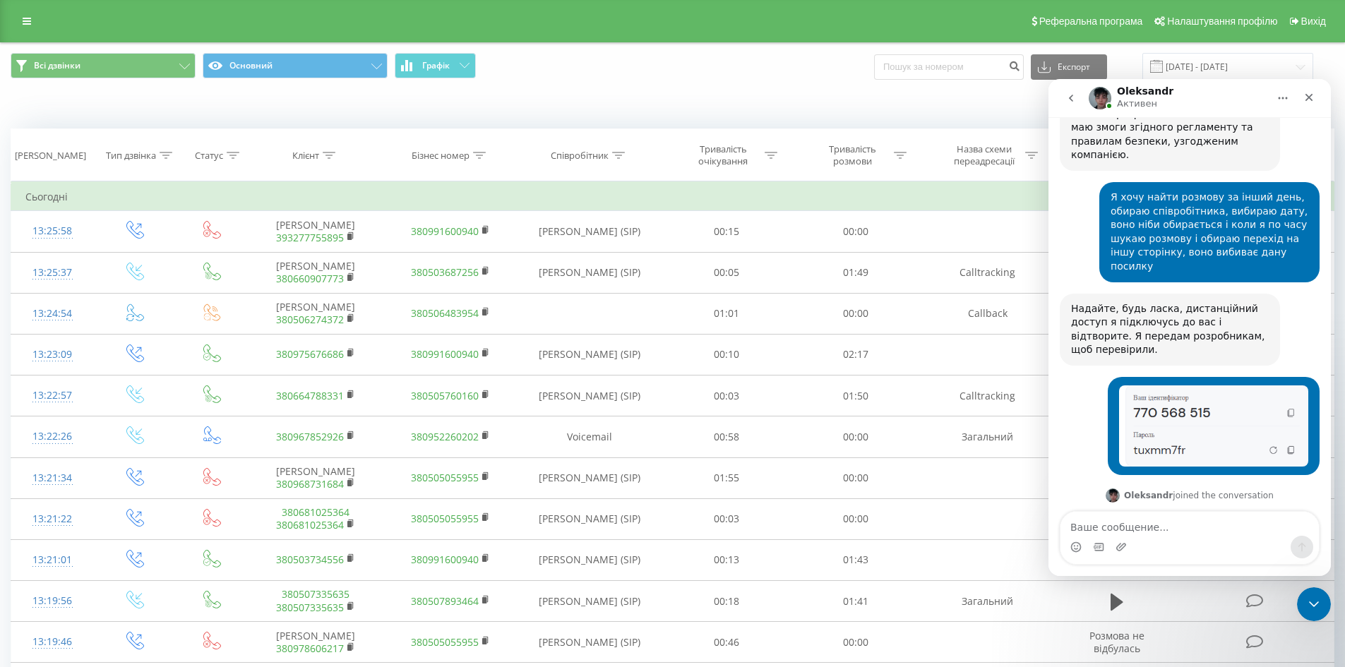
click at [938, 91] on div "Коли дані можуть відрізнятися вiд інших систем" at bounding box center [673, 107] width 1344 height 34
click at [1311, 97] on icon "Закрыть" at bounding box center [1309, 97] width 11 height 11
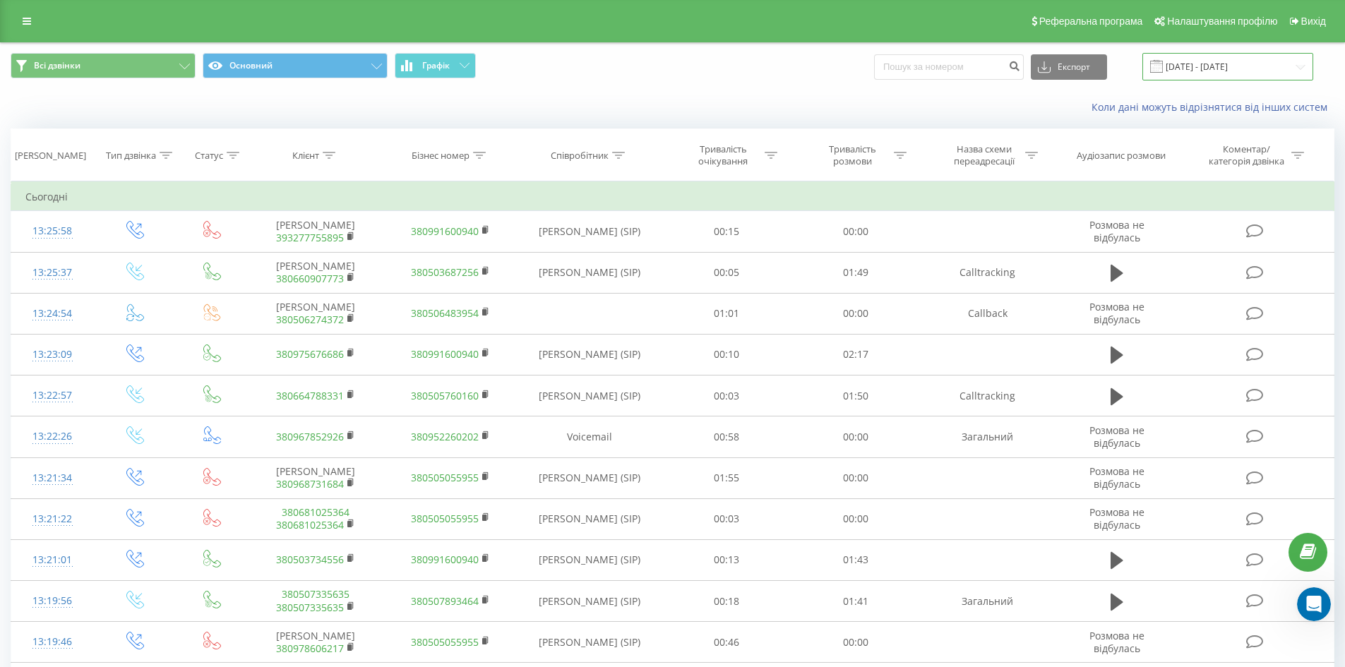
click at [1254, 69] on input "[DATE] - [DATE]" at bounding box center [1228, 67] width 171 height 28
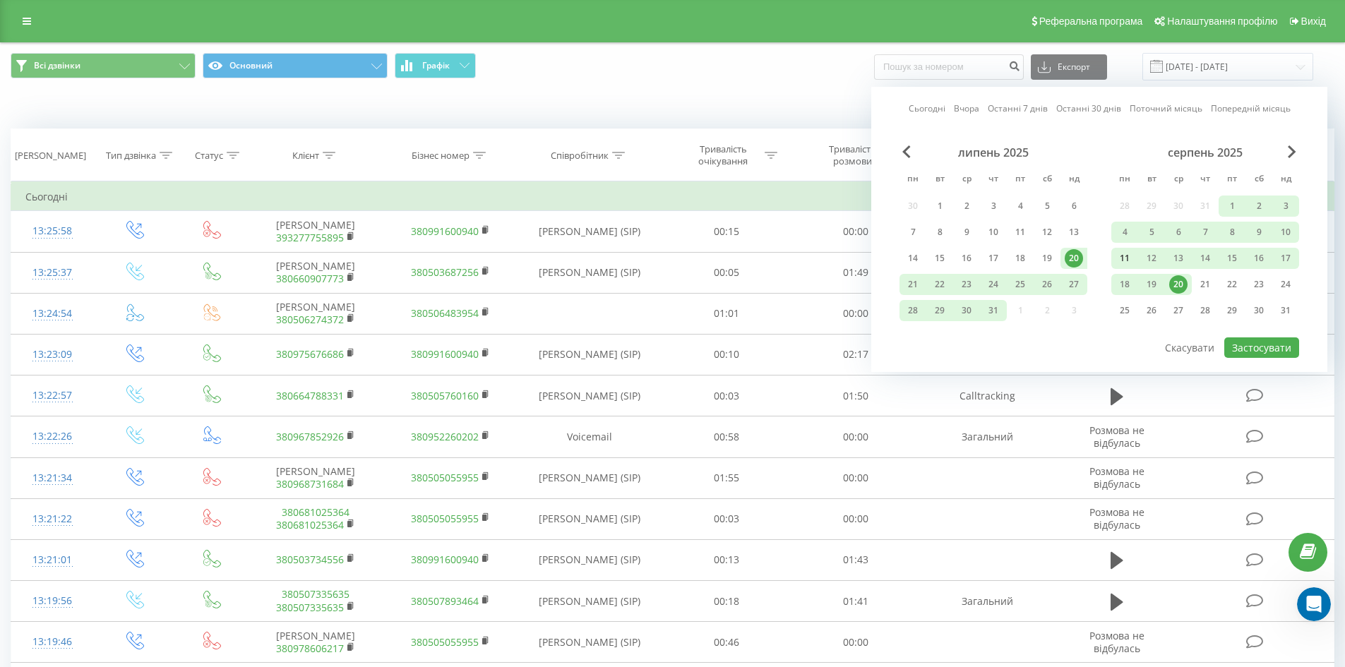
click at [1130, 256] on div "11" at bounding box center [1125, 258] width 18 height 18
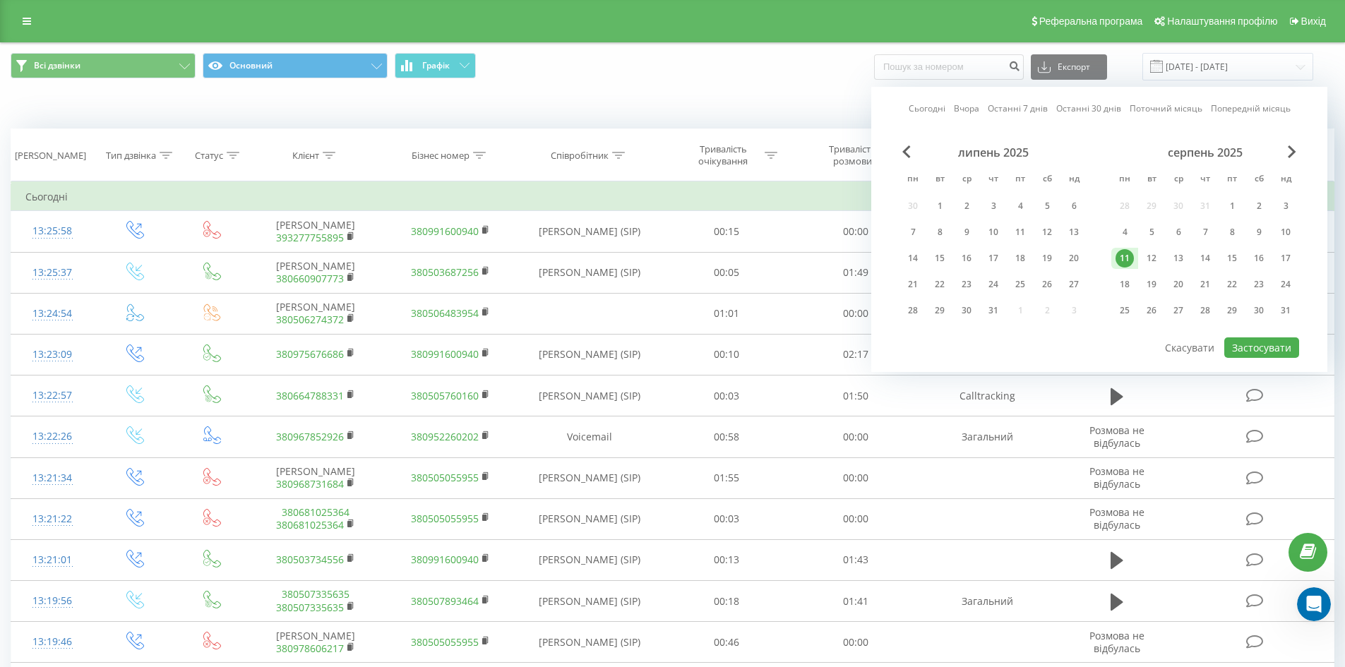
scroll to position [1302, 0]
click at [1270, 348] on button "Застосувати" at bounding box center [1262, 348] width 75 height 20
type input "[DATE] - [DATE]"
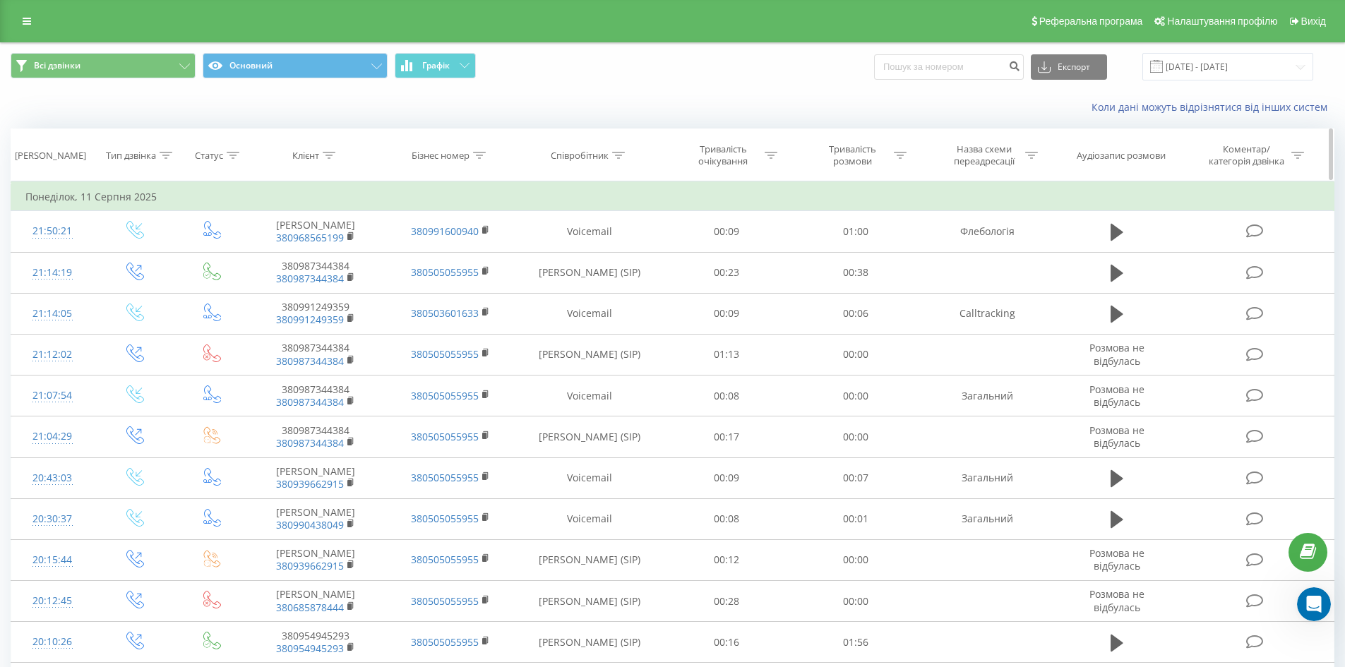
click at [617, 154] on icon at bounding box center [618, 155] width 13 height 7
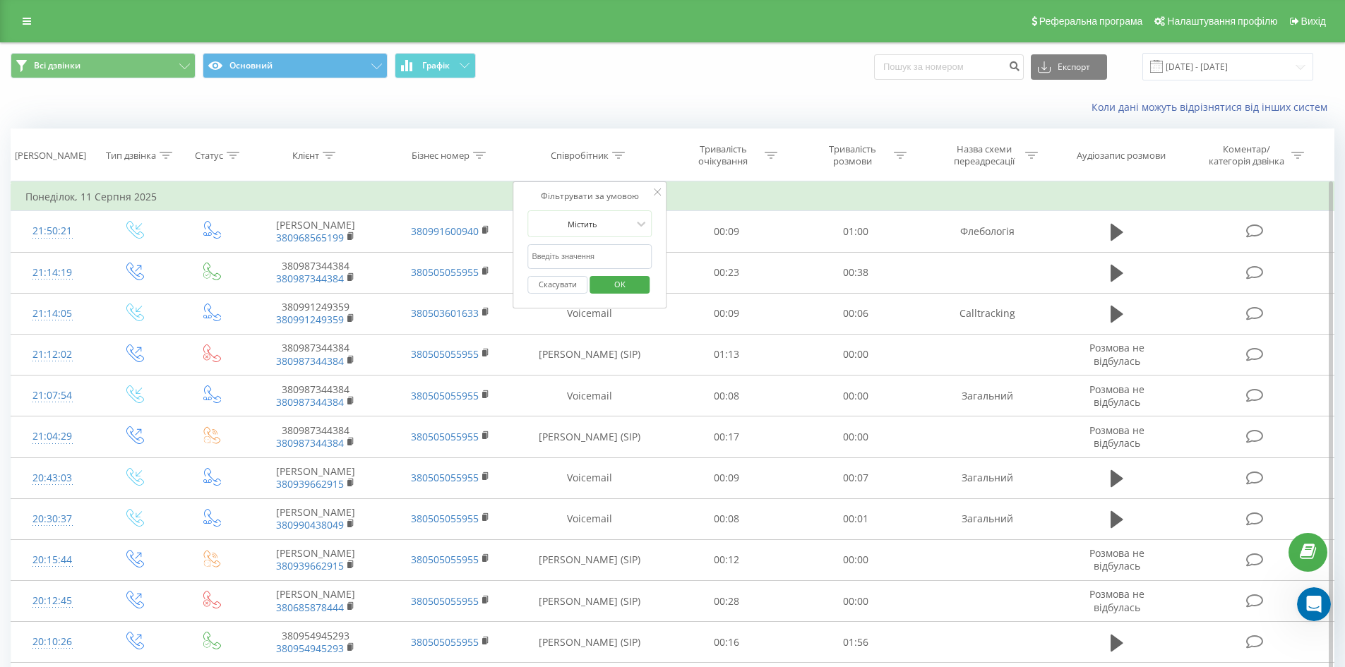
click at [595, 251] on input "text" at bounding box center [590, 256] width 124 height 25
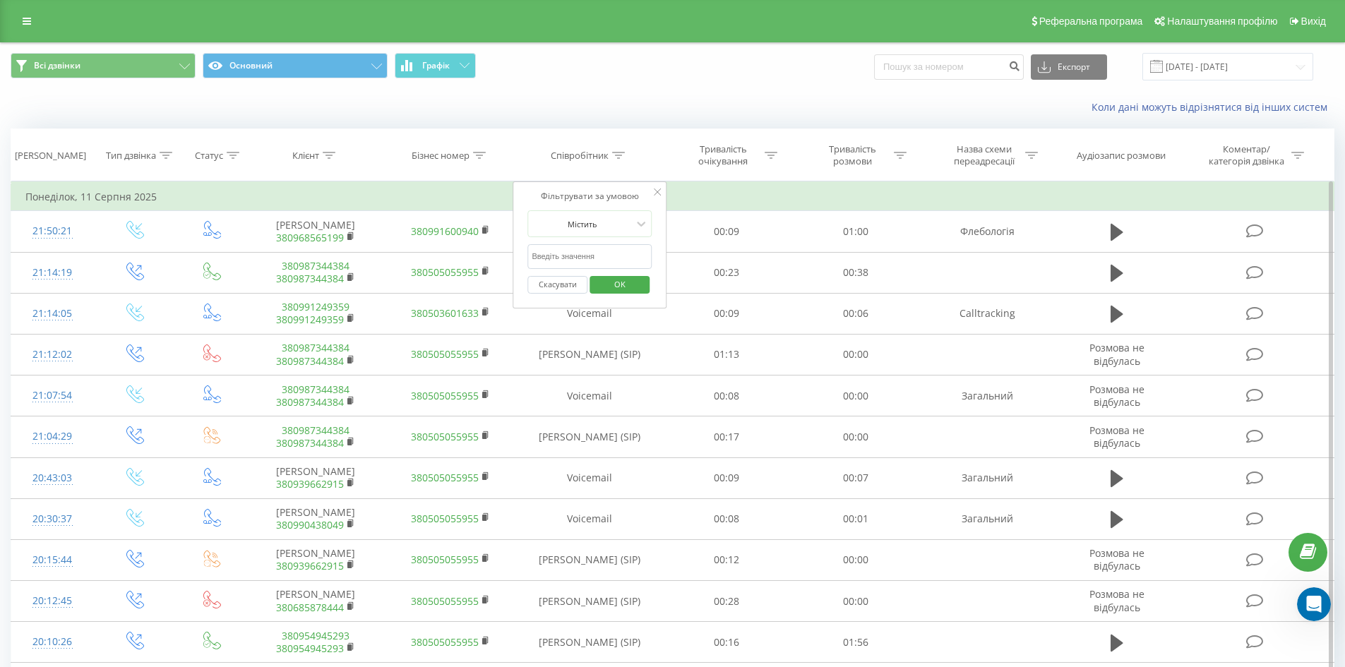
type input "сухович"
drag, startPoint x: 610, startPoint y: 287, endPoint x: 669, endPoint y: 332, distance: 74.6
click at [610, 286] on span "OK" at bounding box center [620, 284] width 40 height 22
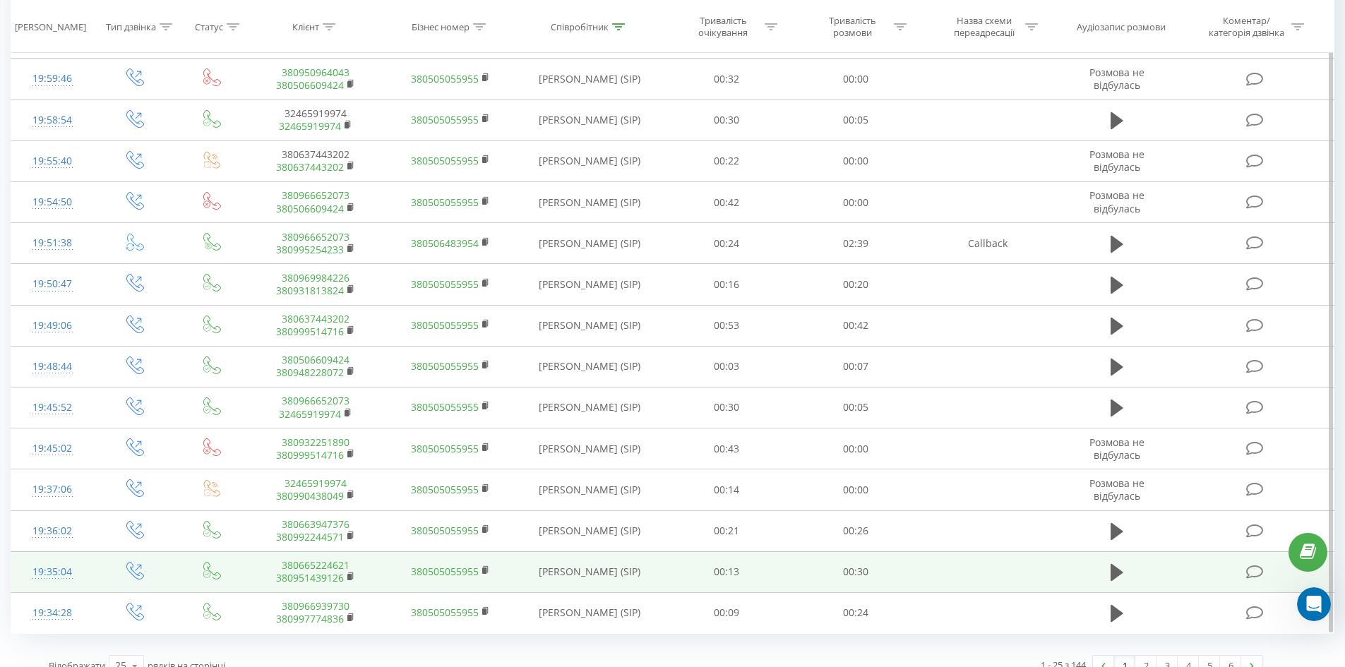
scroll to position [624, 0]
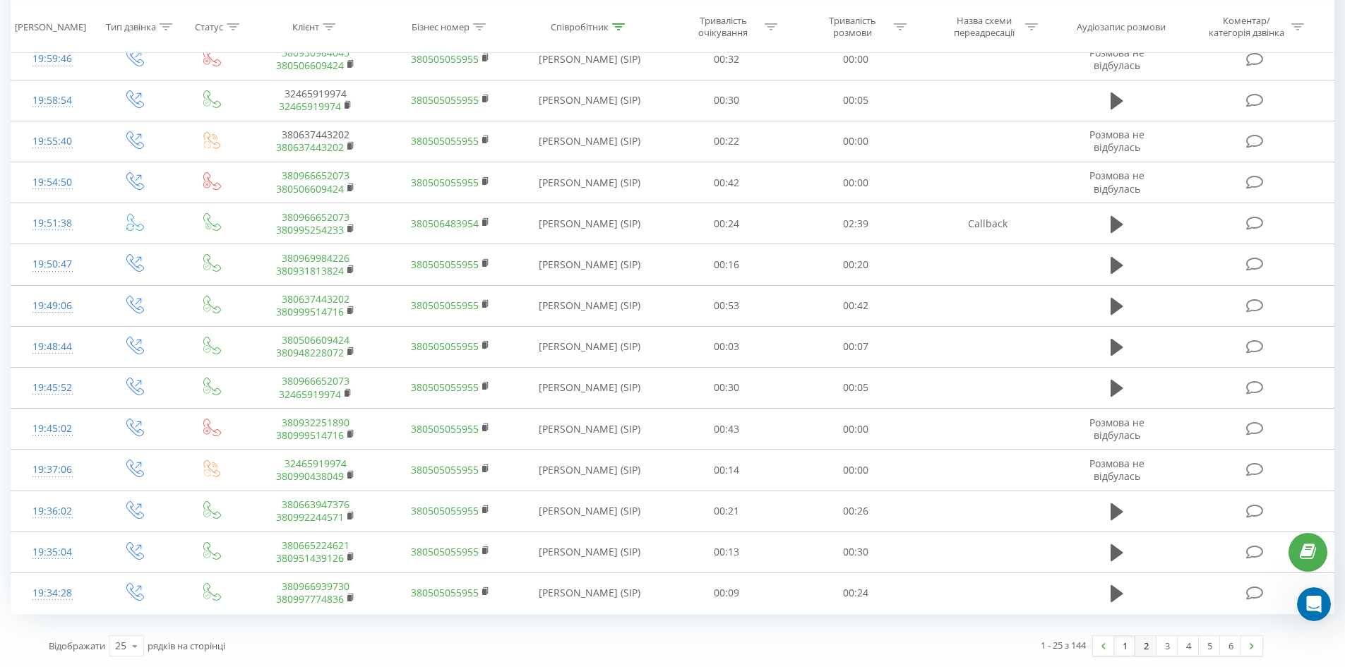
click at [1145, 652] on link "2" at bounding box center [1146, 646] width 21 height 20
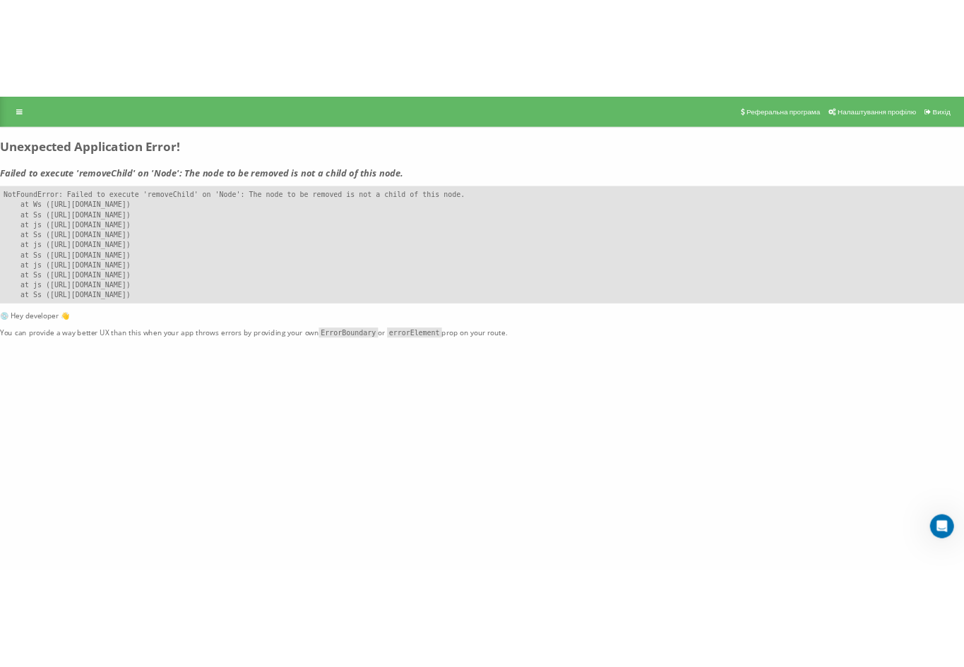
scroll to position [1247, 0]
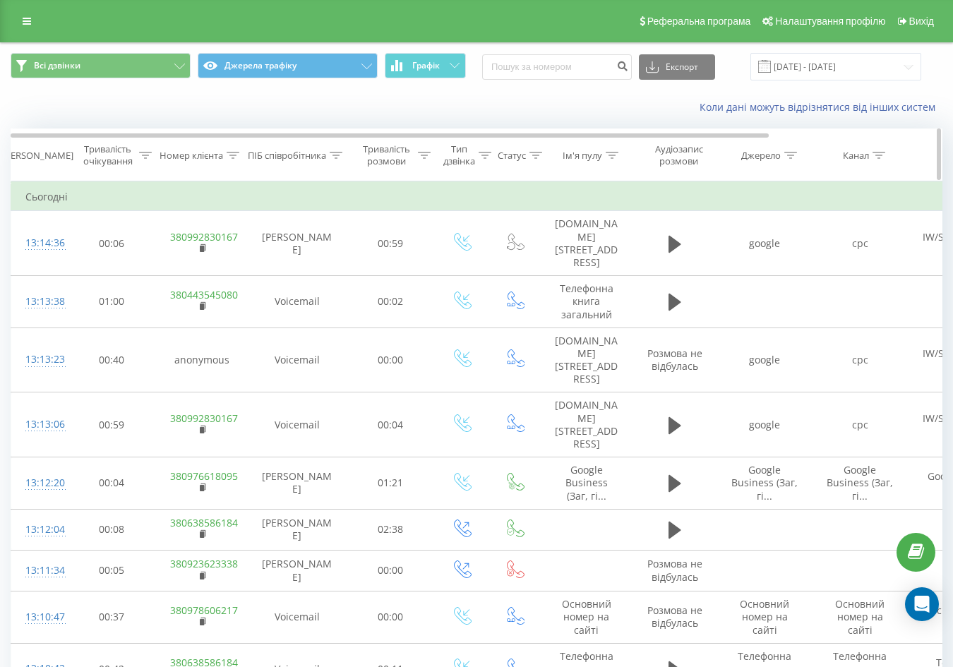
click at [332, 152] on icon at bounding box center [336, 155] width 13 height 7
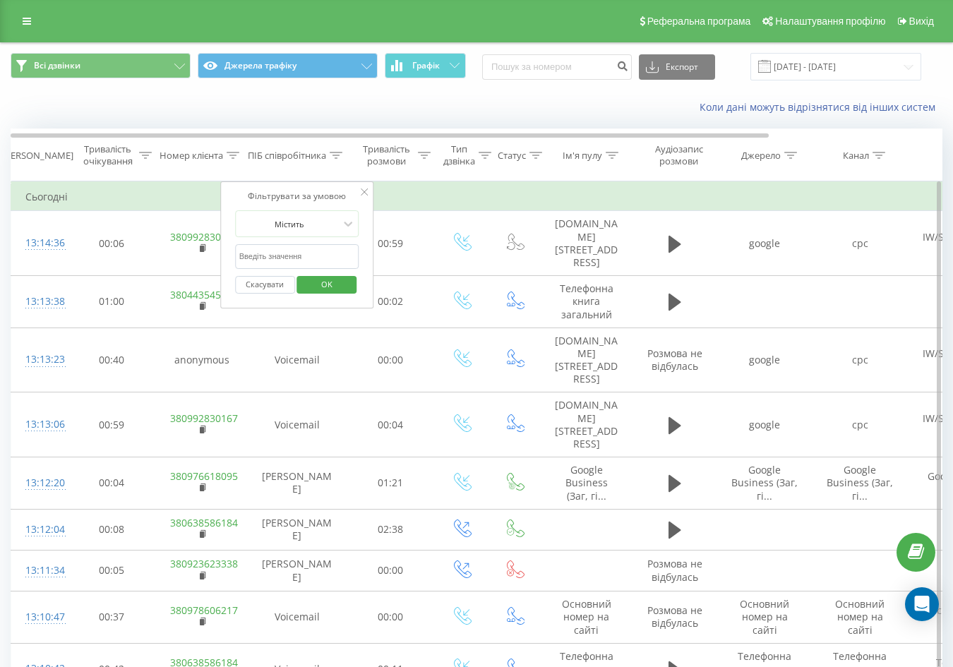
click at [299, 256] on input "text" at bounding box center [297, 256] width 124 height 25
type input "сухович"
click at [328, 284] on span "OK" at bounding box center [327, 284] width 40 height 22
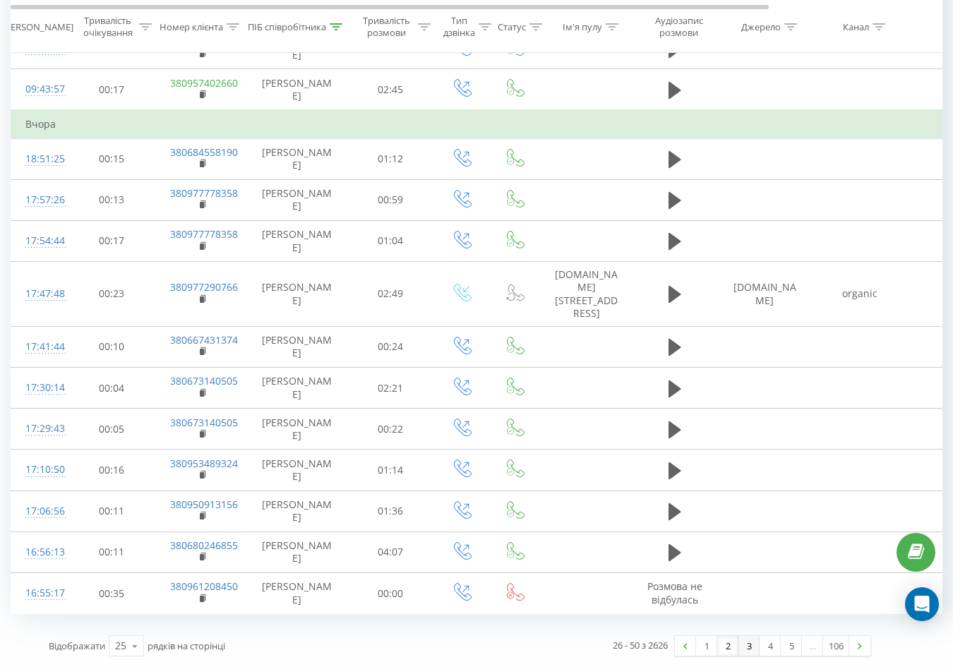
click at [750, 646] on link "3" at bounding box center [749, 646] width 21 height 20
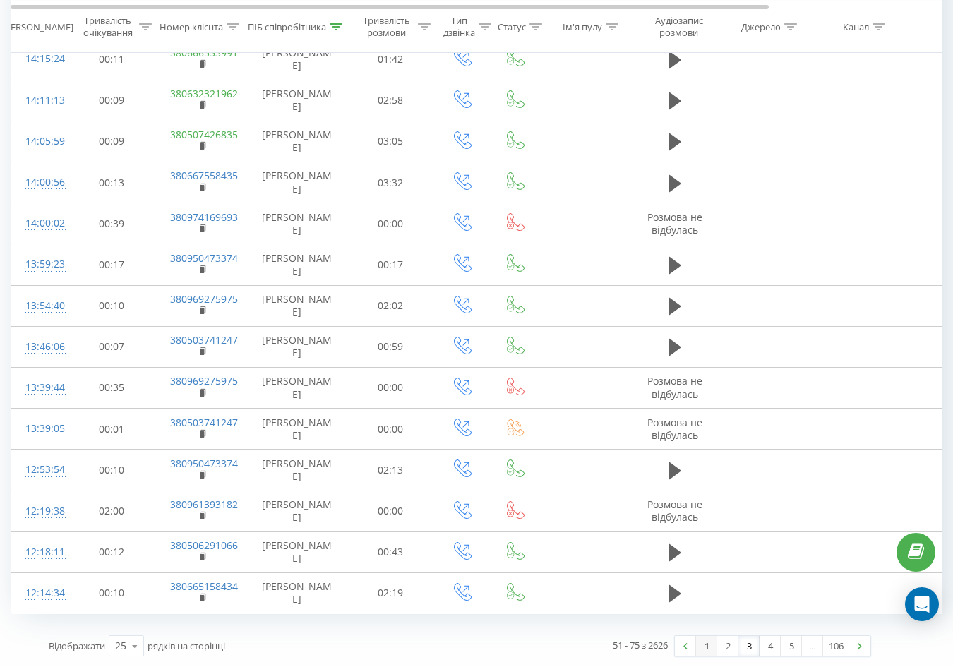
click at [708, 648] on link "1" at bounding box center [706, 646] width 21 height 20
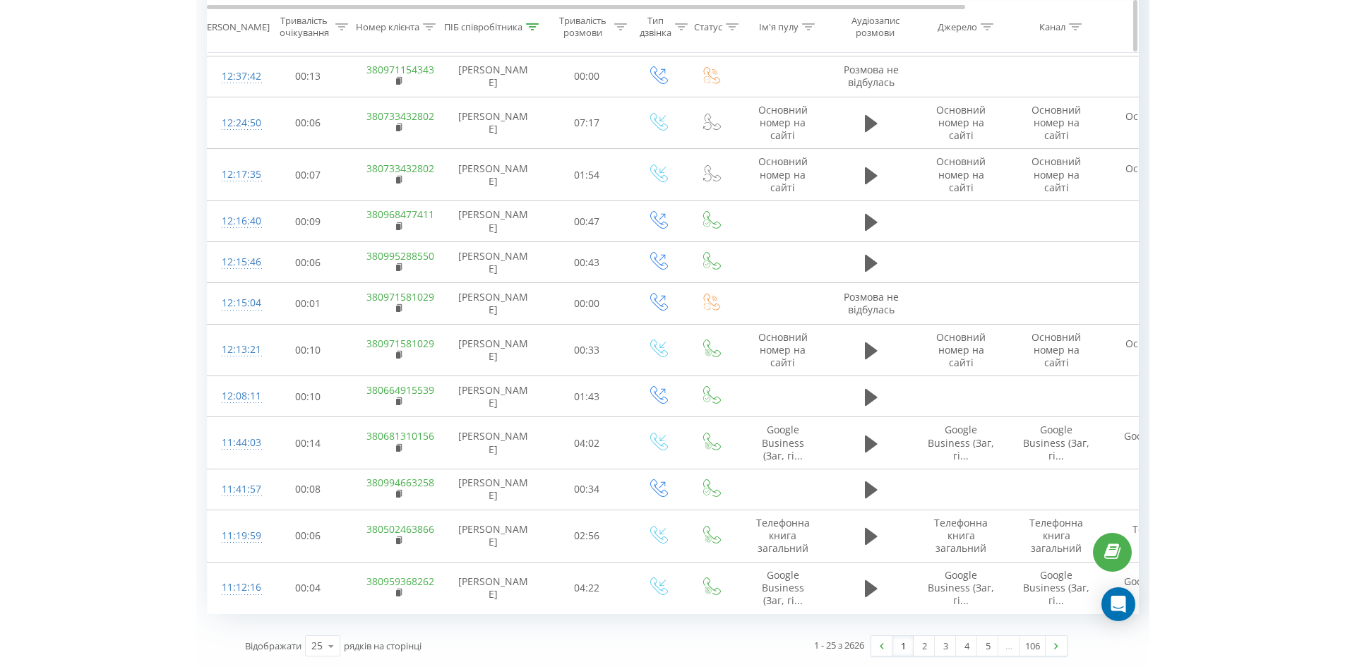
scroll to position [635, 0]
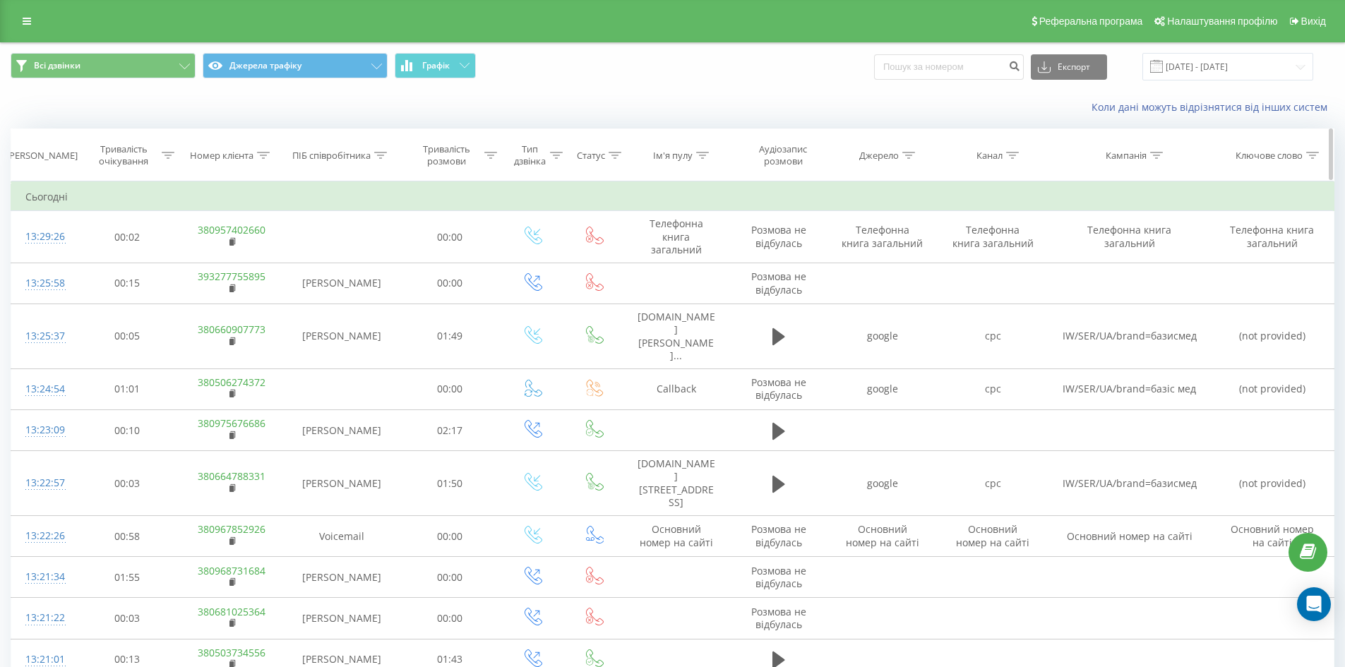
click at [384, 155] on icon at bounding box center [381, 155] width 13 height 7
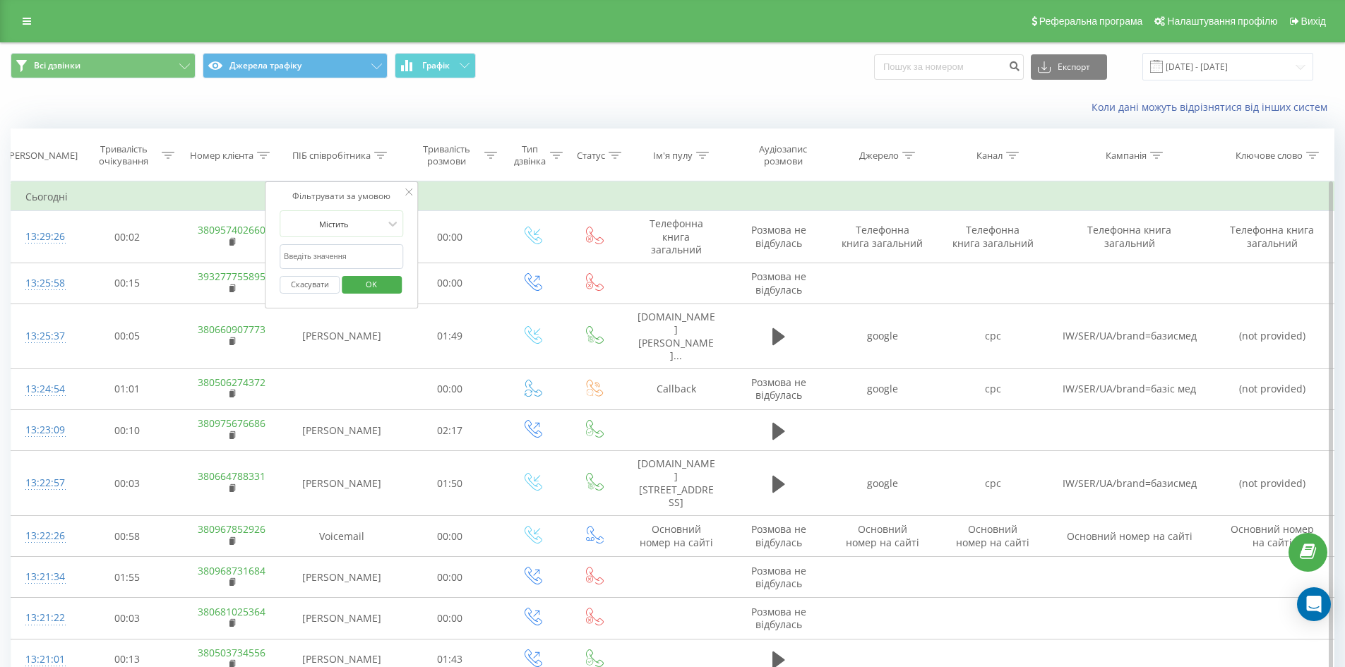
click at [346, 255] on input "text" at bounding box center [342, 256] width 124 height 25
type input "сухович"
click at [371, 282] on span "OK" at bounding box center [372, 284] width 40 height 22
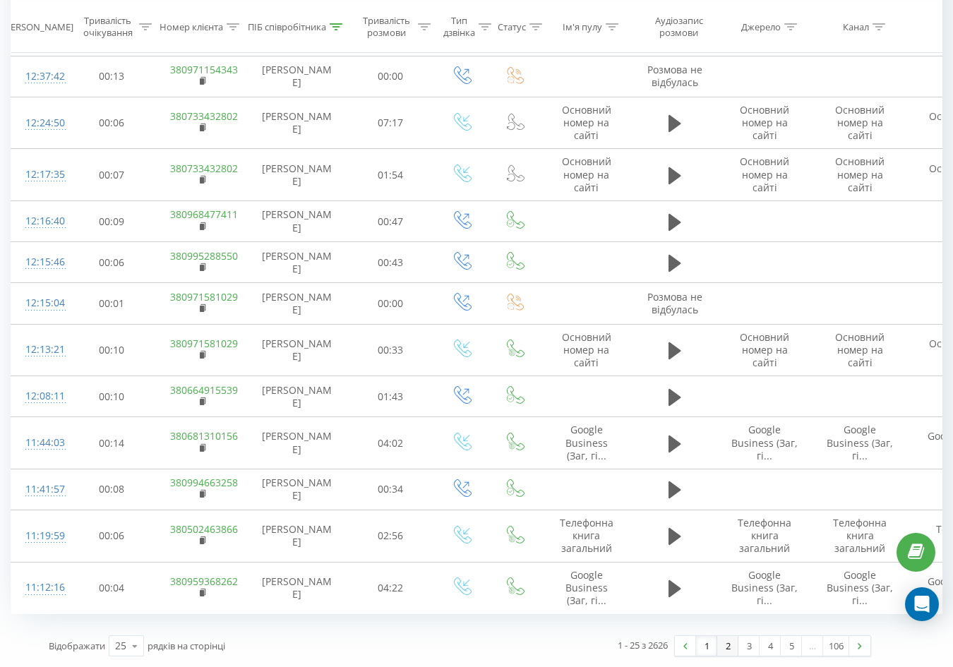
click at [727, 648] on link "2" at bounding box center [728, 646] width 21 height 20
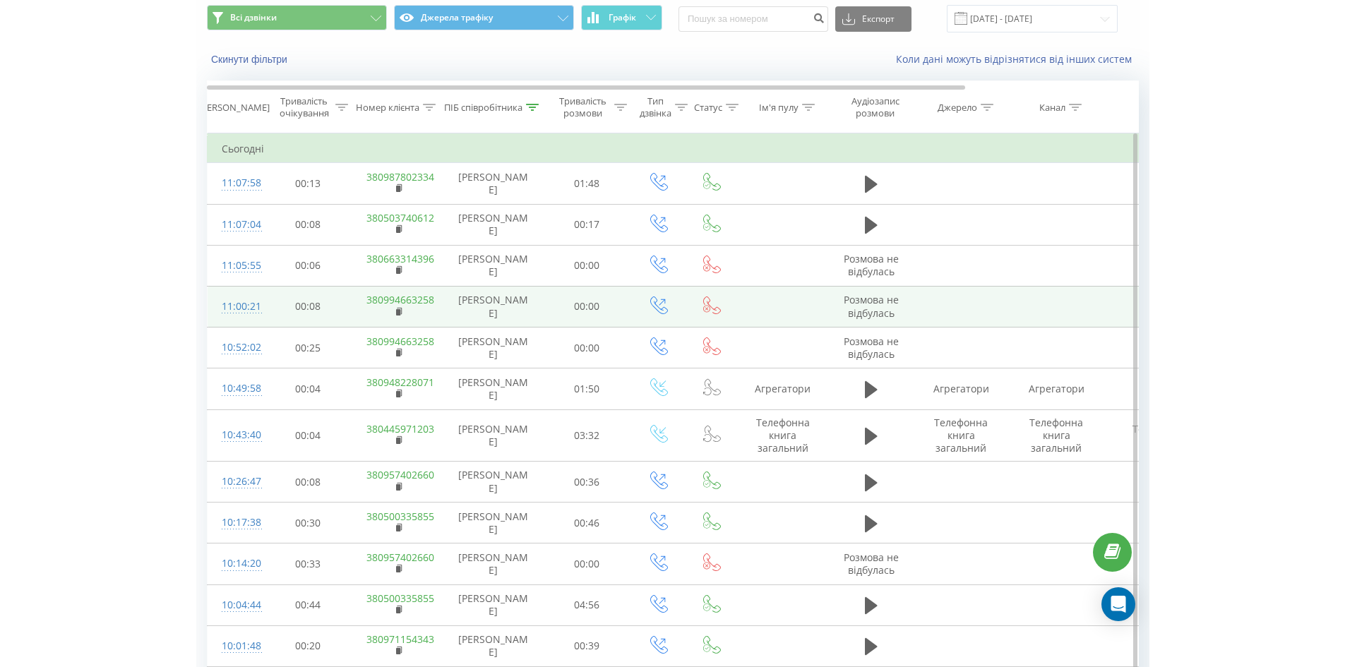
scroll to position [23, 0]
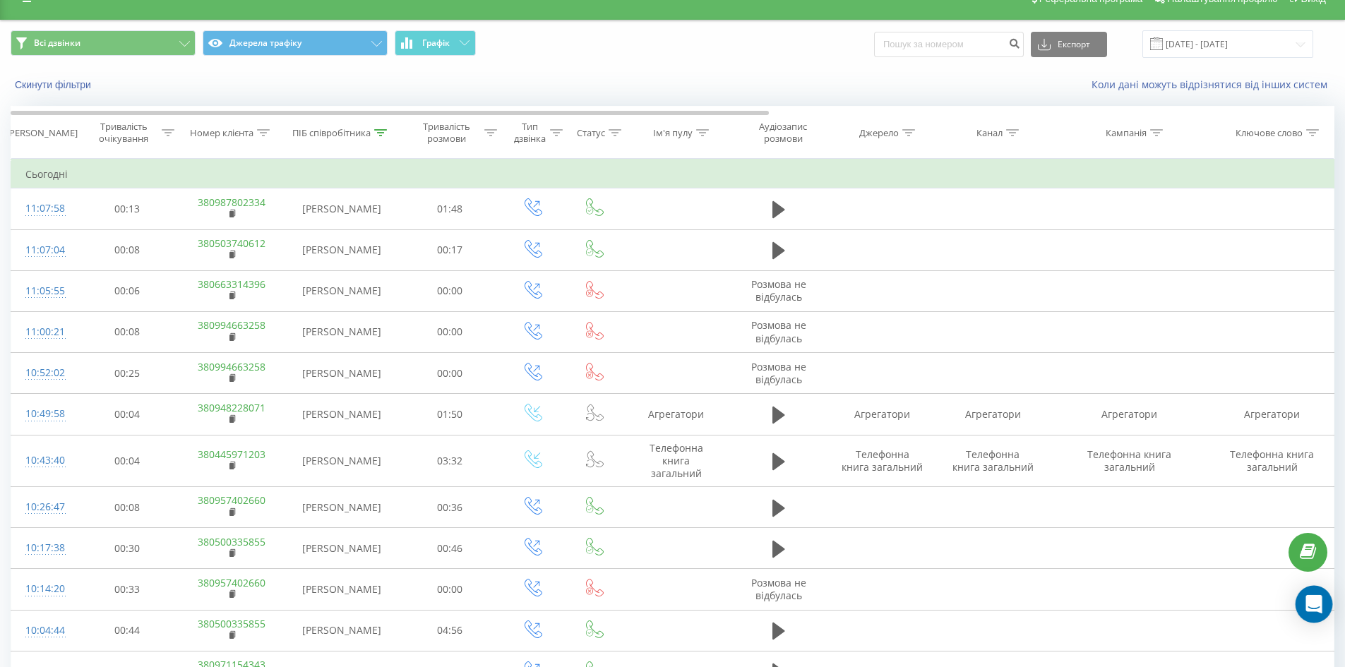
click at [1312, 600] on icon "Open Intercom Messenger" at bounding box center [1314, 604] width 16 height 18
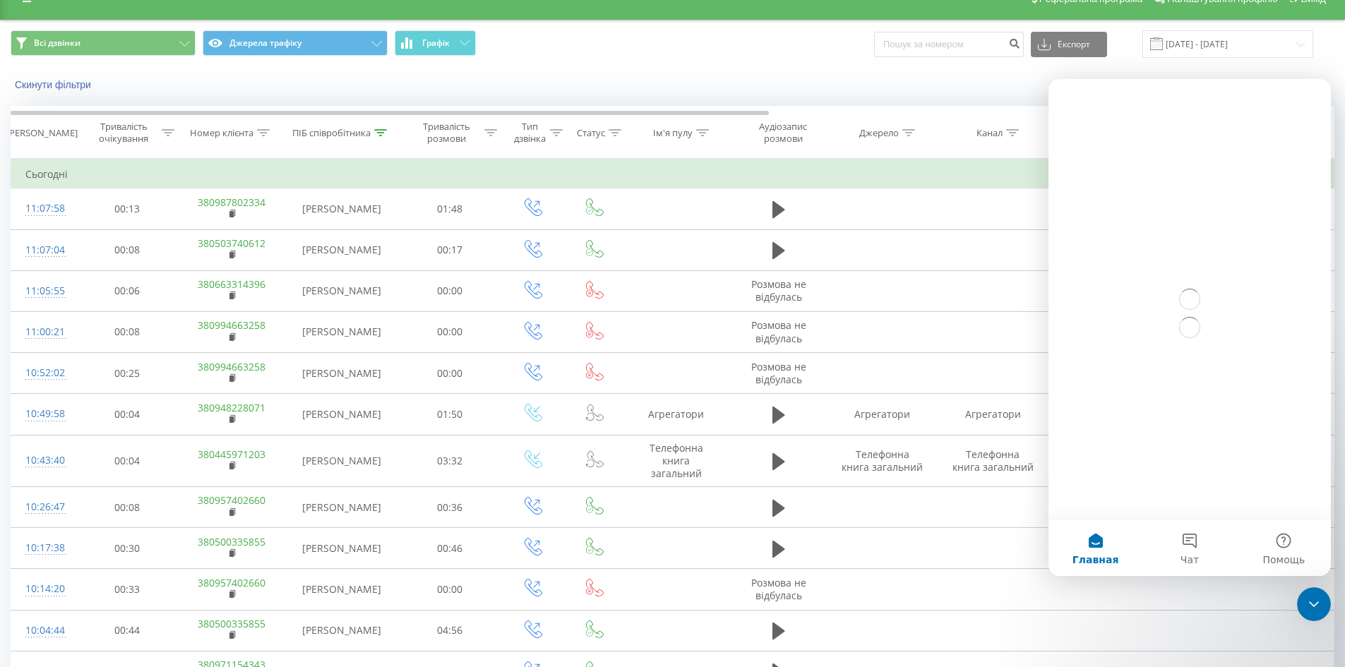
scroll to position [0, 0]
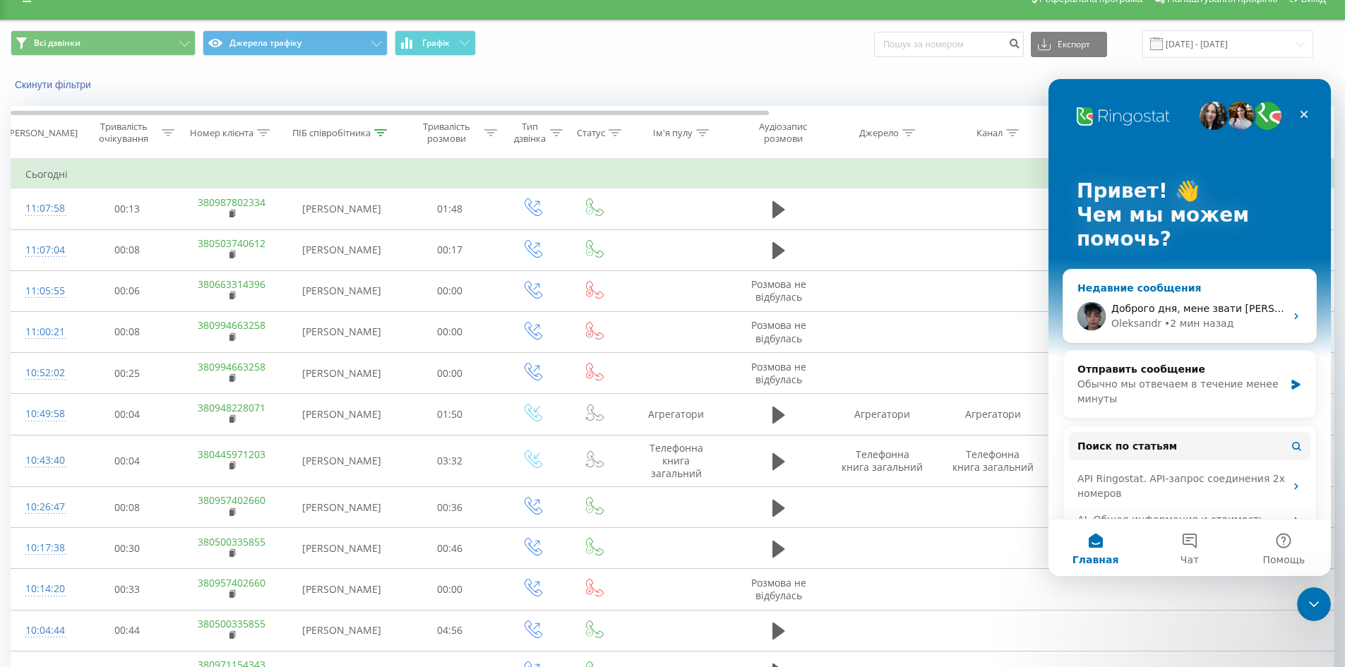
click at [1151, 329] on div "Oleksandr" at bounding box center [1137, 323] width 50 height 15
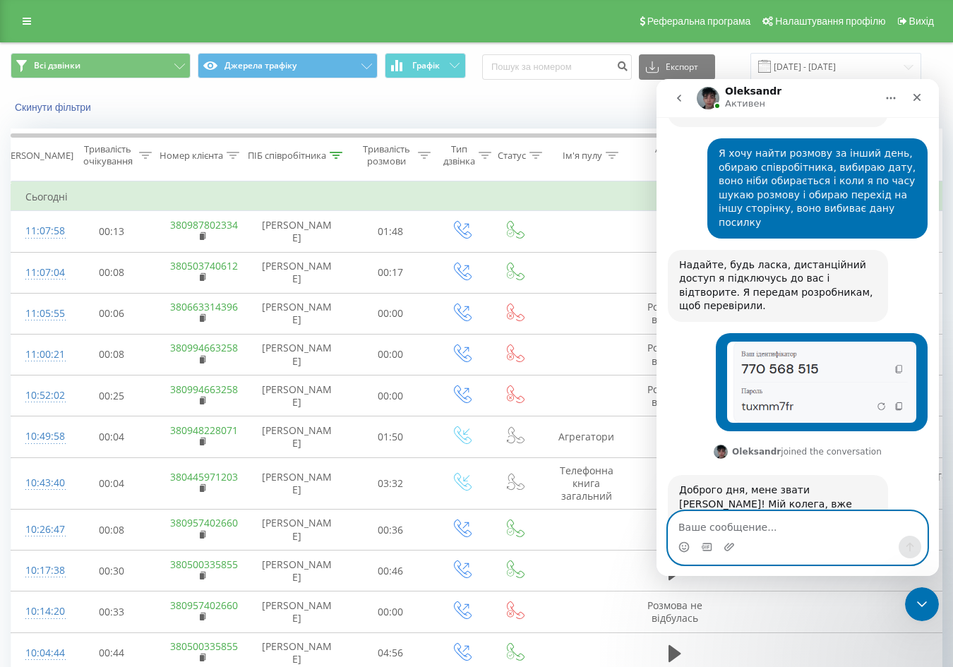
click at [705, 527] on textarea "Ваше сообщение..." at bounding box center [798, 524] width 258 height 24
type textarea "р"
type textarea "Роблю"
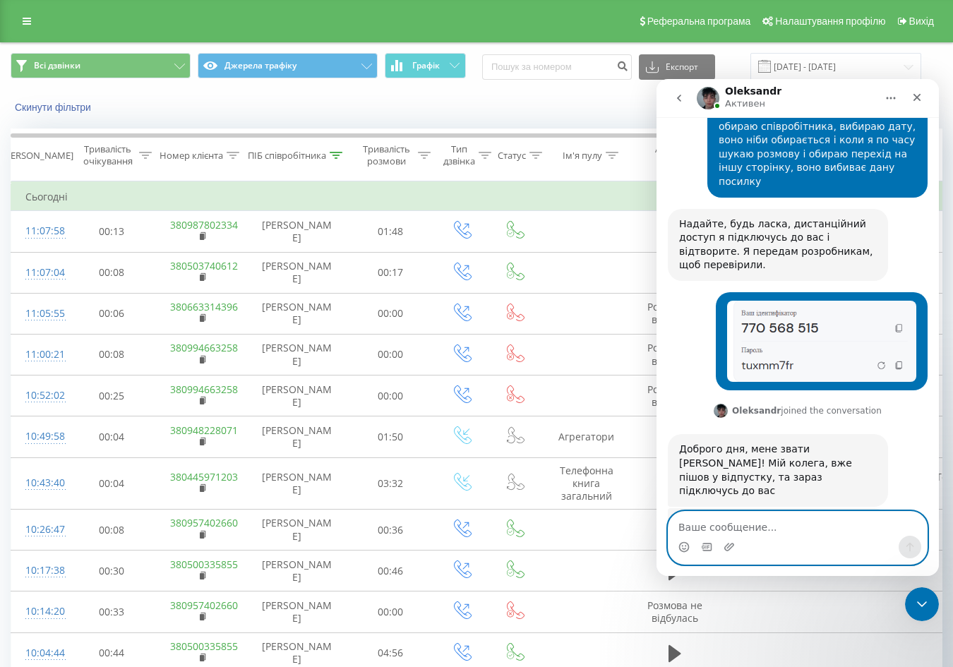
scroll to position [1335, 0]
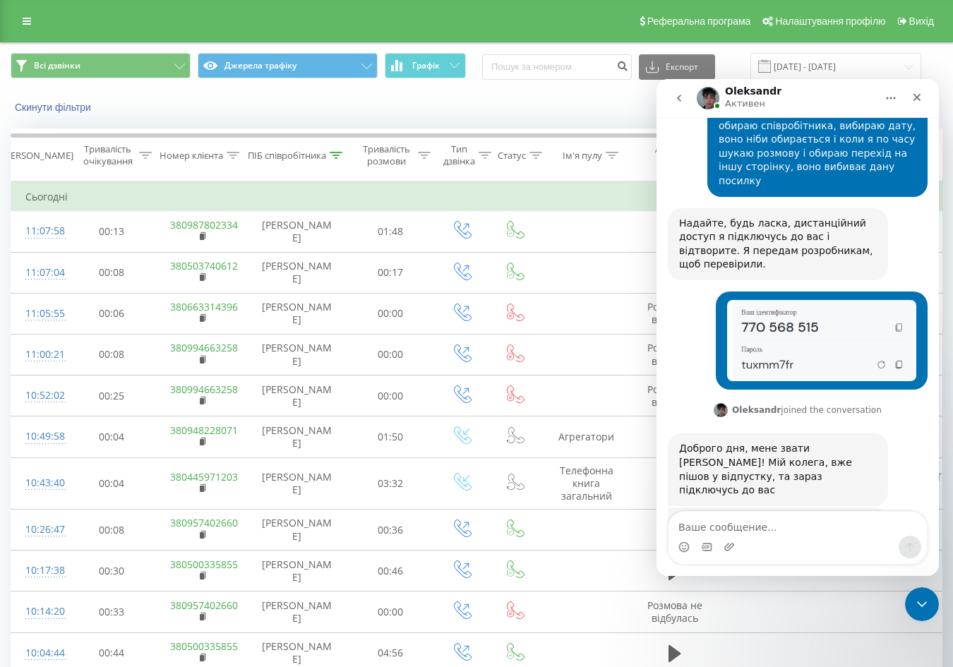
click at [40, 20] on div "Реферальна програма Налаштування профілю Вихід" at bounding box center [476, 21] width 953 height 42
click at [28, 21] on icon at bounding box center [27, 21] width 8 height 10
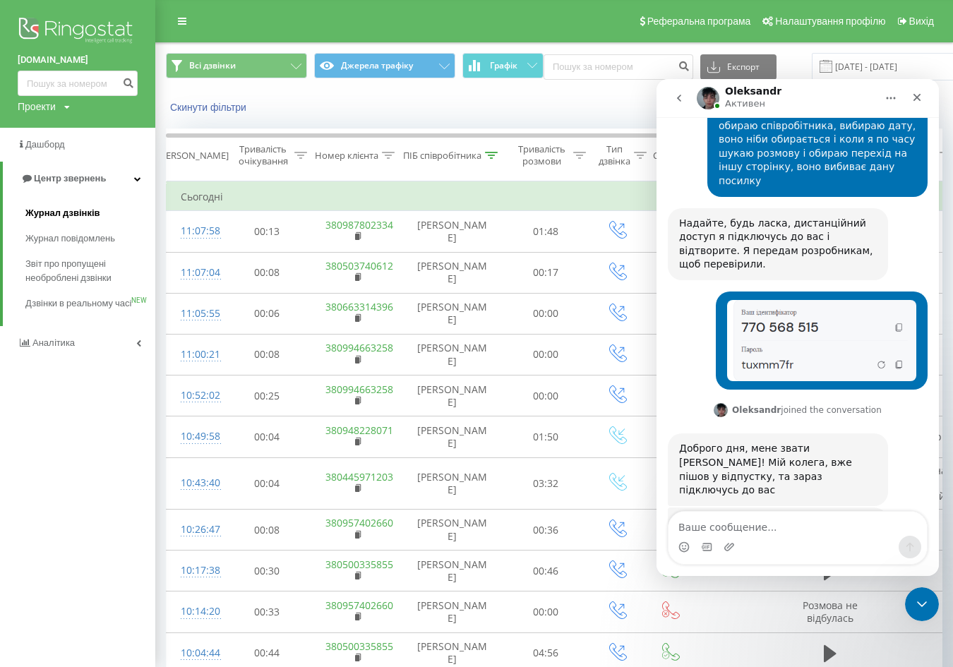
click at [57, 206] on link "Журнал дзвінків" at bounding box center [90, 213] width 130 height 25
click at [921, 98] on icon "Закрыть" at bounding box center [917, 97] width 11 height 11
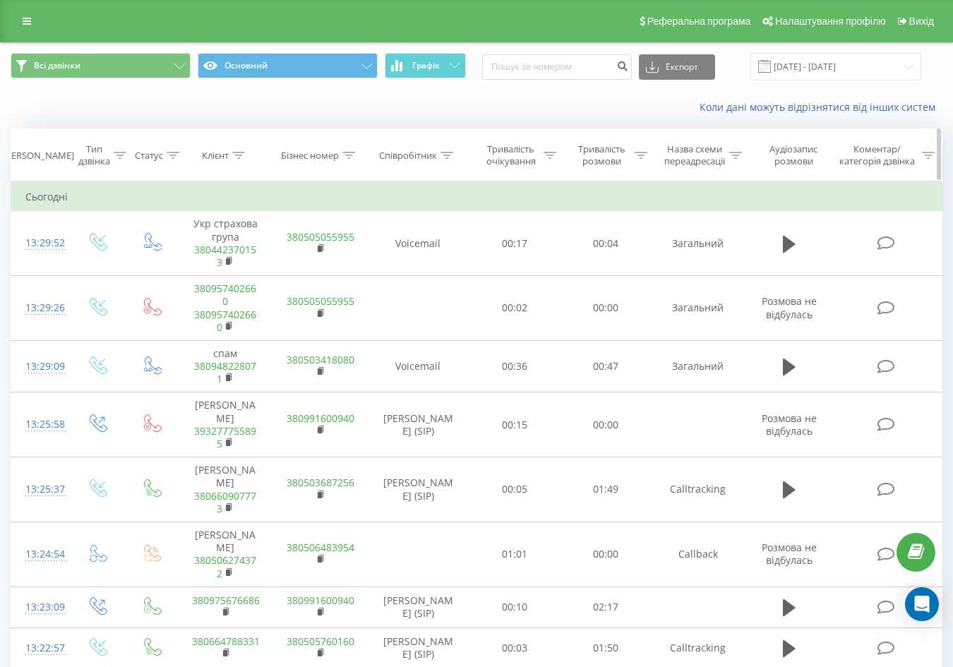
click at [446, 157] on icon at bounding box center [447, 155] width 13 height 7
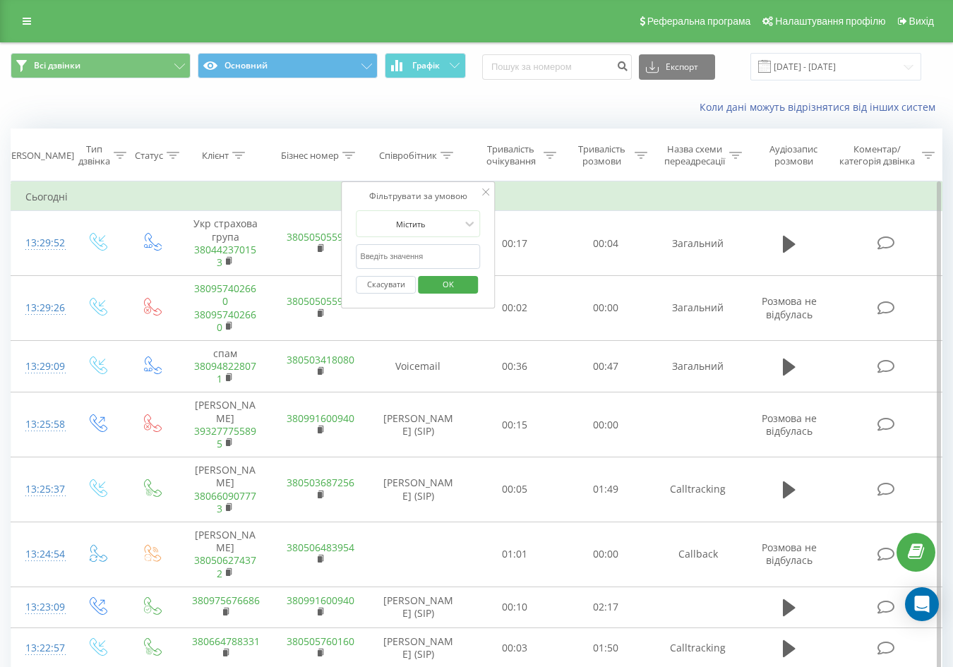
click at [451, 261] on input "text" at bounding box center [419, 256] width 124 height 25
type input "сухович"
click at [444, 287] on span "OK" at bounding box center [449, 284] width 40 height 22
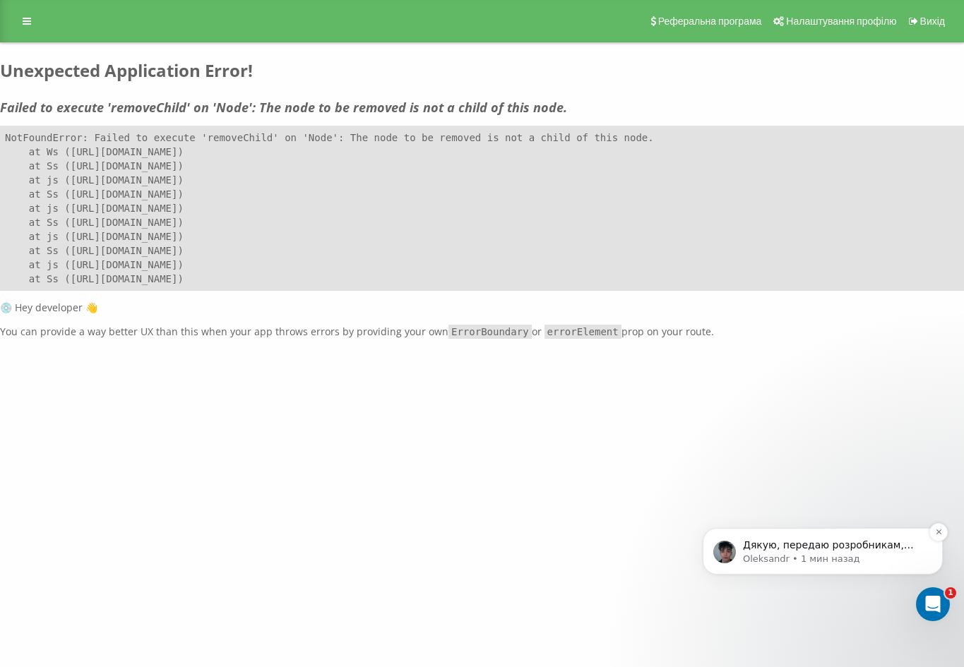
click at [845, 549] on p "Дякую, передаю розробникам, відпишу вам коли отримаєм відповідь 🤝" at bounding box center [834, 546] width 182 height 14
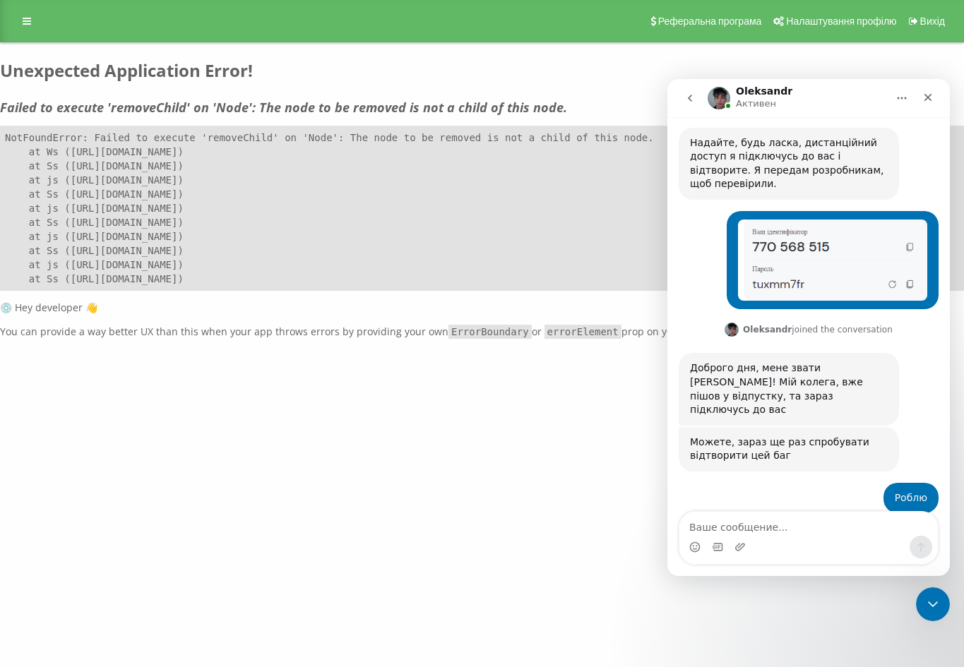
scroll to position [1415, 0]
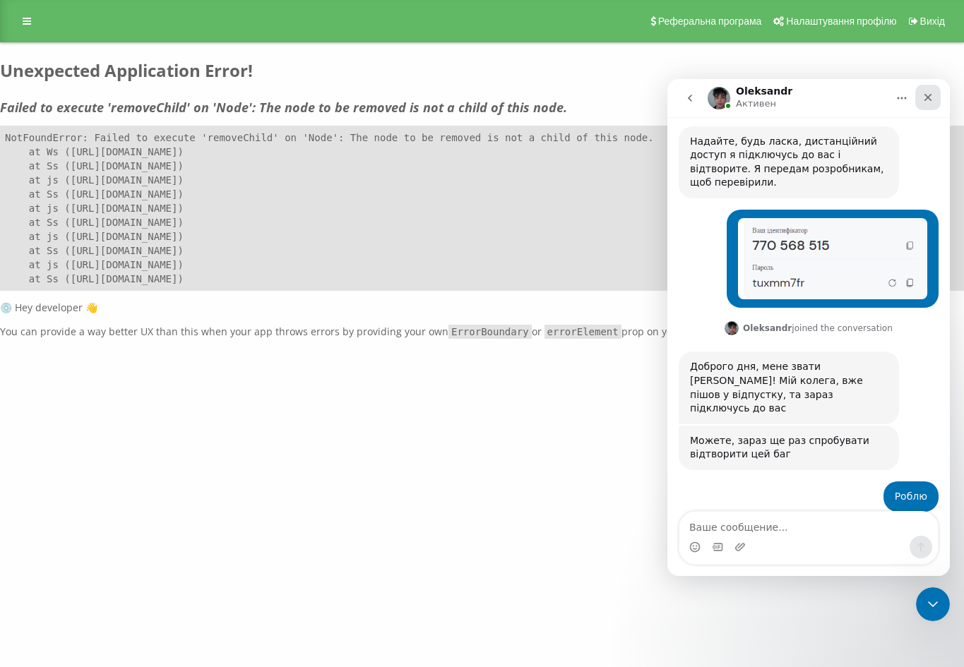
click at [931, 93] on icon "Закрыть" at bounding box center [927, 97] width 11 height 11
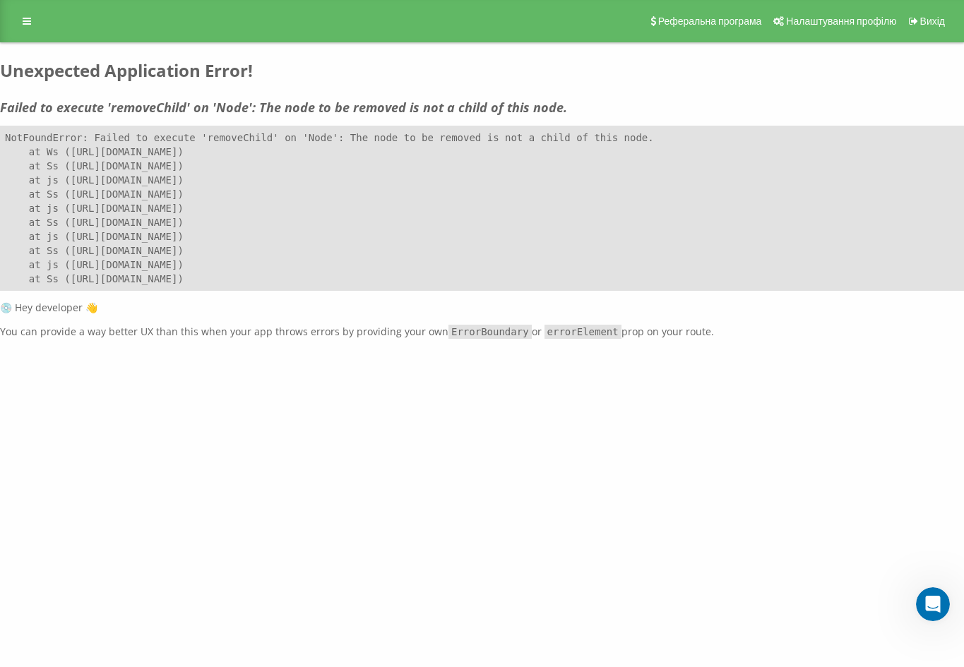
scroll to position [1391, 0]
click at [922, 602] on icon "Открыть службу сообщений Intercom" at bounding box center [931, 602] width 23 height 23
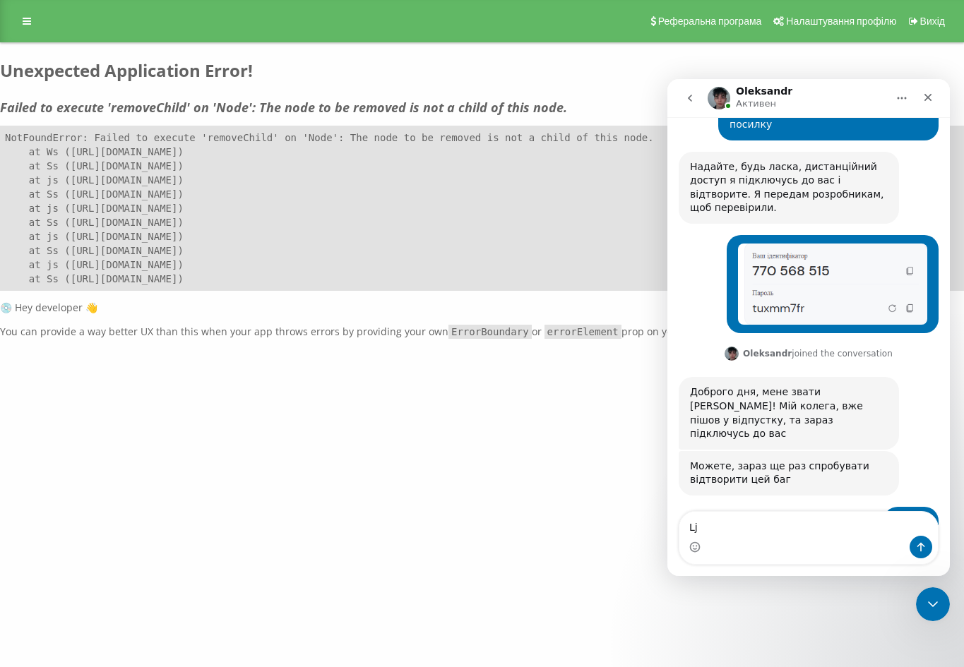
type textarea "L"
type textarea "Добре, дякую, очікую"
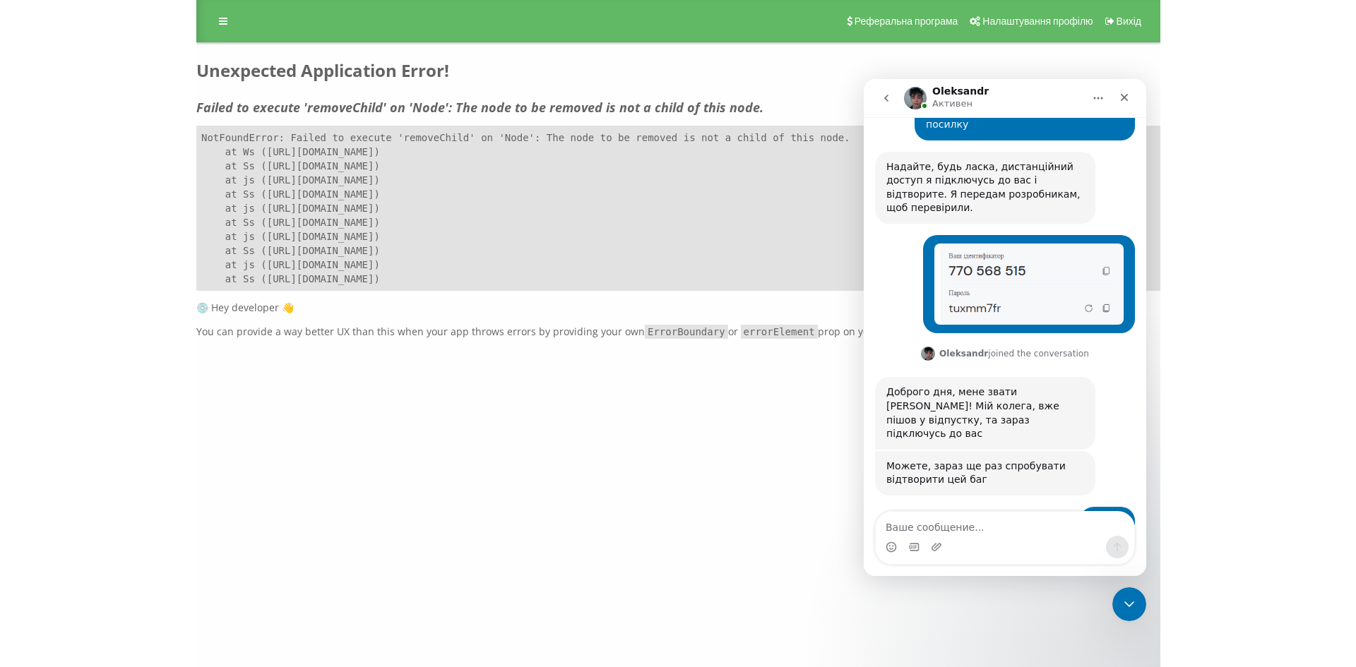
scroll to position [1433, 0]
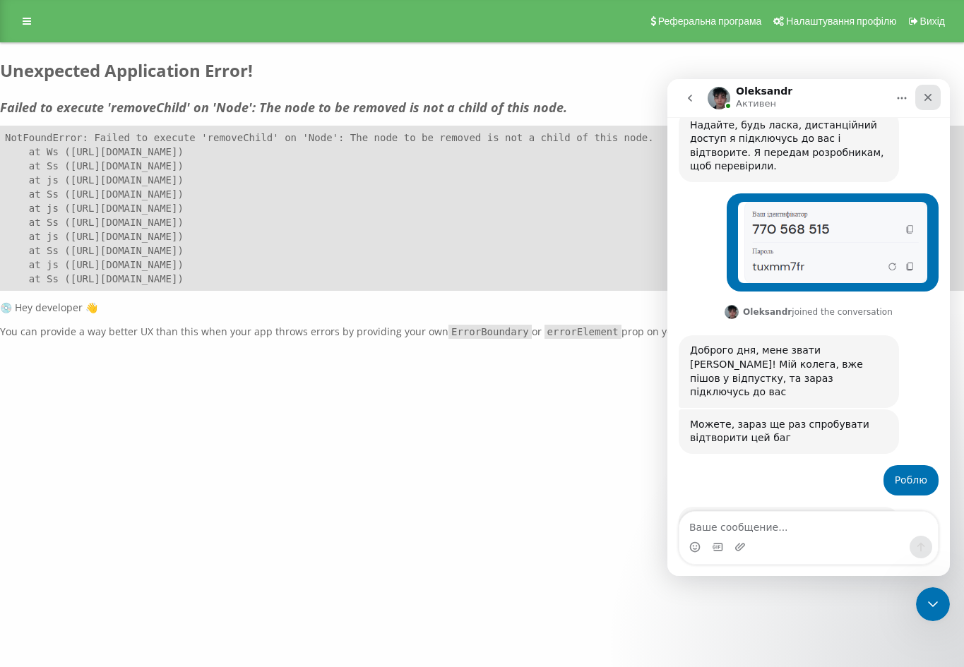
drag, startPoint x: 927, startPoint y: 101, endPoint x: 1628, endPoint y: 177, distance: 705.5
click at [927, 100] on icon "Закрыть" at bounding box center [927, 97] width 11 height 11
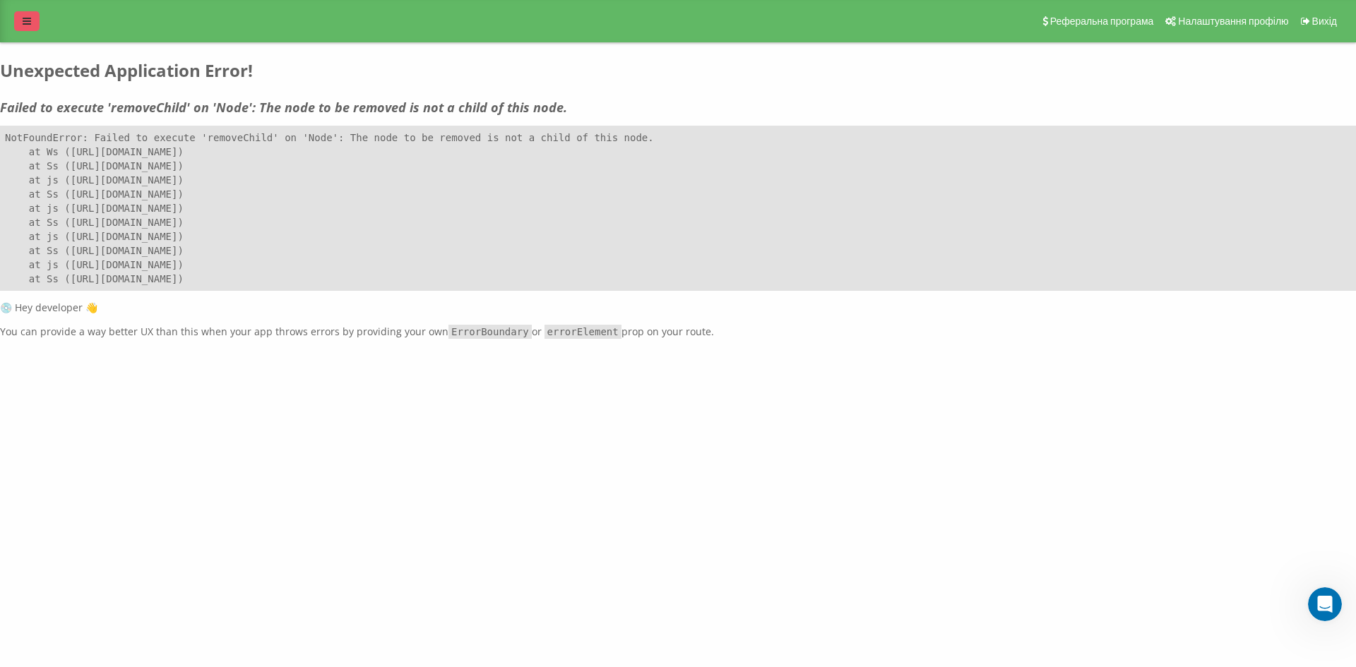
click at [28, 28] on link at bounding box center [26, 21] width 25 height 20
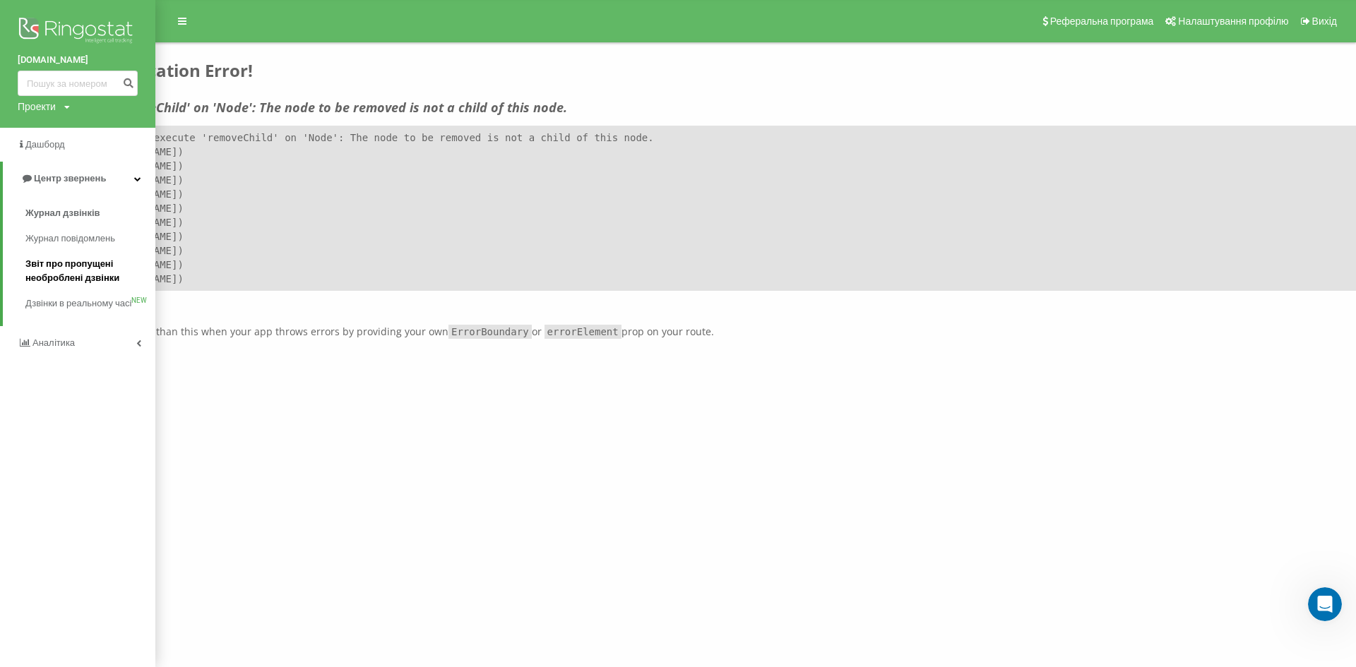
click at [58, 268] on span "Звіт про пропущені необроблені дзвінки" at bounding box center [86, 271] width 123 height 28
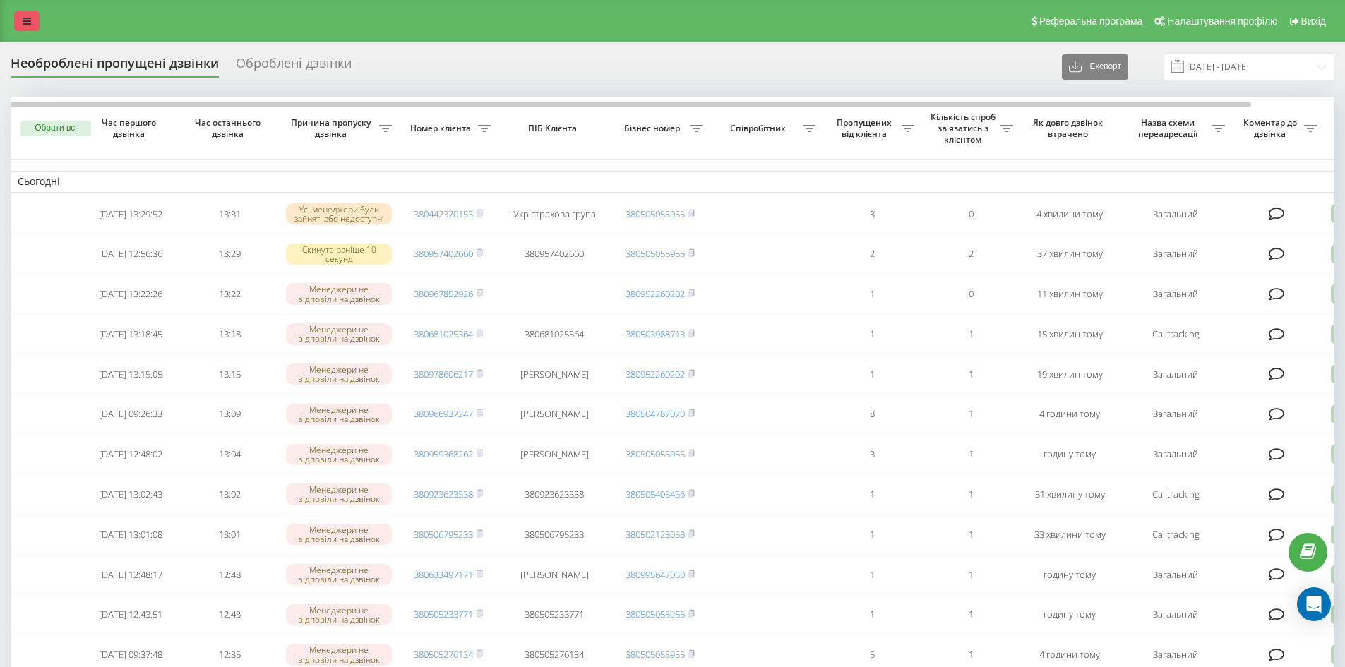
click at [21, 24] on link at bounding box center [26, 21] width 25 height 20
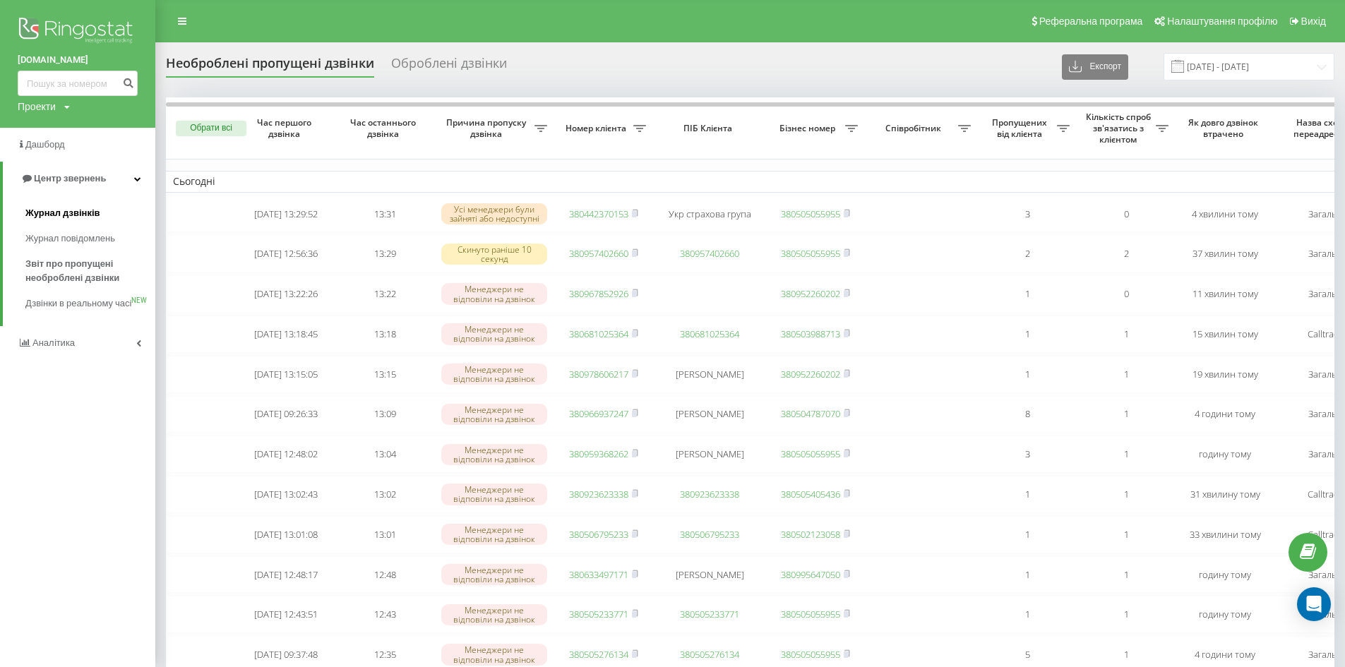
click at [42, 211] on span "Журнал дзвінків" at bounding box center [62, 213] width 75 height 14
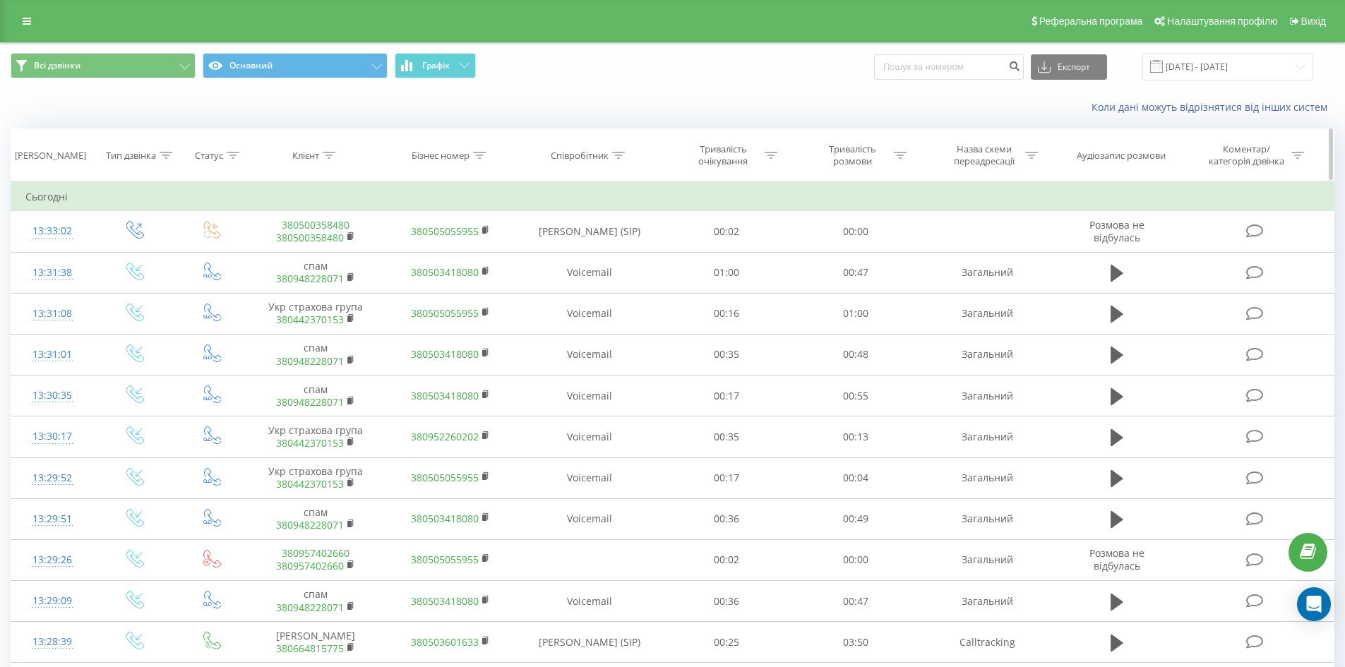
click at [619, 152] on icon at bounding box center [618, 155] width 13 height 7
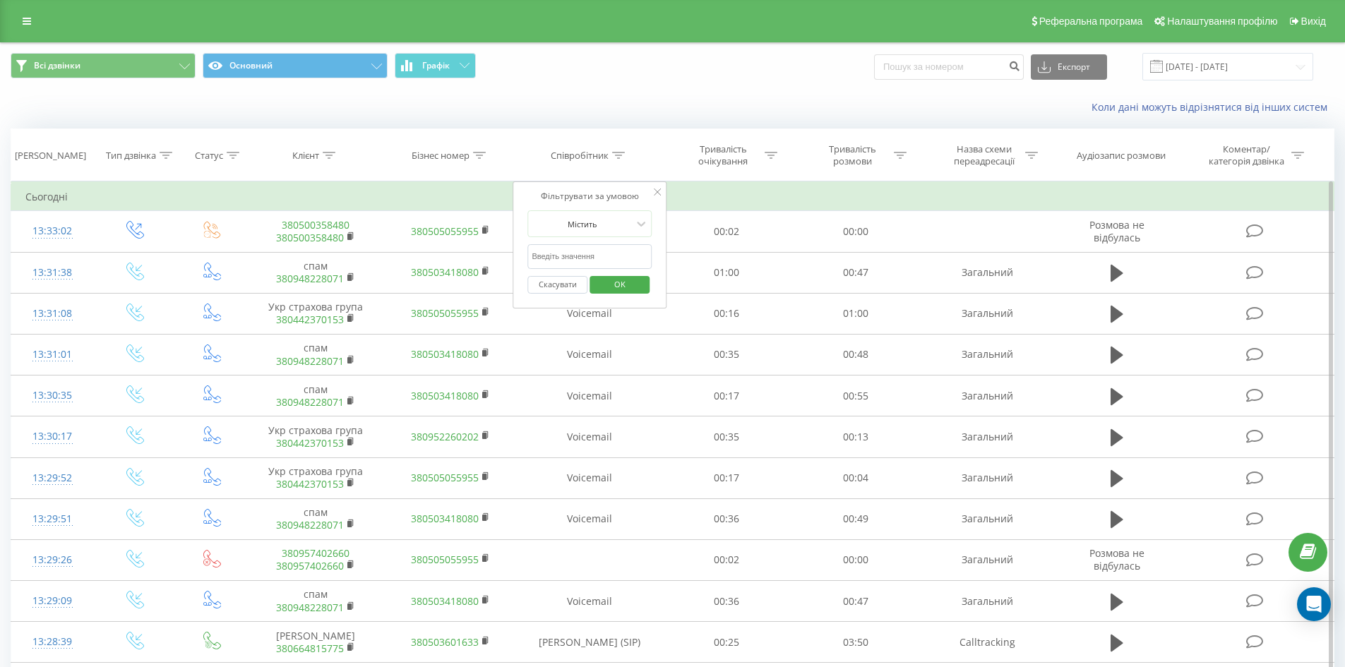
drag, startPoint x: 604, startPoint y: 255, endPoint x: 612, endPoint y: 268, distance: 15.5
click at [604, 255] on input "text" at bounding box center [590, 256] width 124 height 25
type input "сухович"
click at [622, 280] on span "OK" at bounding box center [620, 284] width 40 height 22
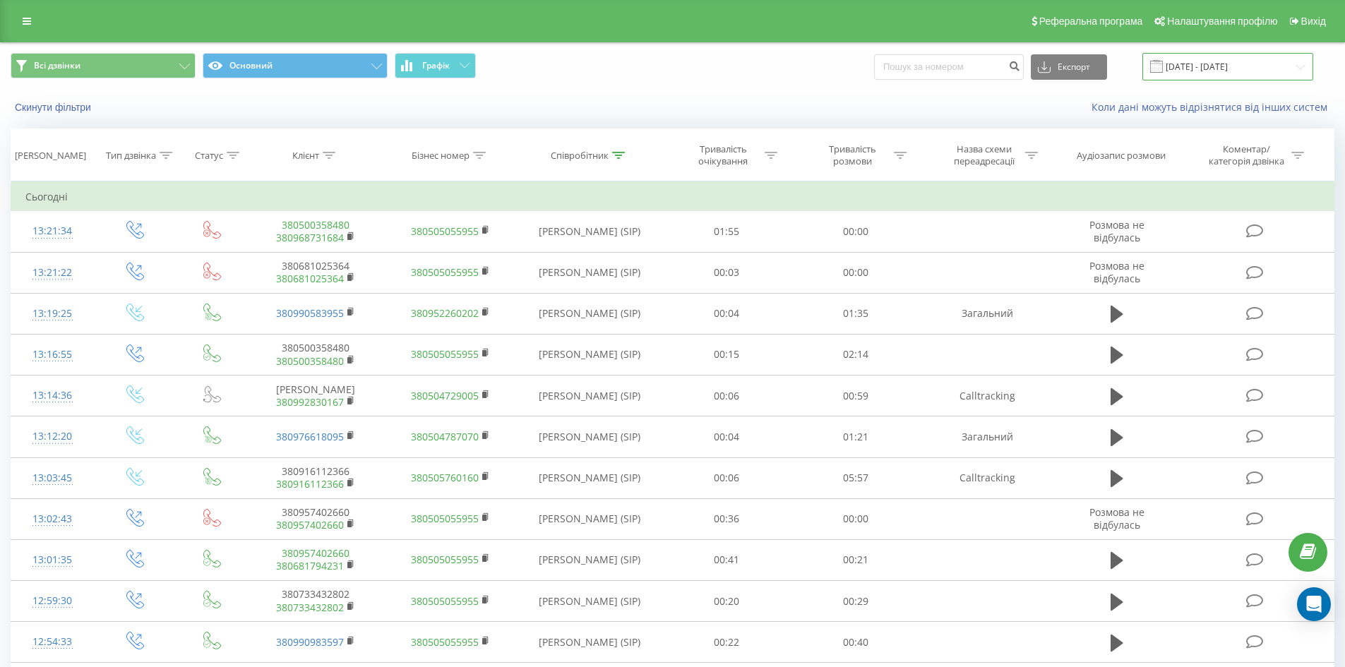
click at [1213, 69] on input "[DATE] - [DATE]" at bounding box center [1228, 67] width 171 height 28
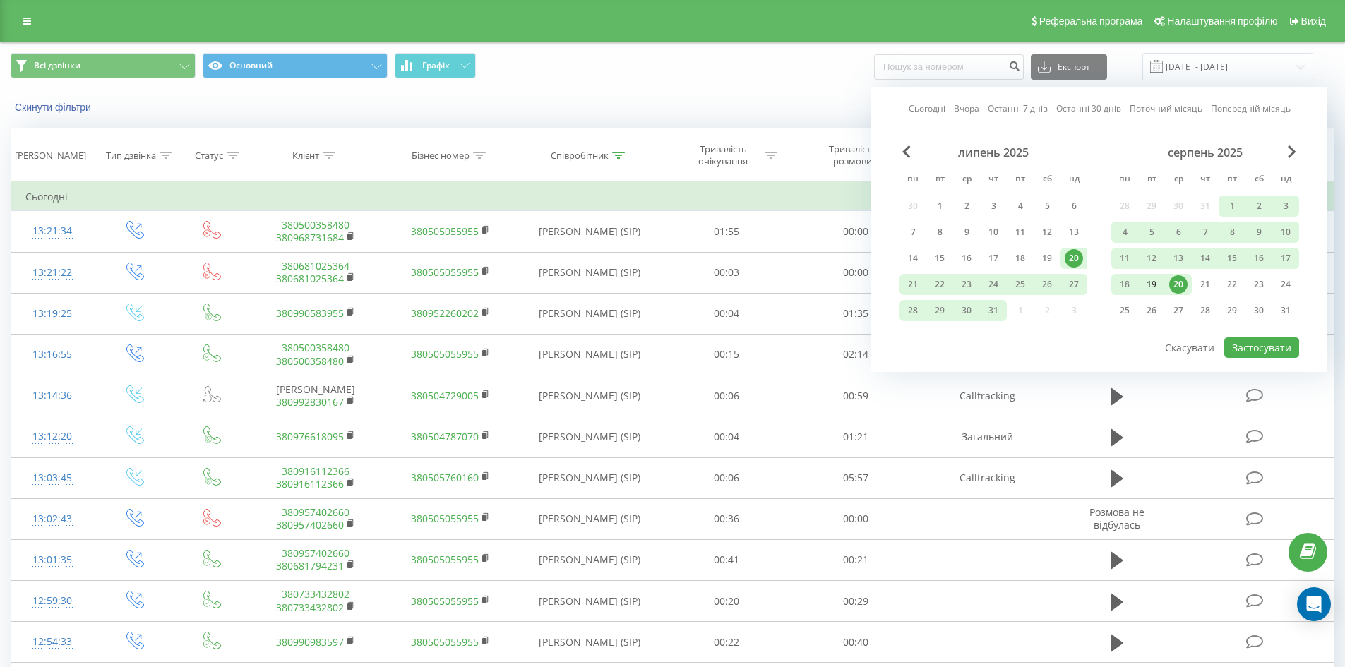
drag, startPoint x: 1125, startPoint y: 261, endPoint x: 1153, endPoint y: 275, distance: 31.9
click at [1125, 261] on div "11" at bounding box center [1125, 258] width 18 height 18
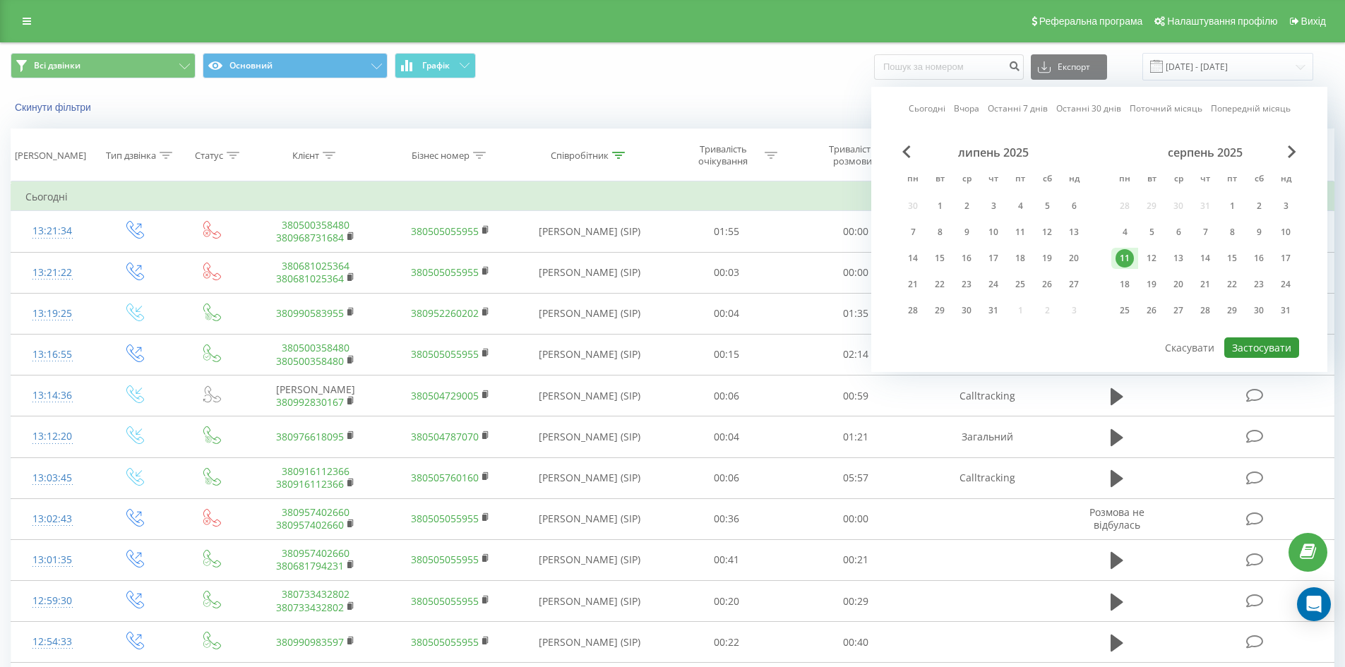
click at [1259, 349] on button "Застосувати" at bounding box center [1262, 348] width 75 height 20
type input "[DATE] - [DATE]"
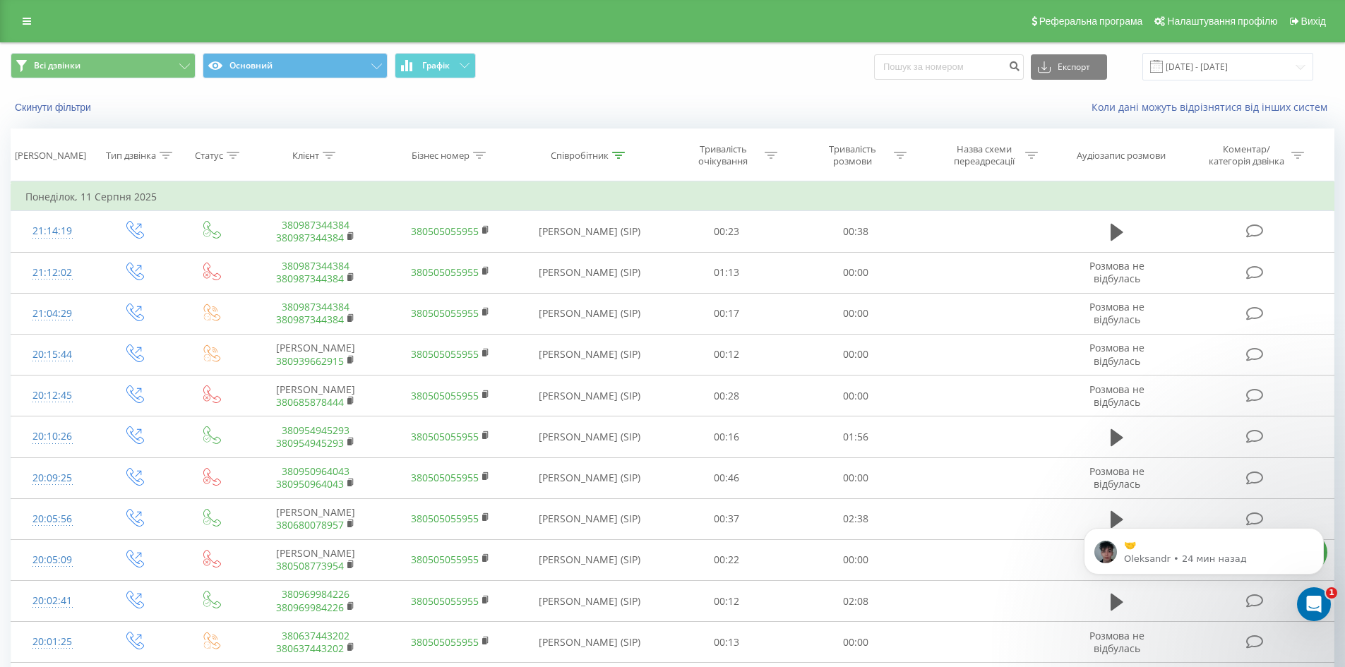
click at [23, 28] on link at bounding box center [26, 21] width 25 height 20
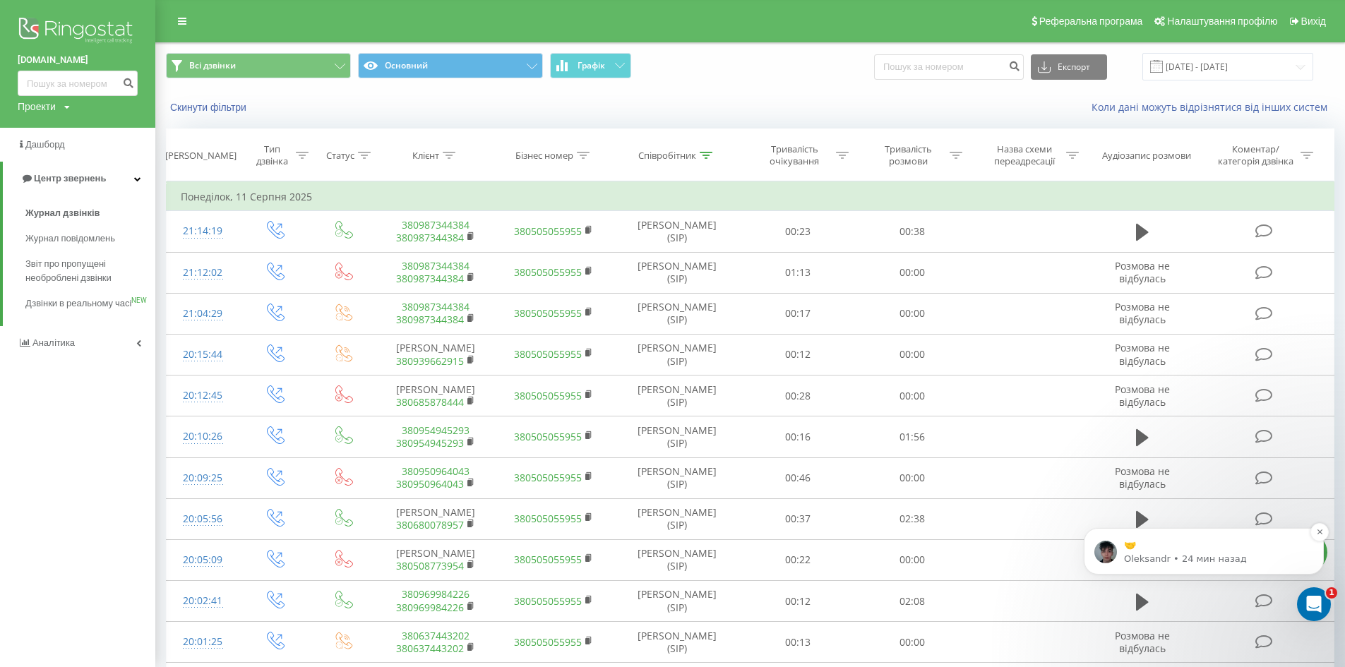
click at [1165, 556] on p "Oleksandr • 24 мин назад" at bounding box center [1215, 559] width 182 height 13
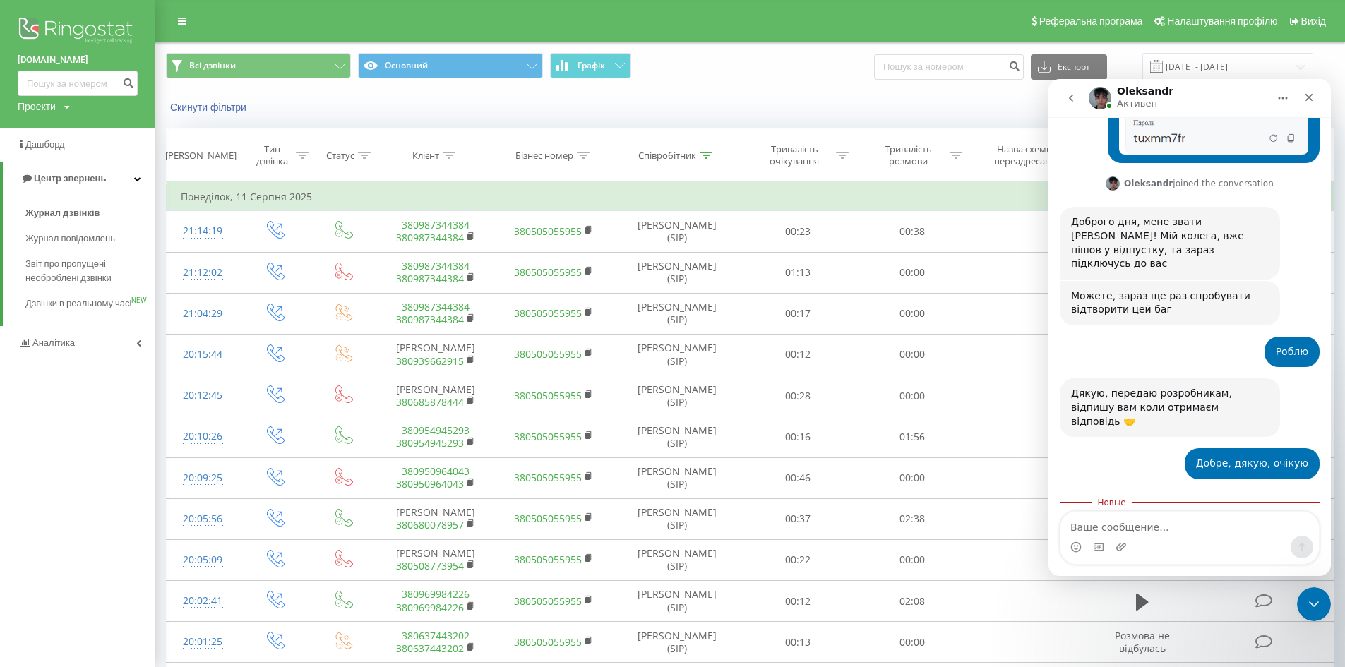
scroll to position [1561, 0]
click at [845, 52] on div "Всі дзвінки Основний Графік Експорт .csv .xls .xlsx 11.08.2025 - 11.08.2025" at bounding box center [750, 66] width 1189 height 47
click at [1309, 91] on div "Закрыть" at bounding box center [1309, 97] width 25 height 25
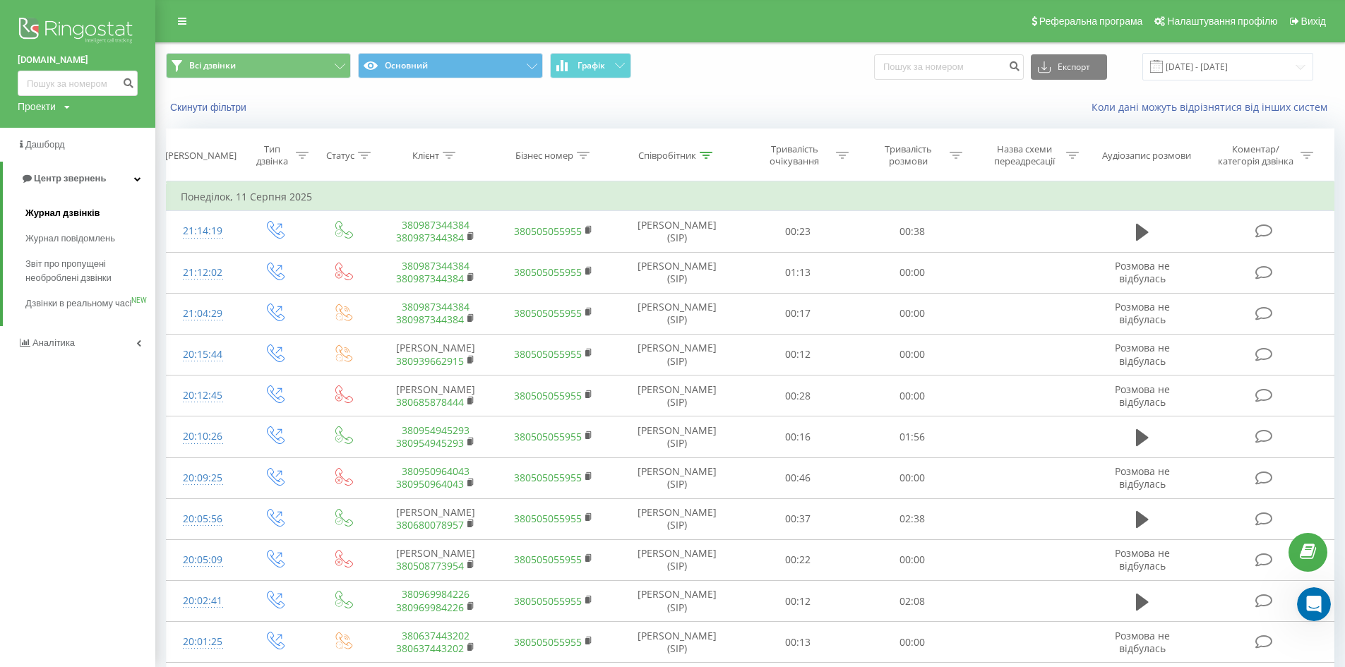
scroll to position [1538, 0]
click at [76, 208] on span "Журнал дзвінків" at bounding box center [62, 213] width 75 height 14
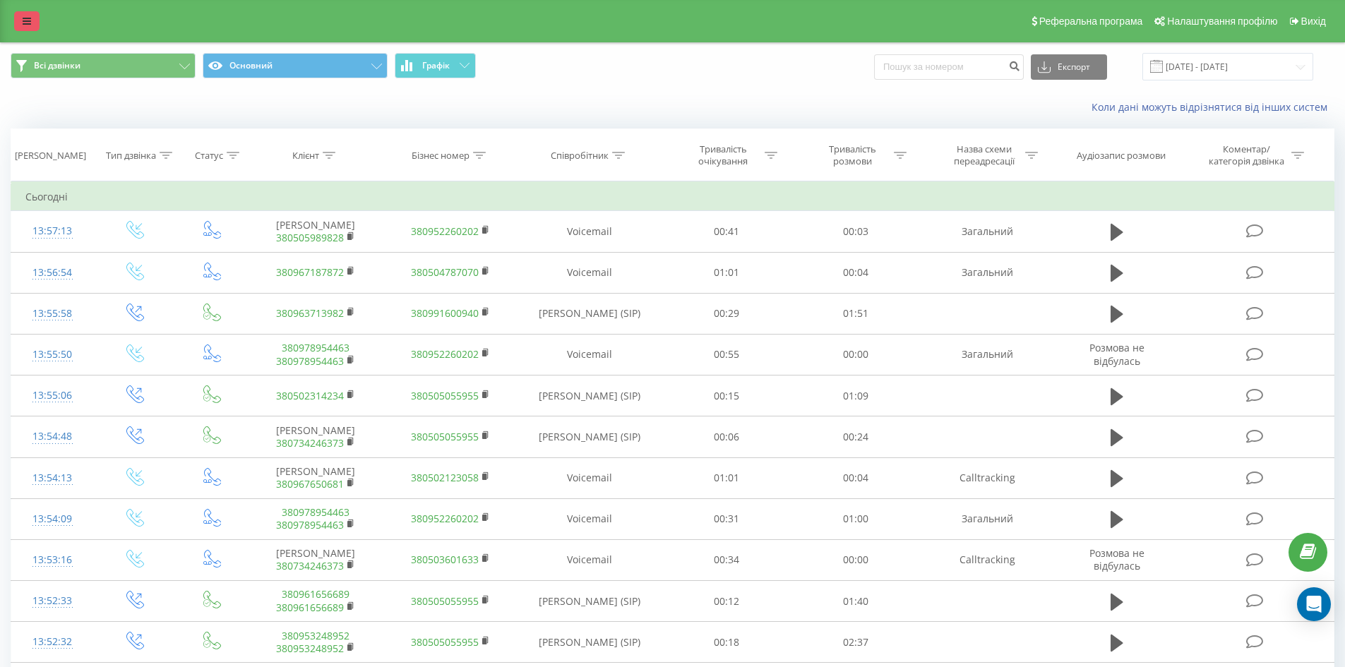
click at [17, 23] on link at bounding box center [26, 21] width 25 height 20
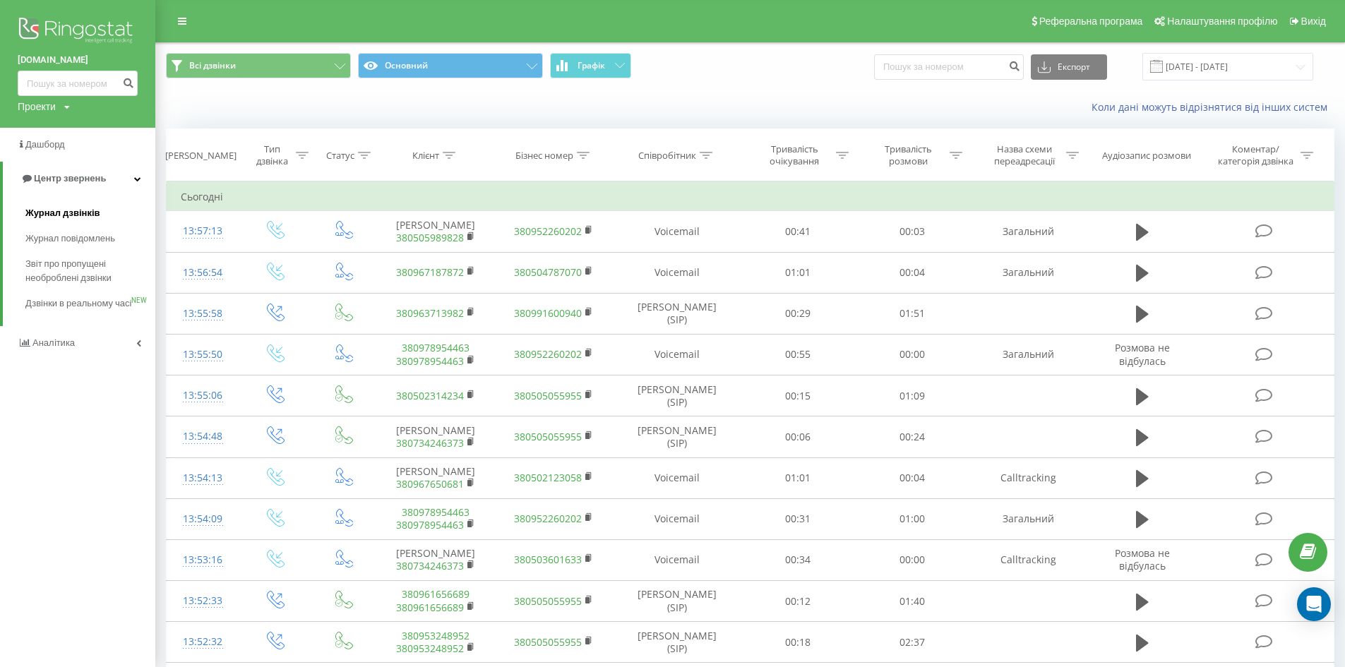
click at [52, 209] on span "Журнал дзвінків" at bounding box center [62, 213] width 75 height 14
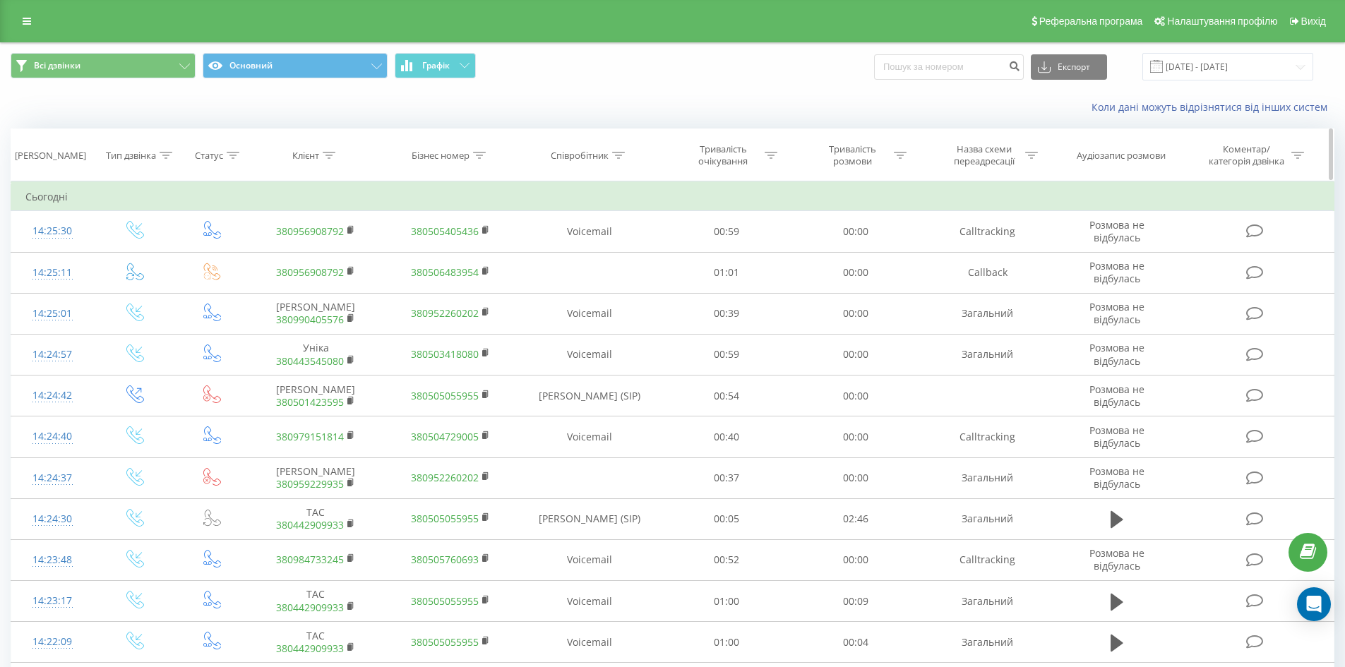
click at [619, 160] on div at bounding box center [618, 156] width 13 height 12
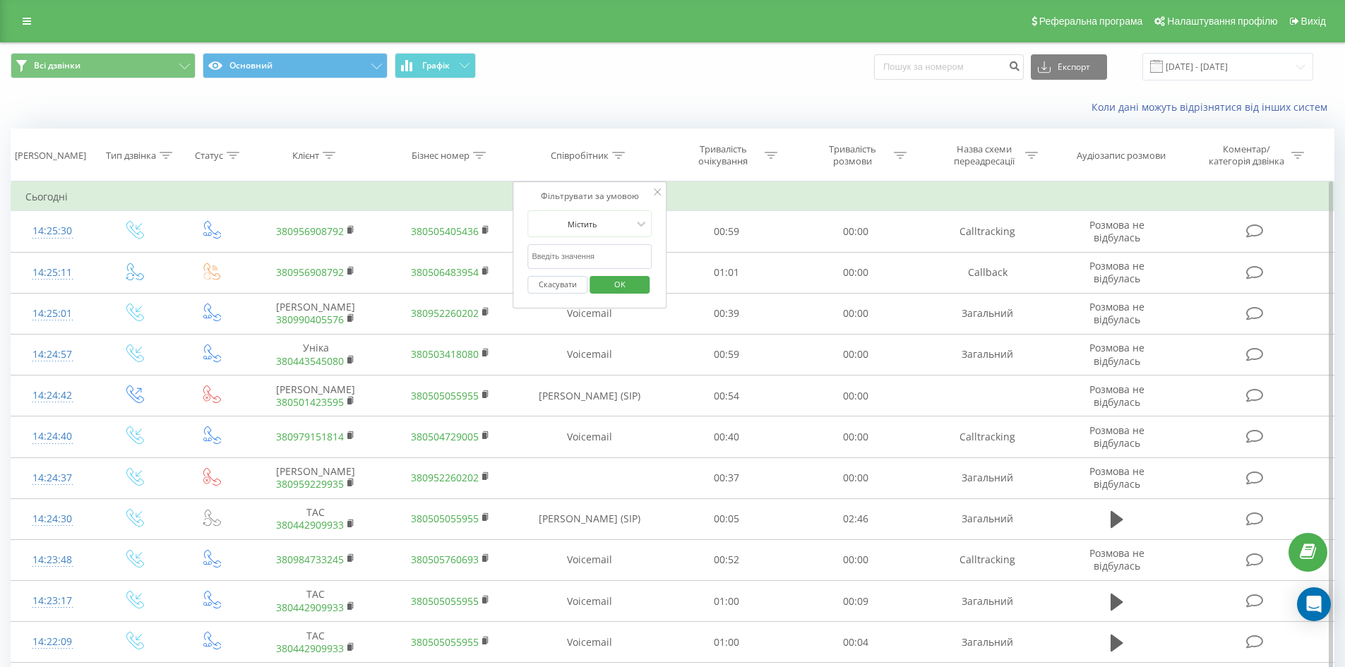
click at [610, 259] on input "text" at bounding box center [590, 256] width 124 height 25
type input "сухович"
click at [612, 286] on span "OK" at bounding box center [620, 284] width 40 height 22
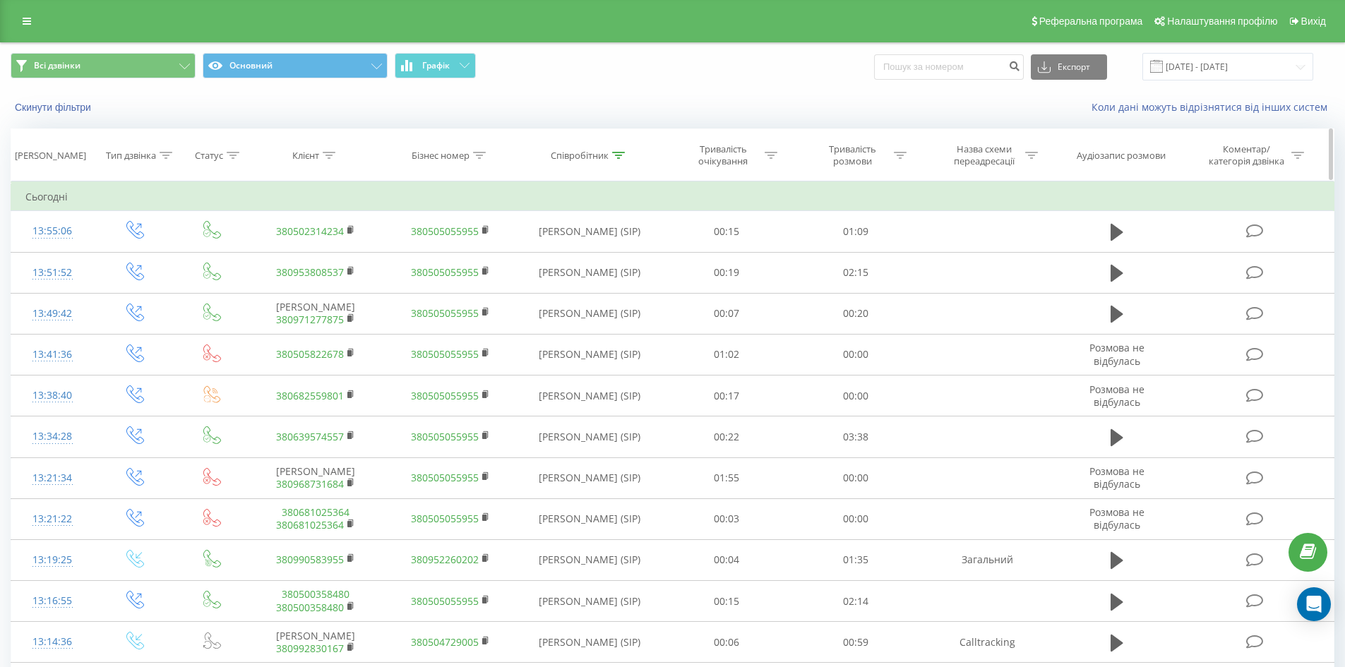
click at [620, 157] on icon at bounding box center [618, 155] width 13 height 7
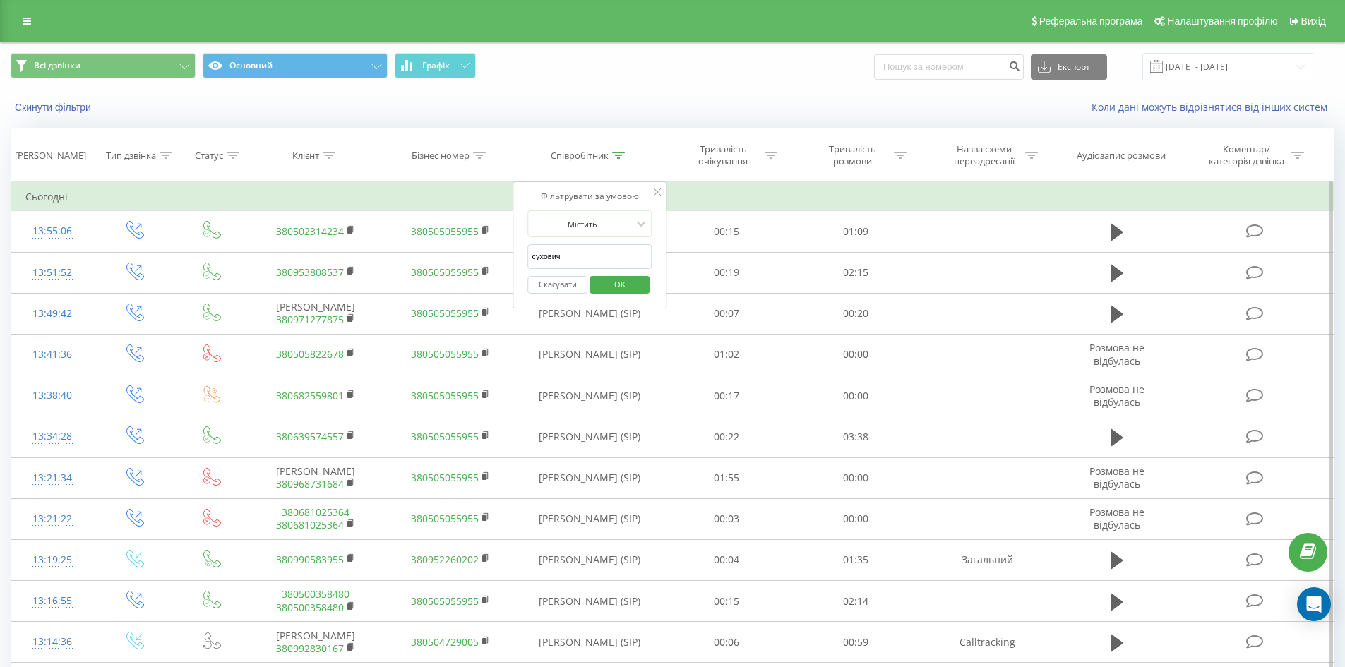
click at [632, 268] on input "сухович" at bounding box center [590, 256] width 124 height 25
click at [631, 291] on span "OK" at bounding box center [620, 284] width 40 height 22
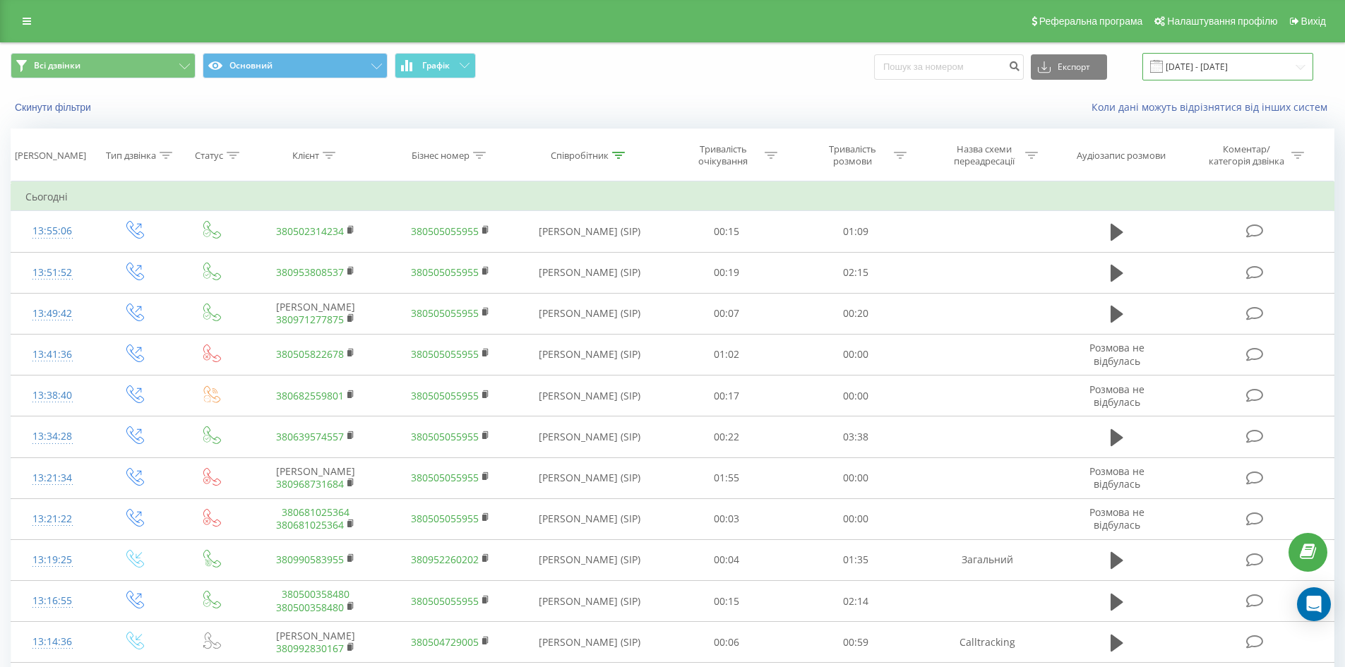
drag, startPoint x: 1223, startPoint y: 67, endPoint x: 1219, endPoint y: 73, distance: 7.3
click at [1223, 67] on input "[DATE] - [DATE]" at bounding box center [1228, 67] width 171 height 28
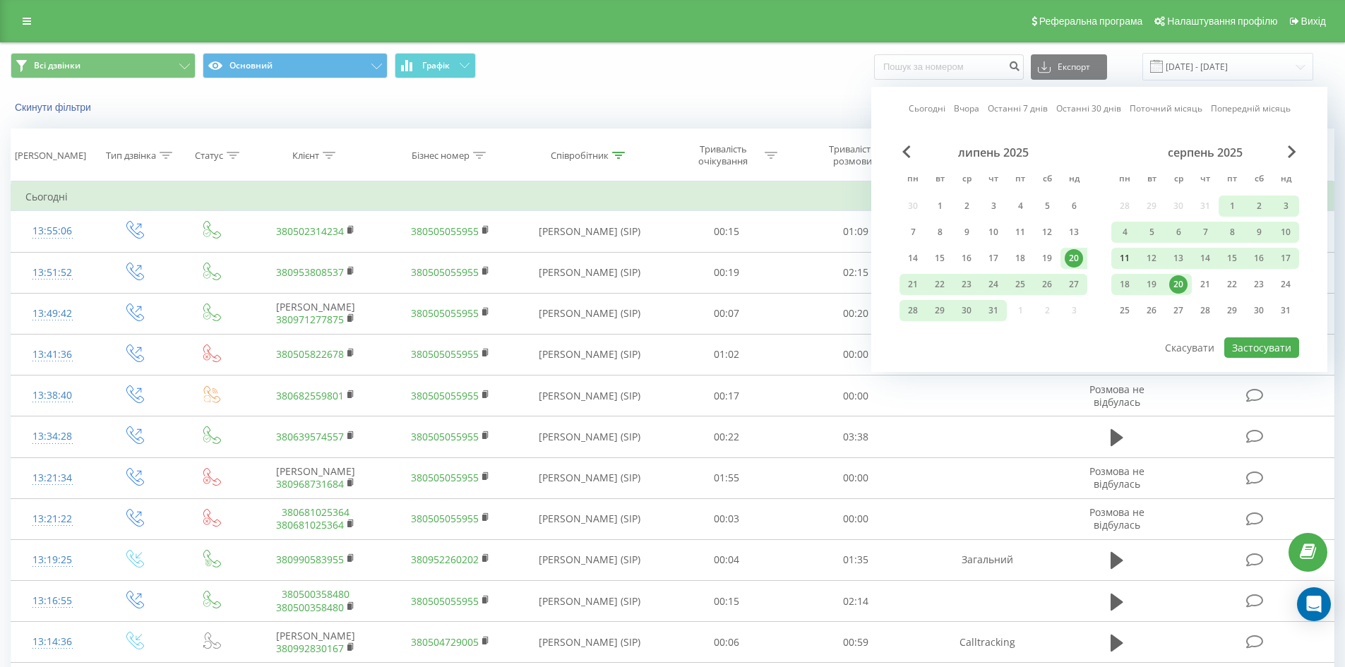
click at [1124, 262] on div "11" at bounding box center [1125, 258] width 18 height 18
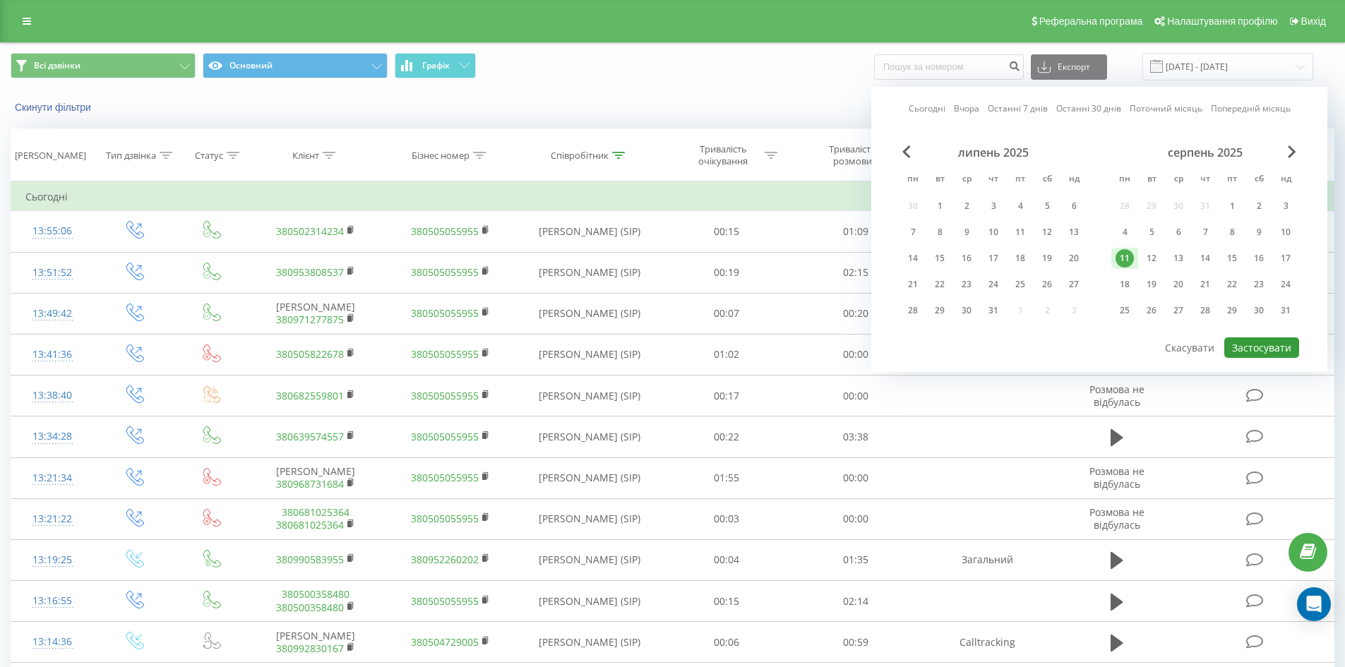
click at [1283, 352] on button "Застосувати" at bounding box center [1262, 348] width 75 height 20
type input "[DATE] - [DATE]"
